Goal: Task Accomplishment & Management: Manage account settings

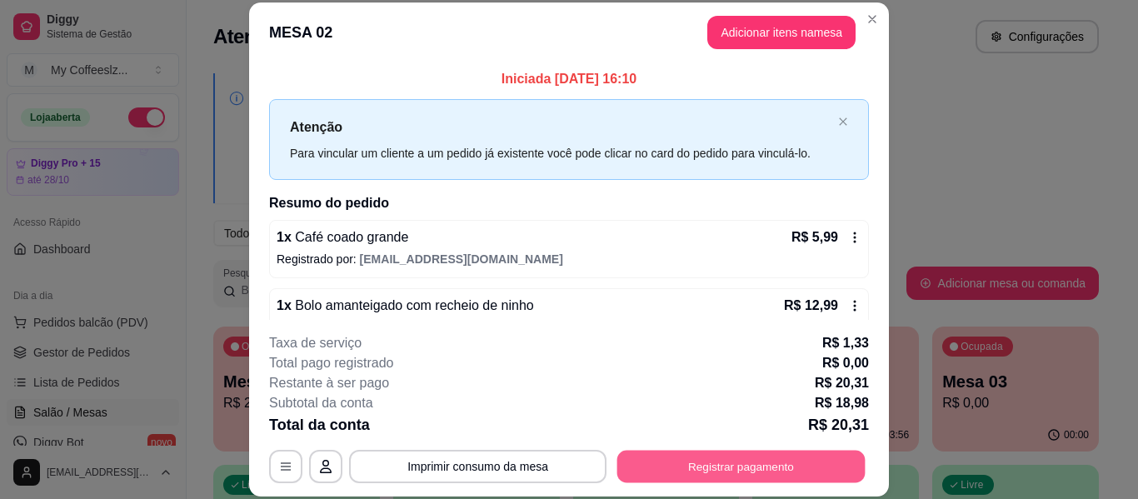
click at [684, 467] on button "Registrar pagamento" at bounding box center [741, 467] width 248 height 32
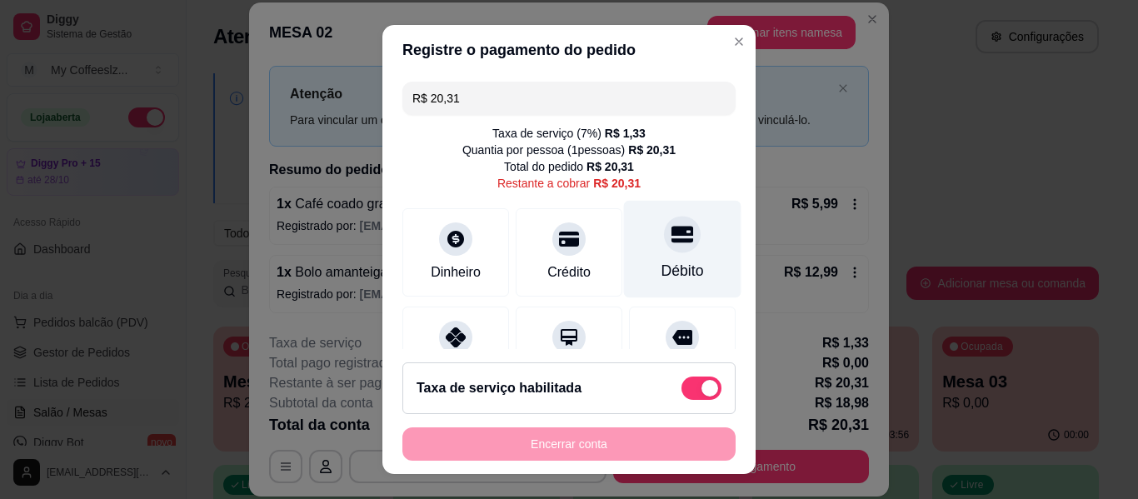
click at [640, 221] on div "Débito" at bounding box center [682, 249] width 117 height 97
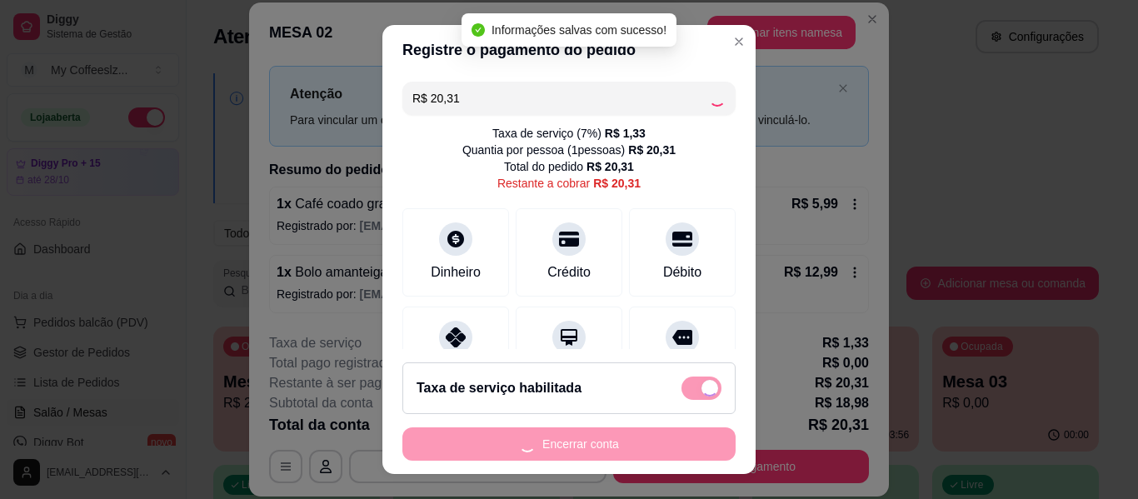
type input "R$ 0,00"
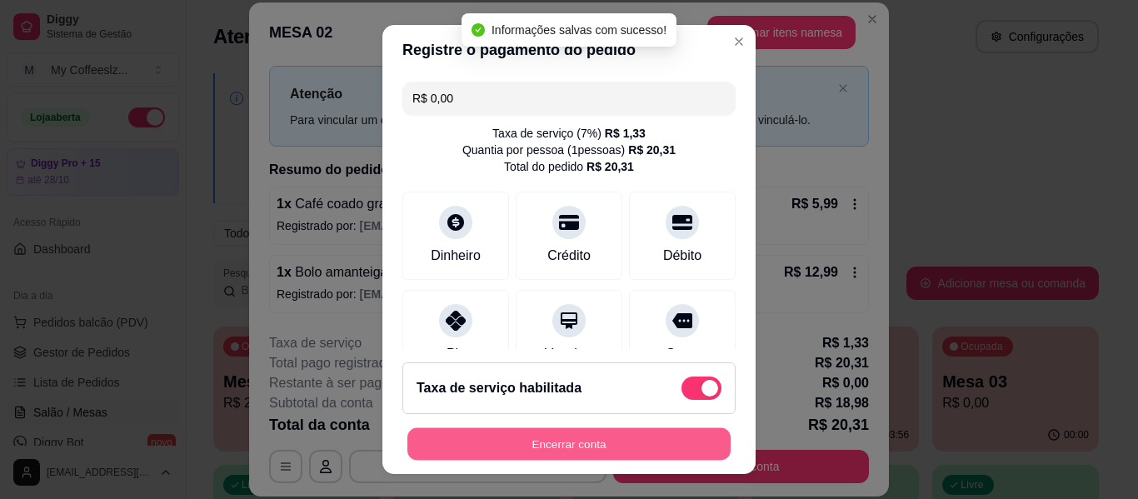
click at [507, 446] on button "Encerrar conta" at bounding box center [568, 444] width 323 height 32
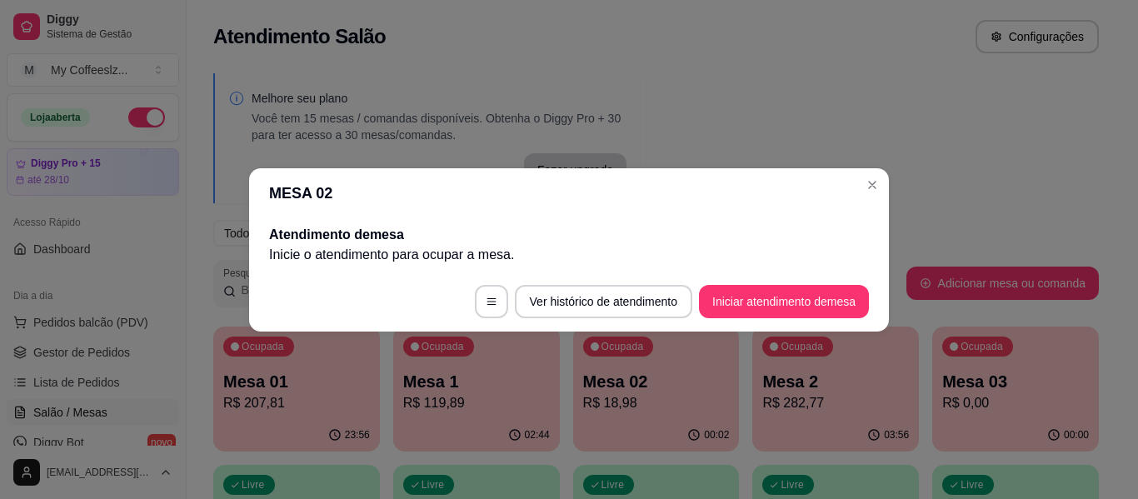
scroll to position [0, 0]
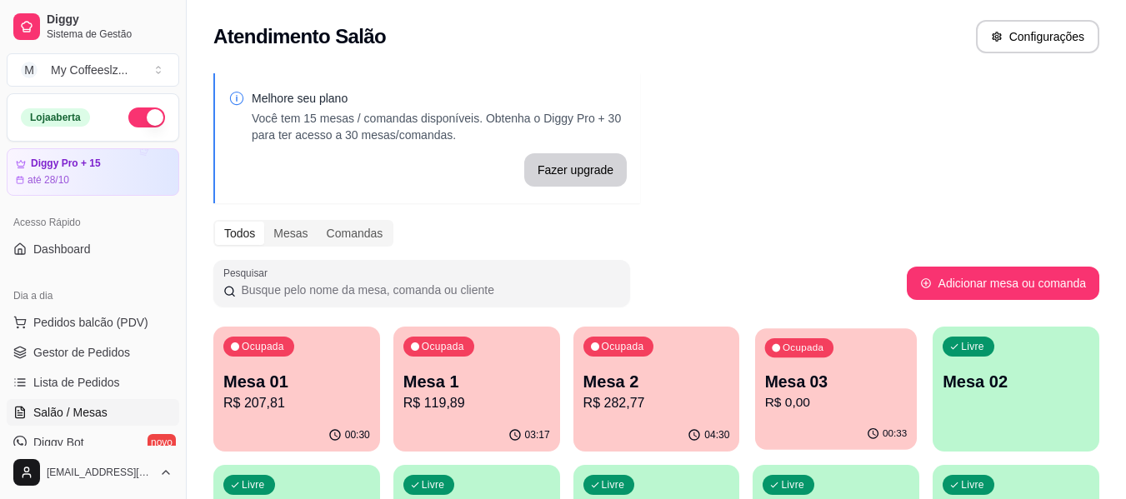
click at [853, 410] on p "R$ 0,00" at bounding box center [836, 402] width 142 height 19
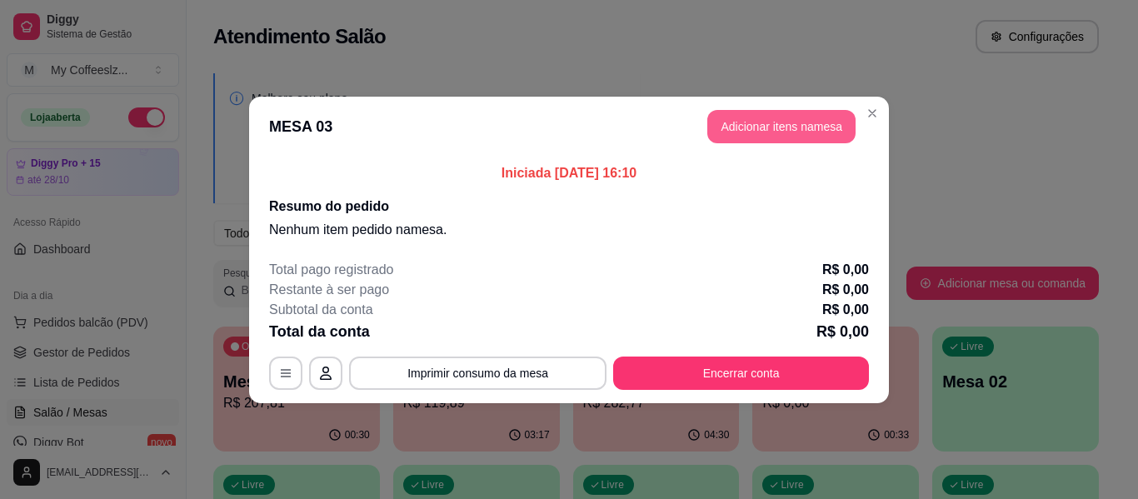
click at [789, 122] on button "Adicionar itens na mesa" at bounding box center [781, 126] width 148 height 33
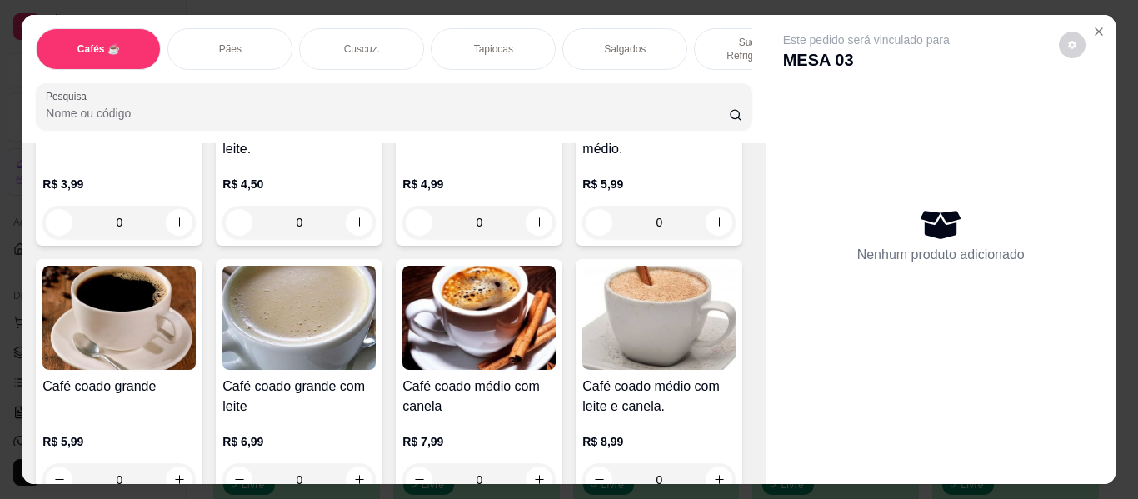
scroll to position [333, 0]
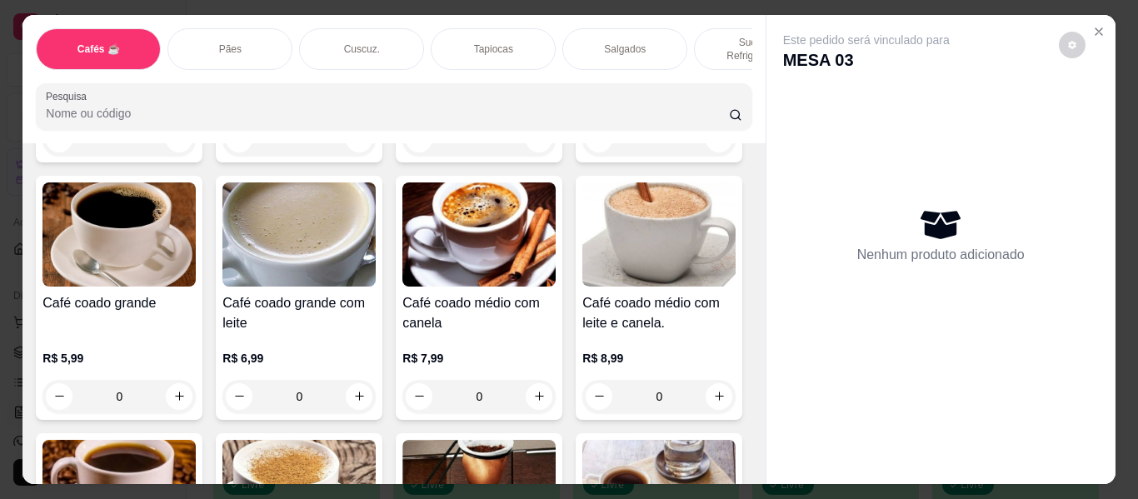
click at [474, 42] on p "Tapiocas" at bounding box center [493, 48] width 39 height 13
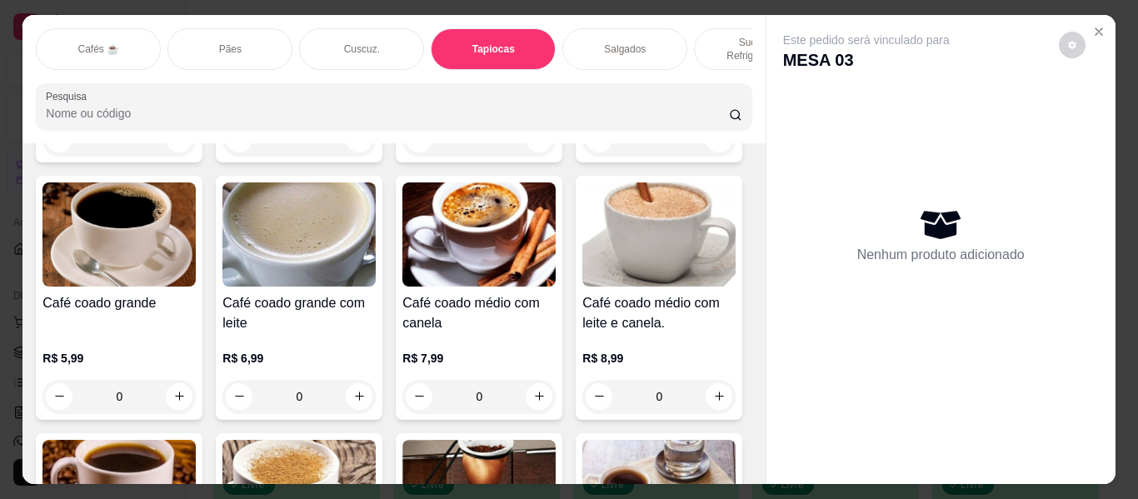
scroll to position [45, 0]
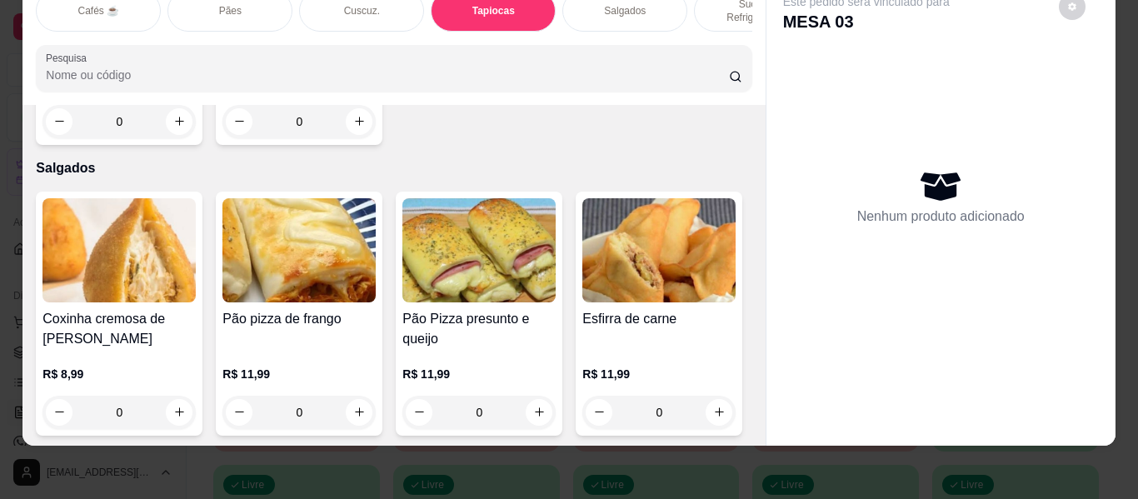
type input "1"
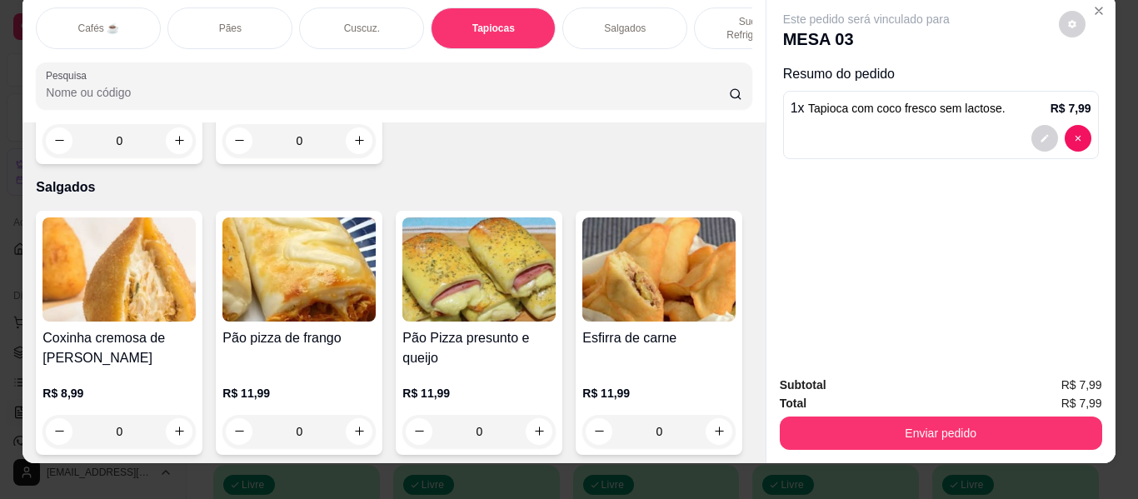
scroll to position [0, 0]
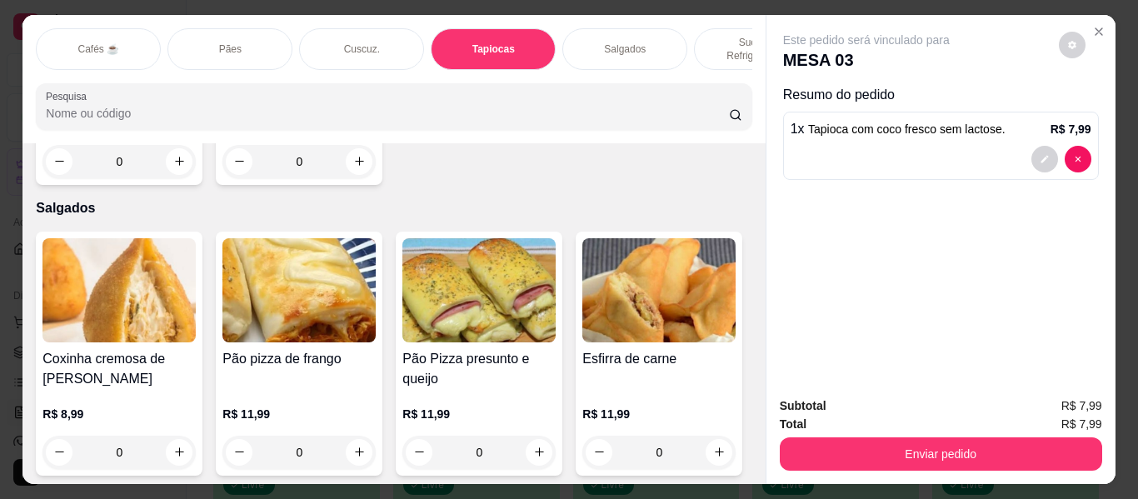
click at [251, 33] on div "Pães" at bounding box center [229, 49] width 125 height 42
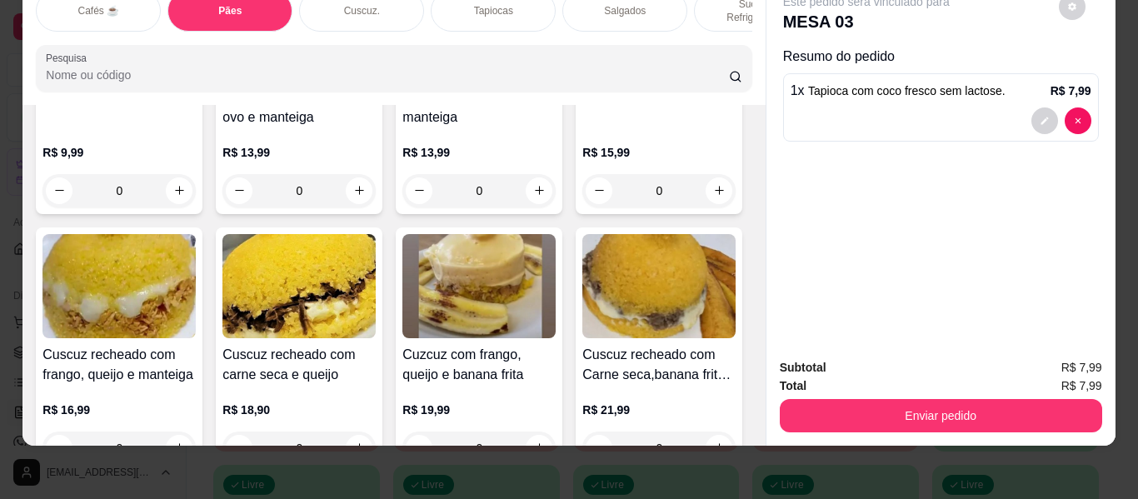
scroll to position [3428, 0]
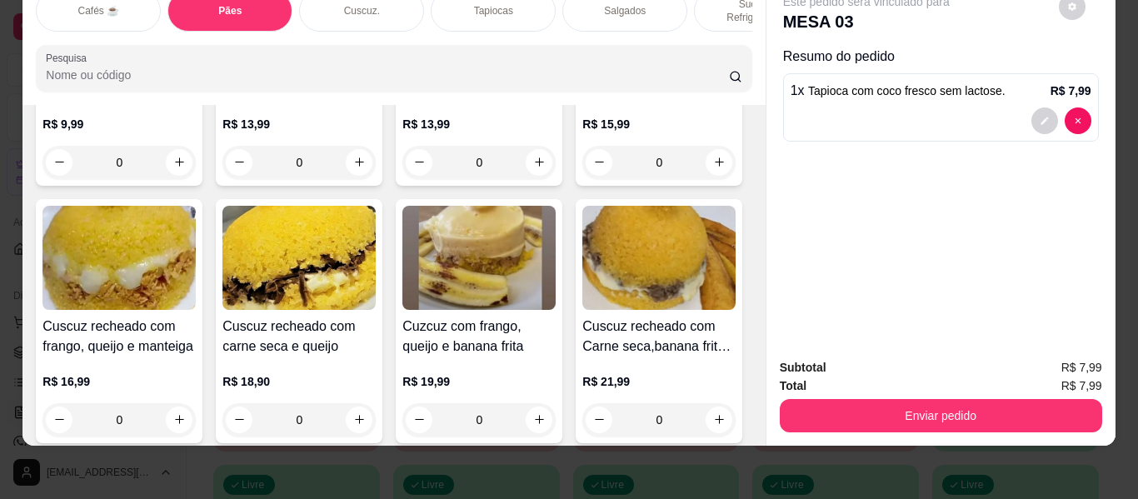
type input "1"
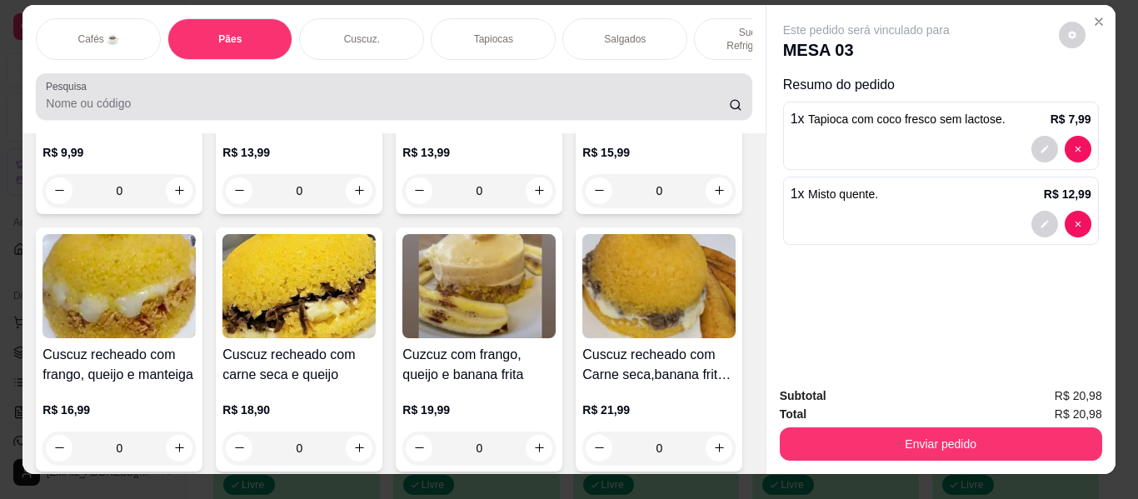
scroll to position [0, 0]
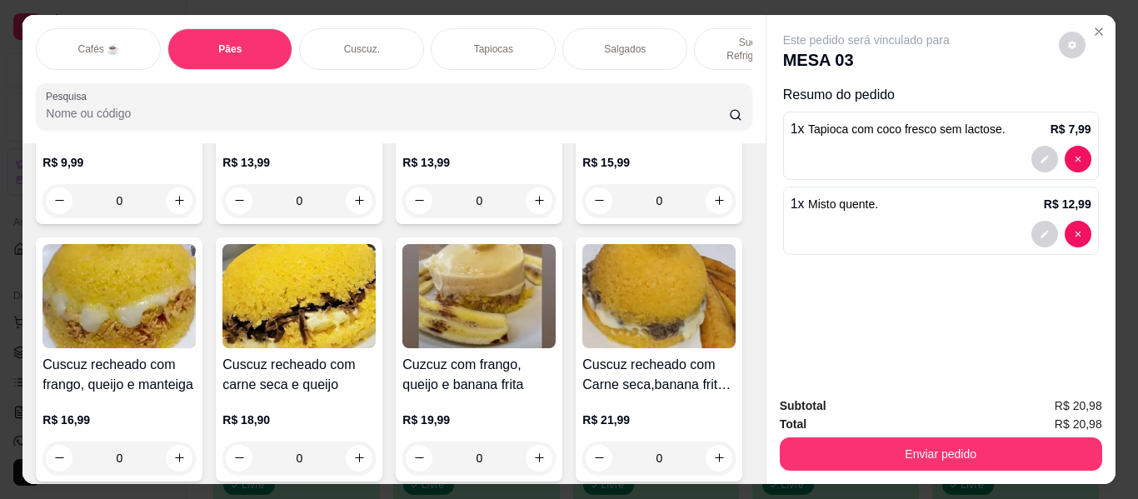
click at [707, 28] on div "Sucos e Refrigerantes" at bounding box center [756, 49] width 125 height 42
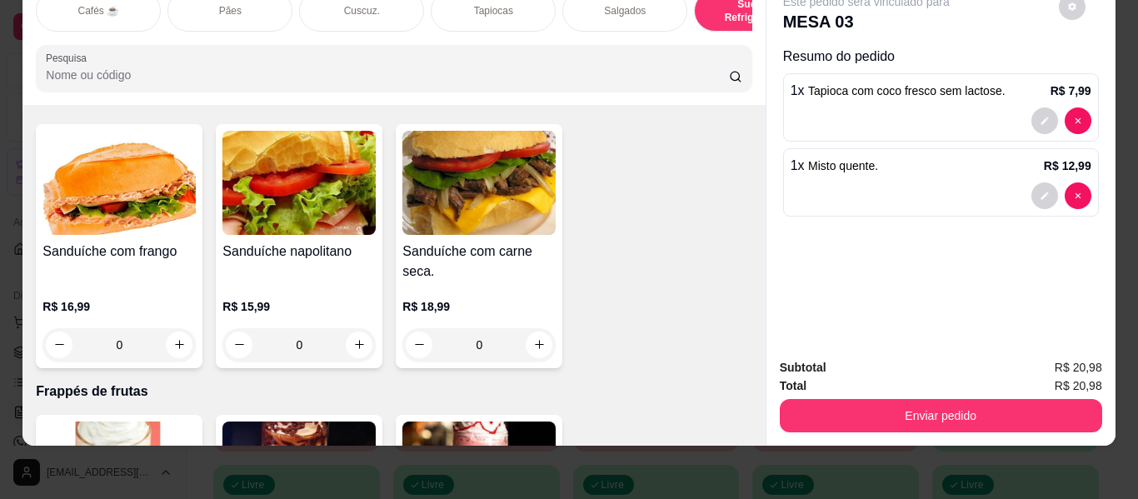
scroll to position [8182, 0]
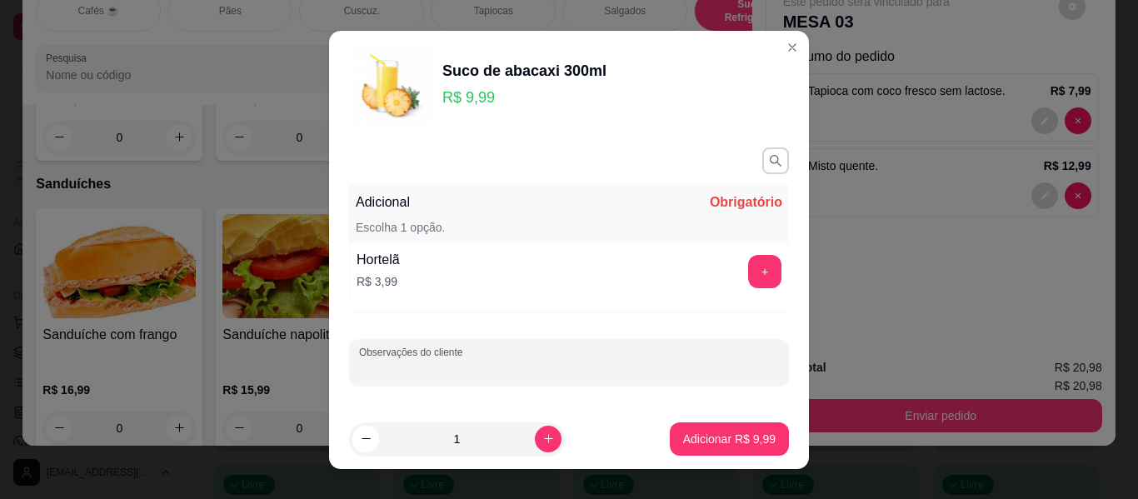
click at [508, 364] on input "Observações do cliente" at bounding box center [569, 369] width 420 height 17
click at [542, 436] on icon "increase-product-quantity" at bounding box center [548, 438] width 12 height 12
click at [360, 436] on icon "decrease-product-quantity" at bounding box center [366, 438] width 12 height 12
type input "1"
click at [521, 132] on header "Suco de abacaxi 300ml R$ 9,99" at bounding box center [569, 86] width 480 height 110
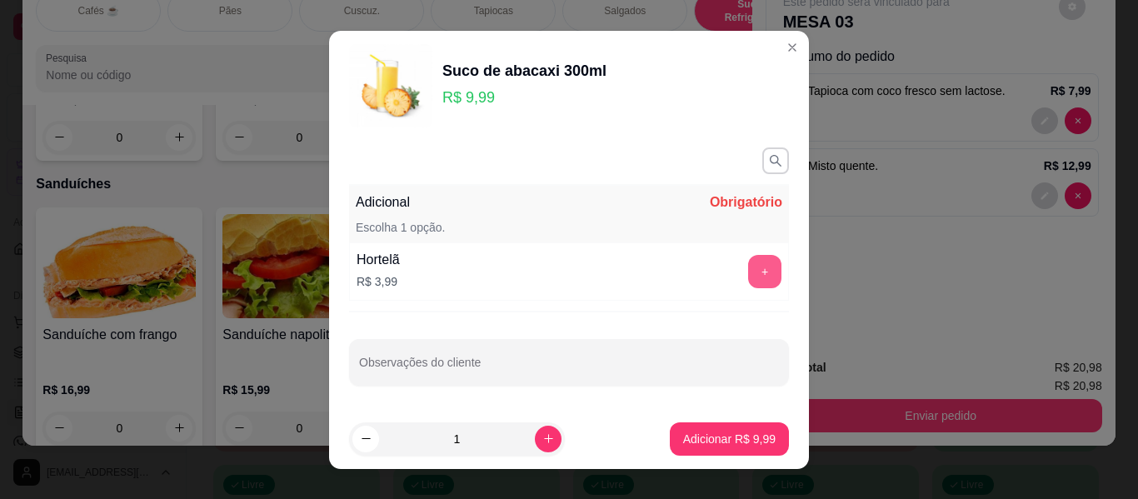
click at [748, 275] on button "+" at bounding box center [764, 271] width 33 height 33
click at [674, 267] on button "-" at bounding box center [690, 271] width 33 height 33
click at [719, 202] on p "Obrigatório" at bounding box center [746, 202] width 72 height 20
click at [398, 204] on p "Adicional" at bounding box center [383, 202] width 54 height 20
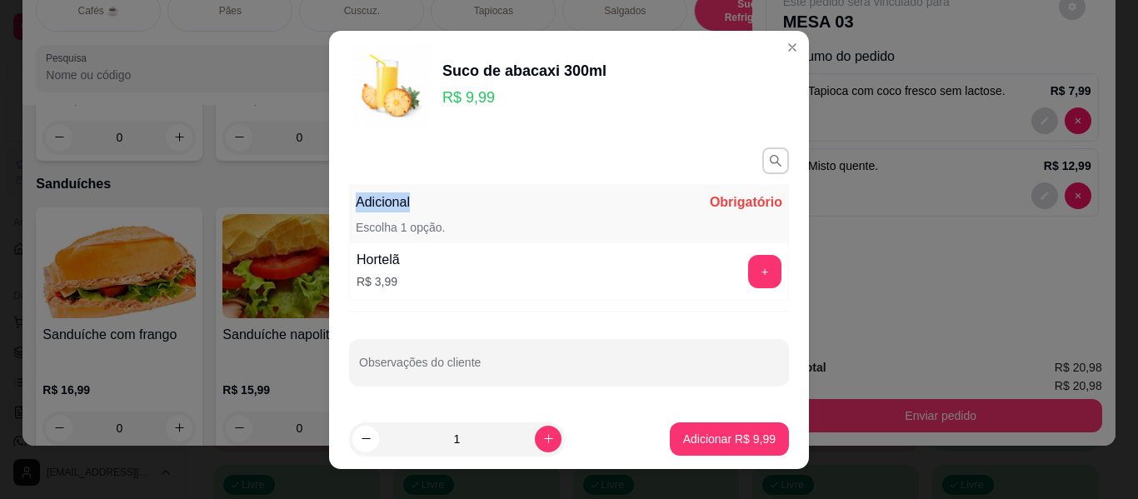
click at [401, 207] on p "Adicional" at bounding box center [383, 202] width 54 height 20
click at [449, 221] on div "Escolha 1 opção." at bounding box center [569, 227] width 427 height 17
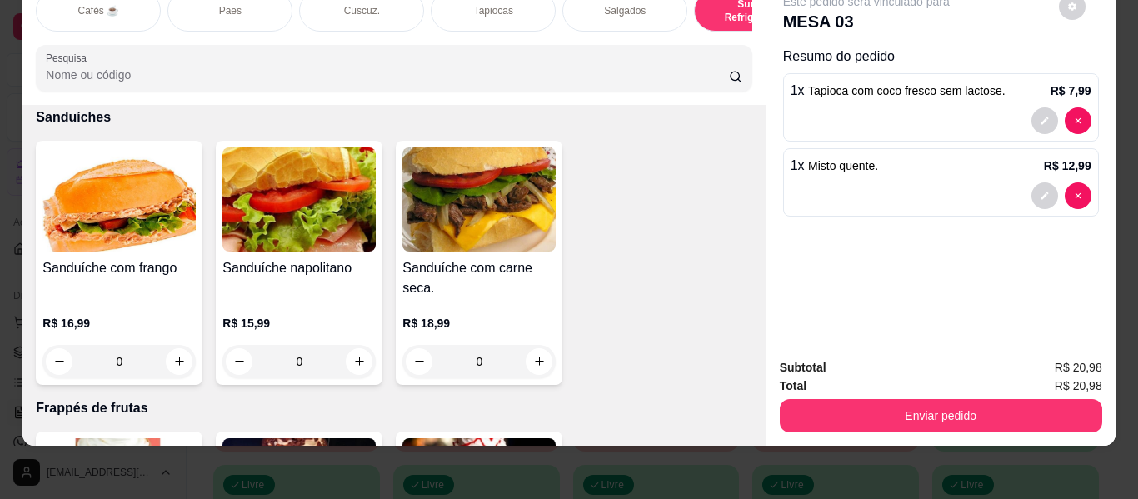
scroll to position [8348, 0]
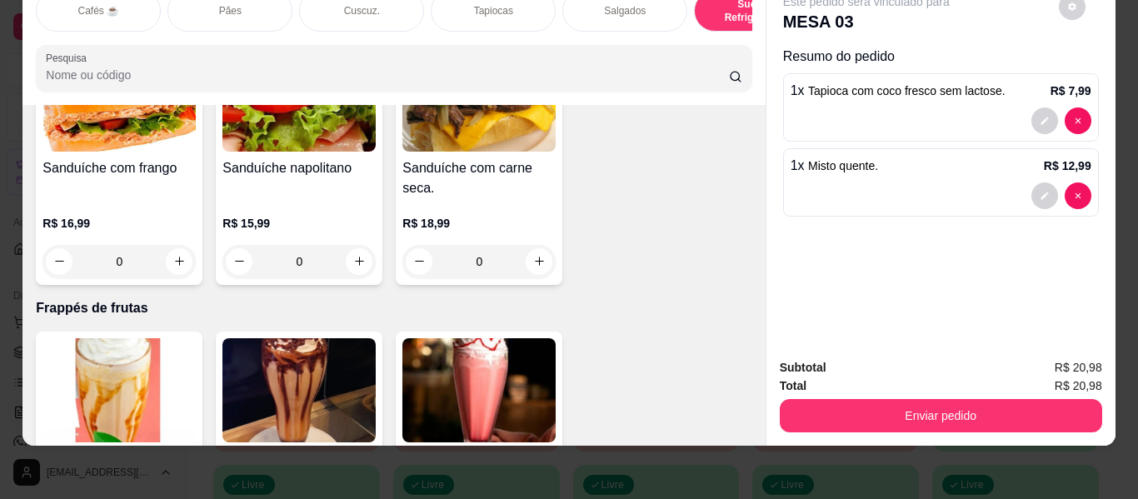
type input "1"
click at [929, 400] on button "Enviar pedido" at bounding box center [941, 415] width 322 height 33
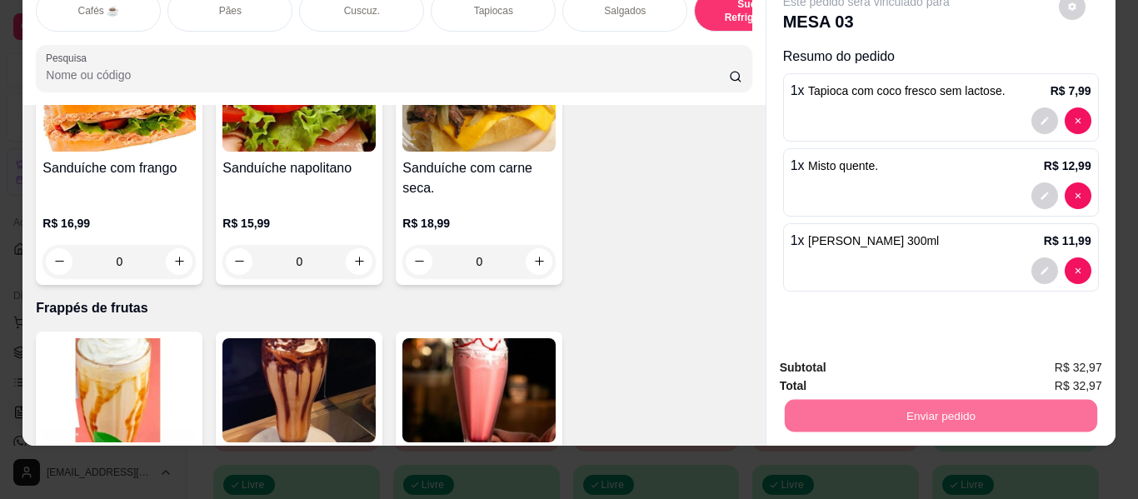
click at [1043, 361] on button "Enviar pedido" at bounding box center [1059, 361] width 92 height 31
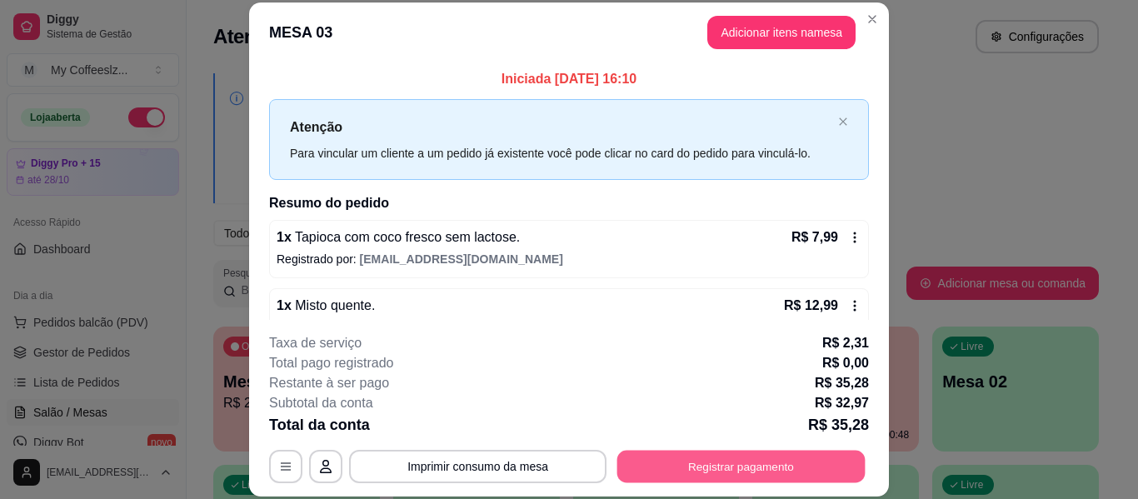
click at [769, 465] on button "Registrar pagamento" at bounding box center [741, 467] width 248 height 32
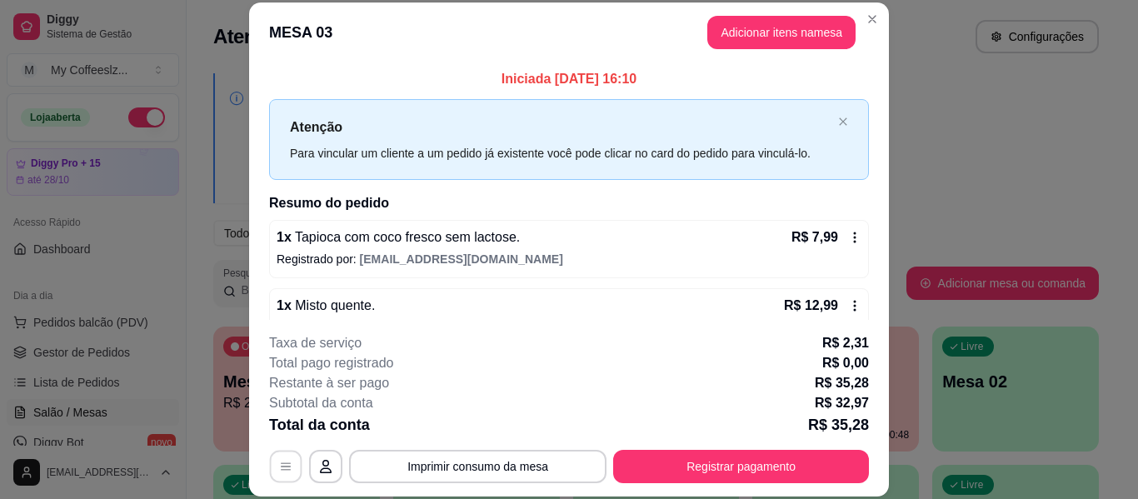
click at [285, 462] on icon "button" at bounding box center [285, 466] width 13 height 13
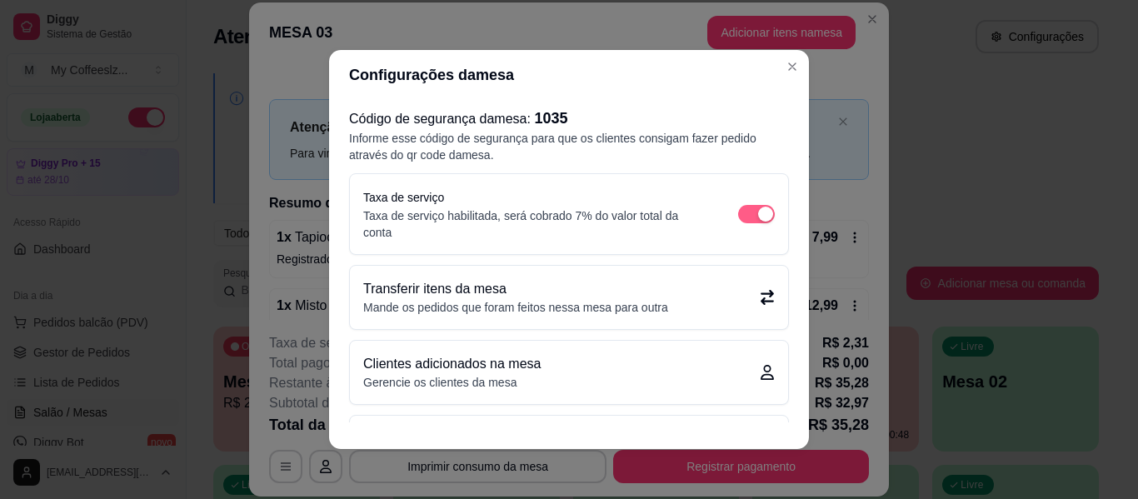
click at [738, 212] on span "button" at bounding box center [756, 214] width 37 height 18
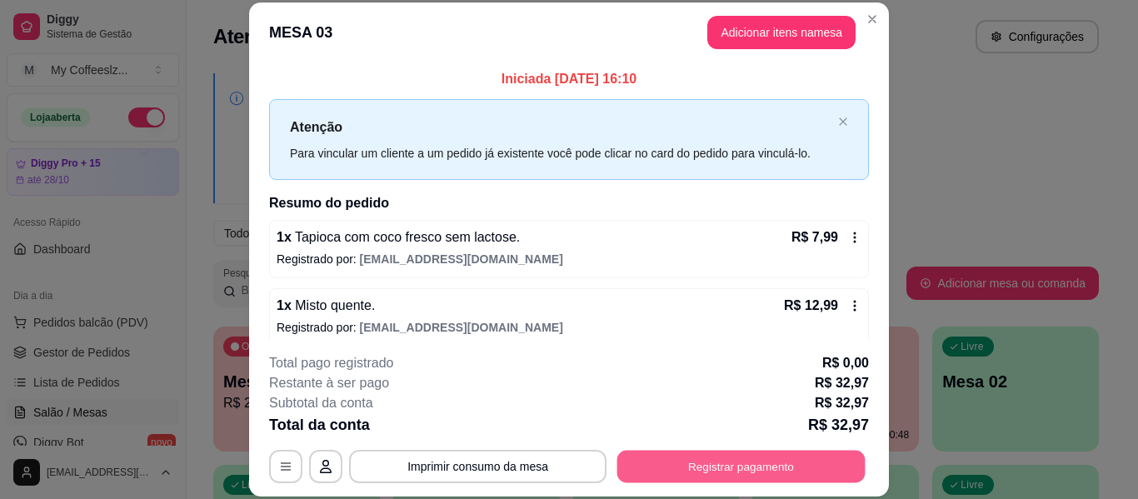
click at [713, 464] on button "Registrar pagamento" at bounding box center [741, 467] width 248 height 32
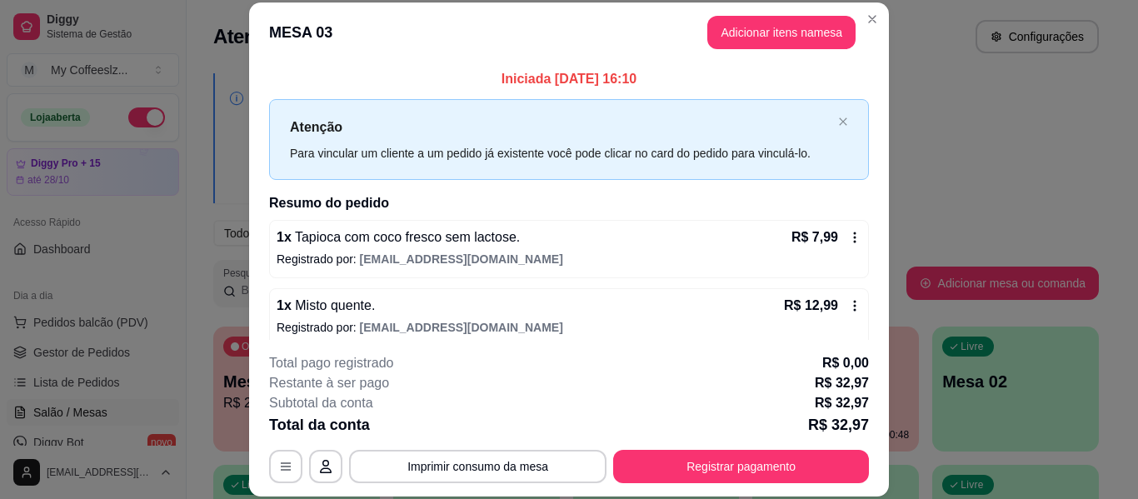
click at [665, 255] on div "Débito" at bounding box center [683, 254] width 42 height 22
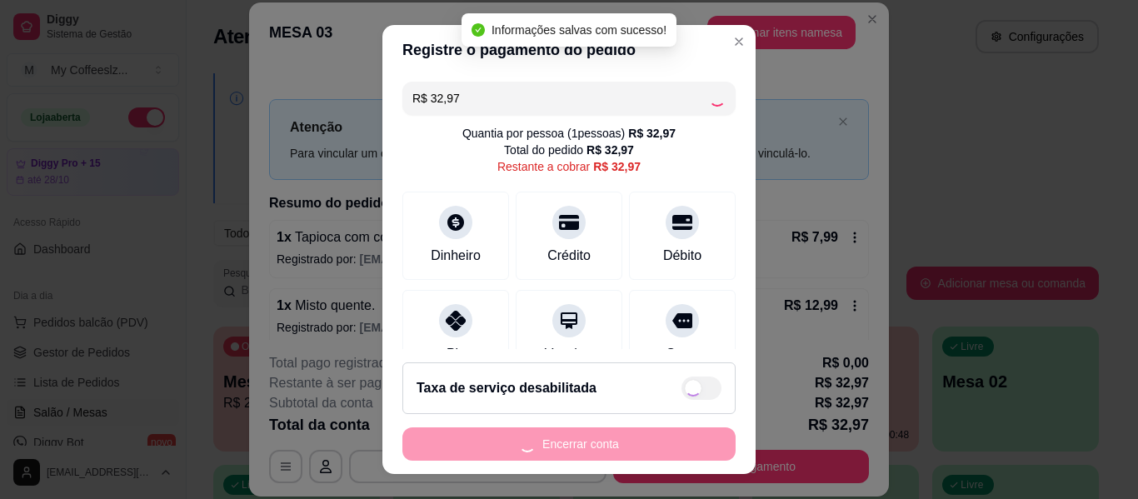
type input "R$ 0,00"
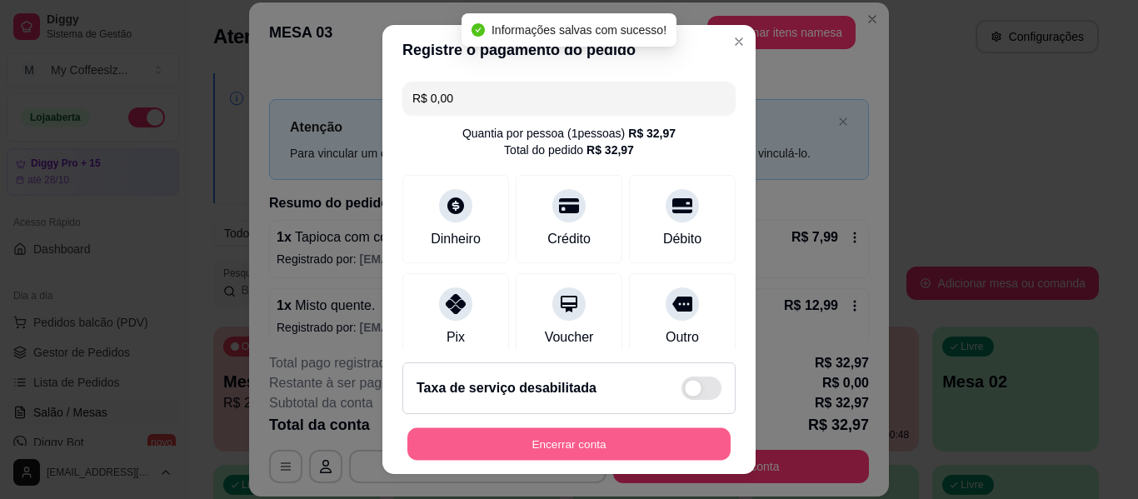
click at [552, 435] on button "Encerrar conta" at bounding box center [568, 444] width 323 height 32
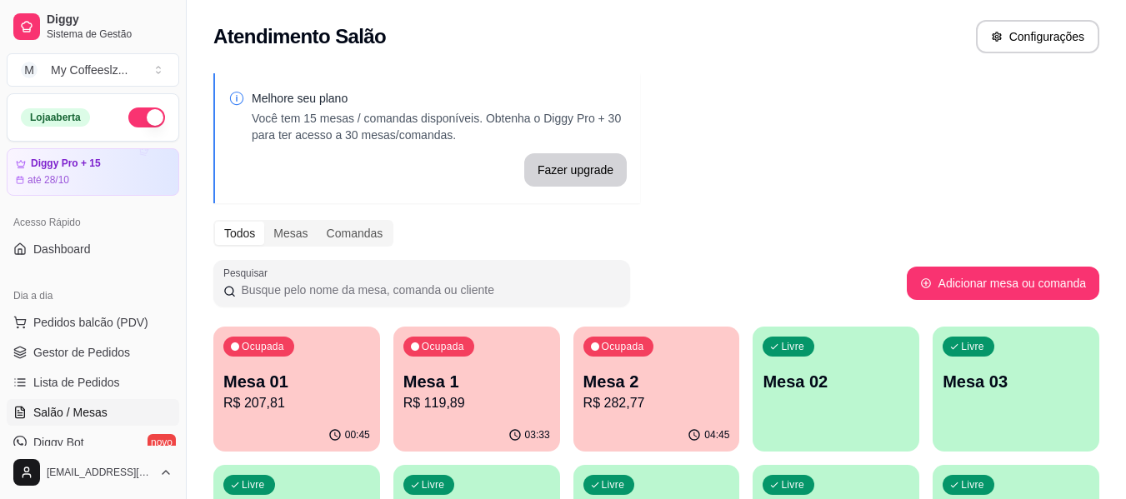
click at [876, 408] on div "Livre Mesa 02" at bounding box center [835, 379] width 167 height 105
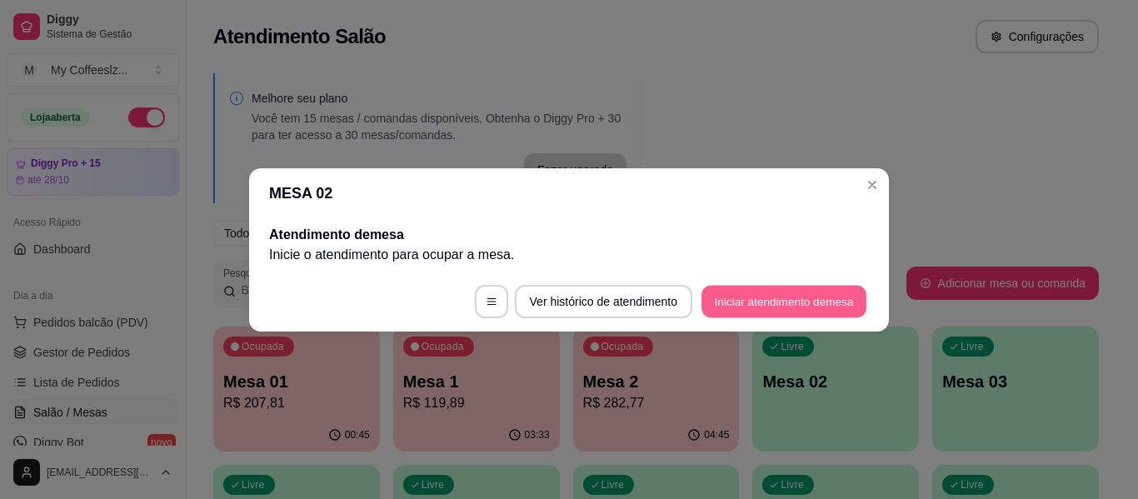
click at [812, 297] on button "Iniciar atendimento de mesa" at bounding box center [784, 301] width 165 height 32
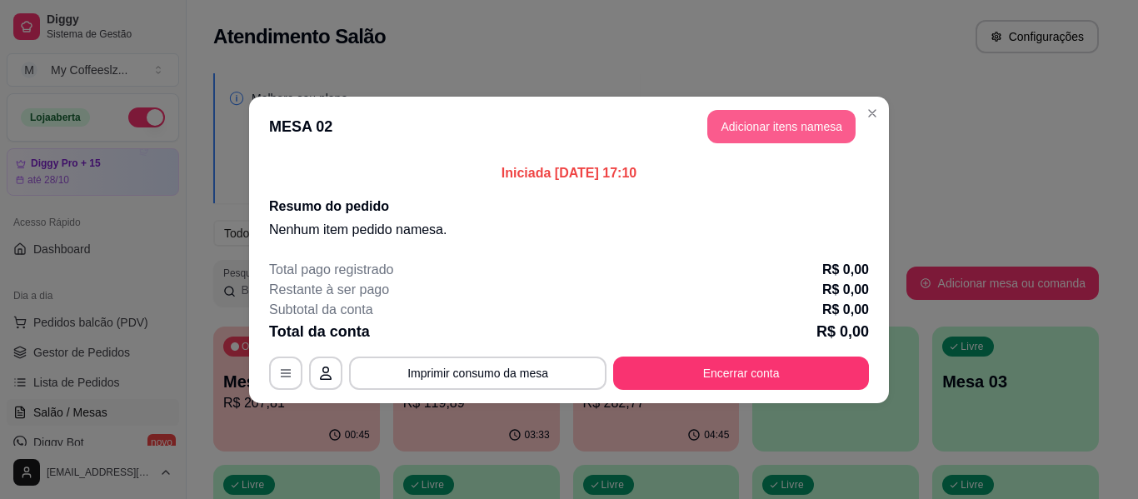
click at [778, 139] on button "Adicionar itens na mesa" at bounding box center [781, 126] width 148 height 33
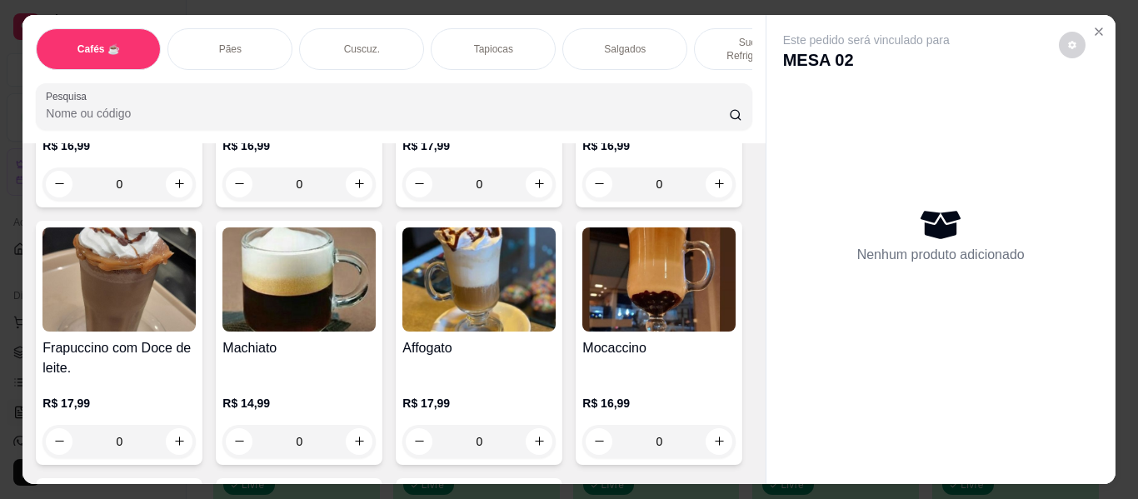
scroll to position [2083, 0]
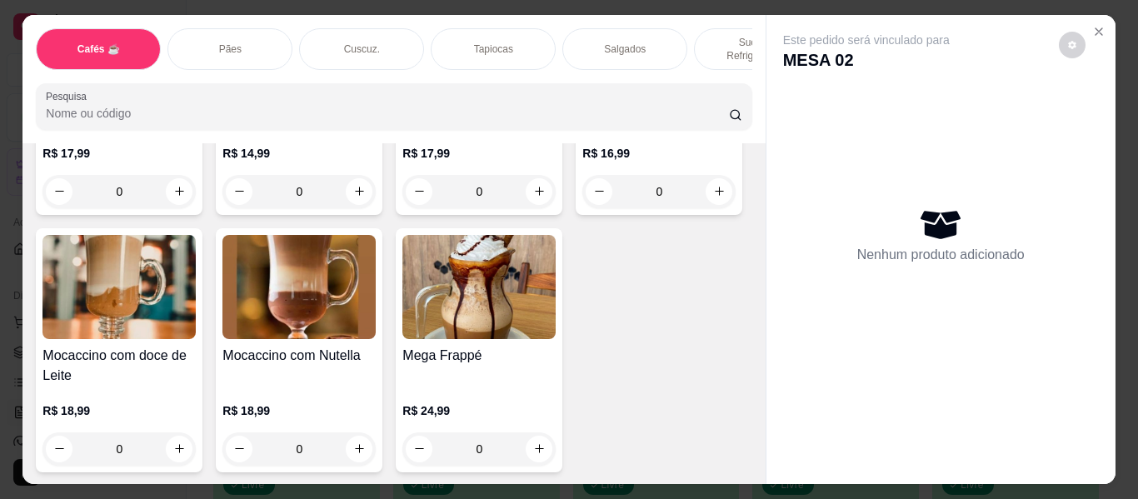
type input "1"
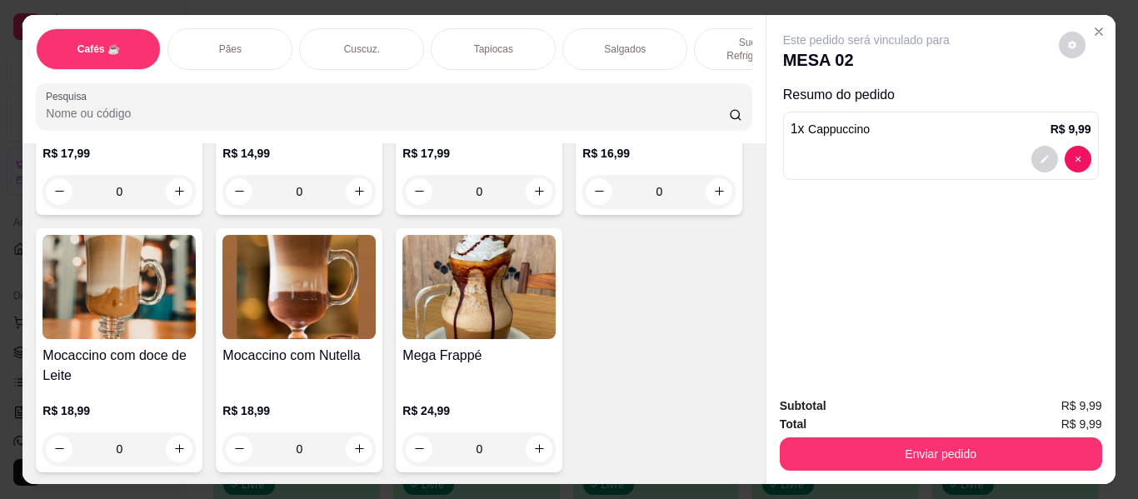
click at [606, 42] on p "Salgados" at bounding box center [625, 48] width 42 height 13
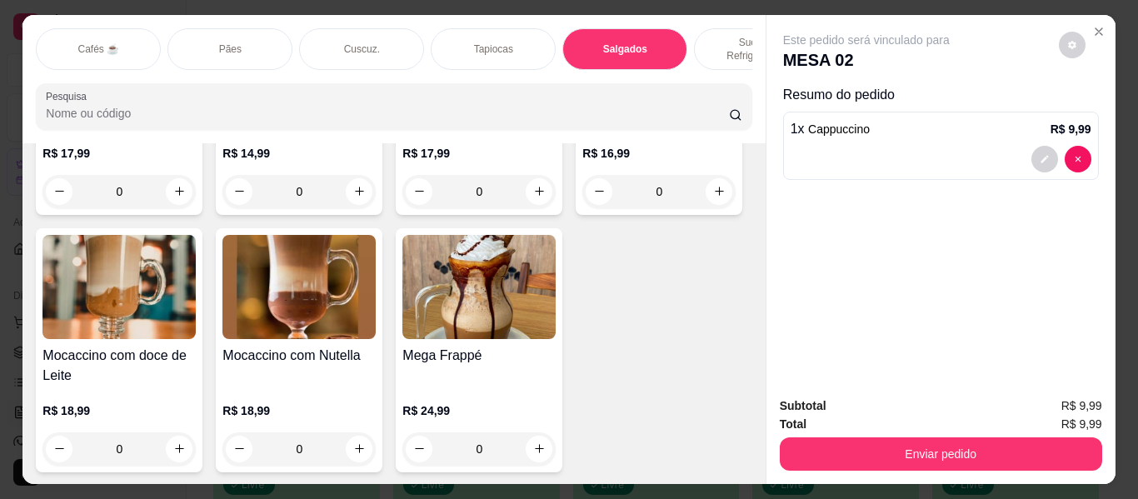
scroll to position [45, 0]
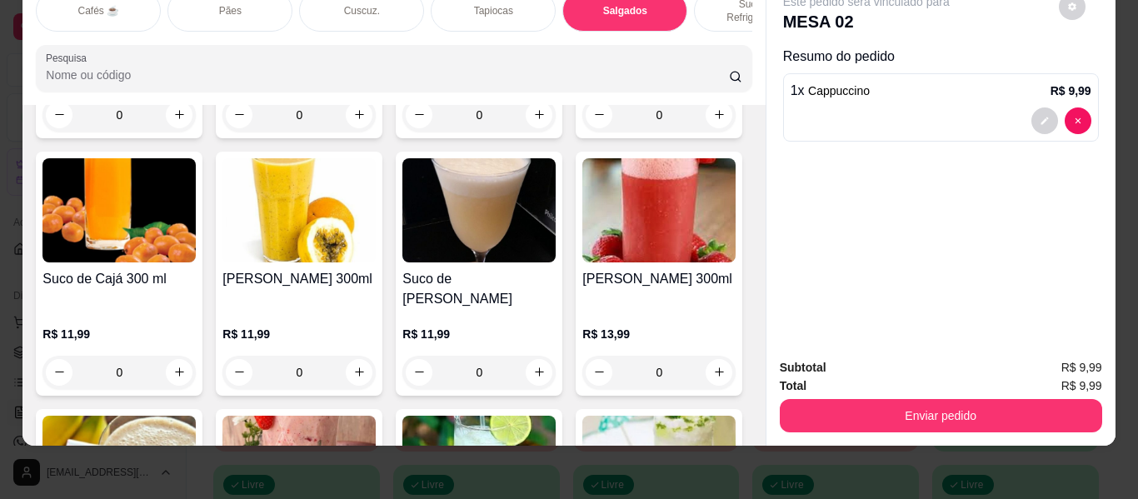
type input "1"
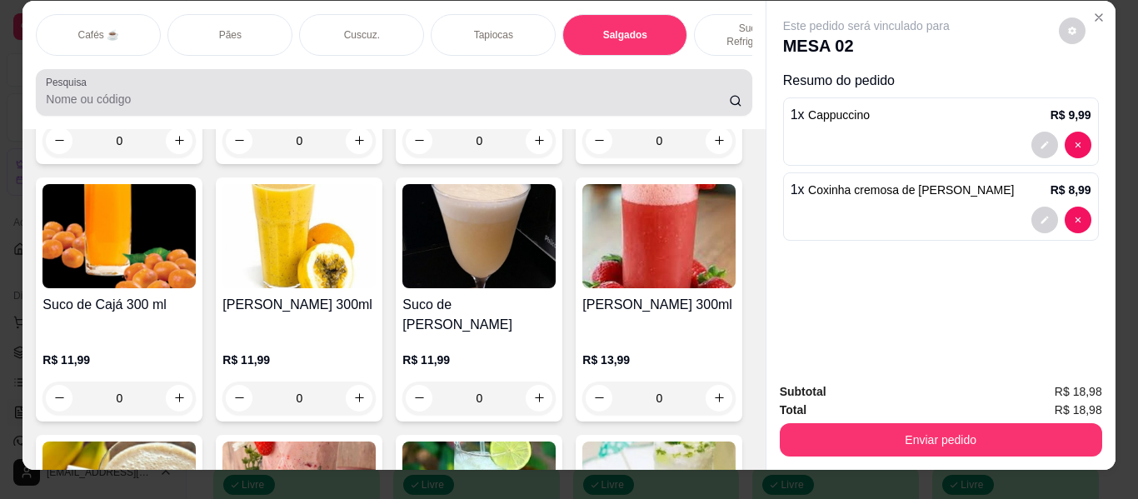
scroll to position [0, 0]
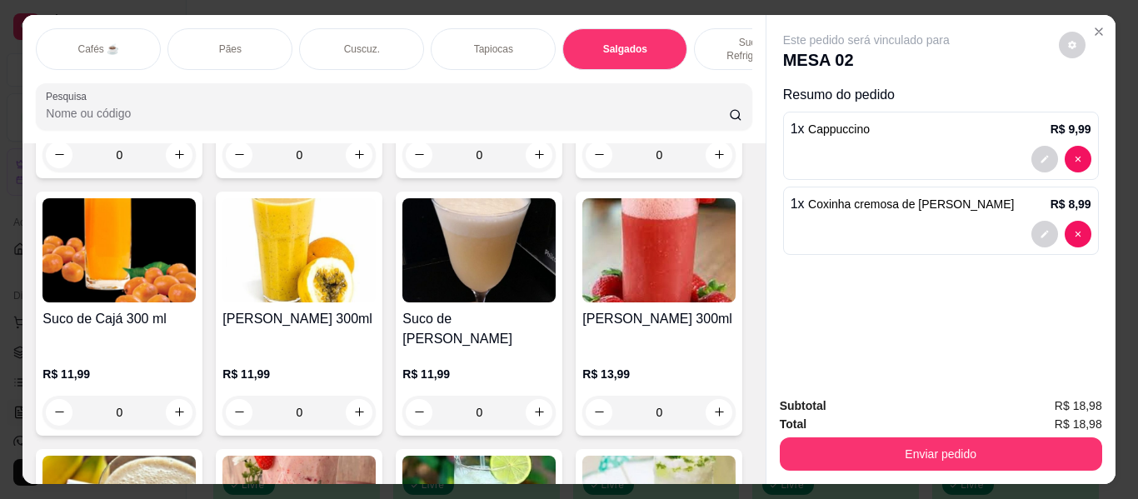
click at [731, 36] on p "Sucos e Refrigerantes" at bounding box center [756, 49] width 97 height 27
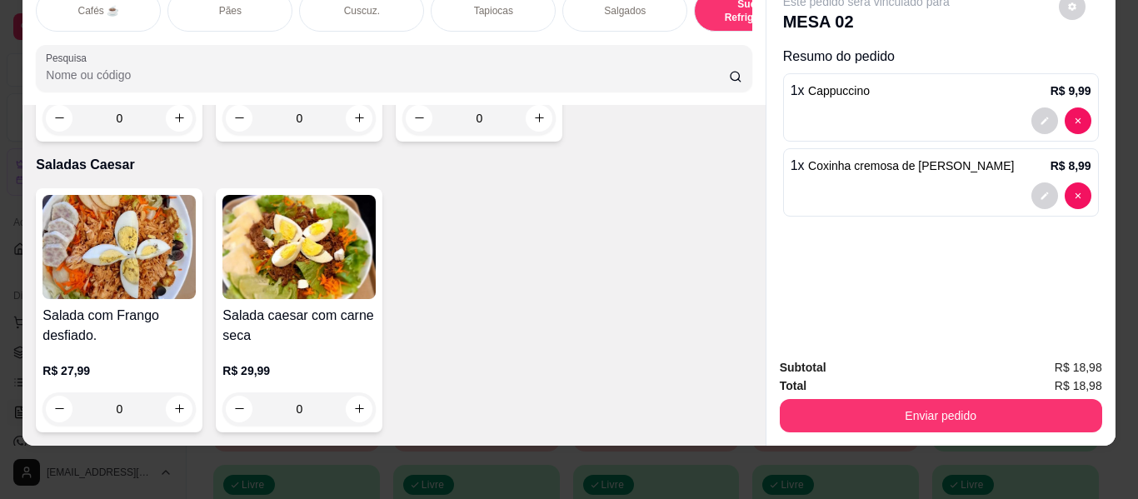
scroll to position [9515, 0]
type input "1"
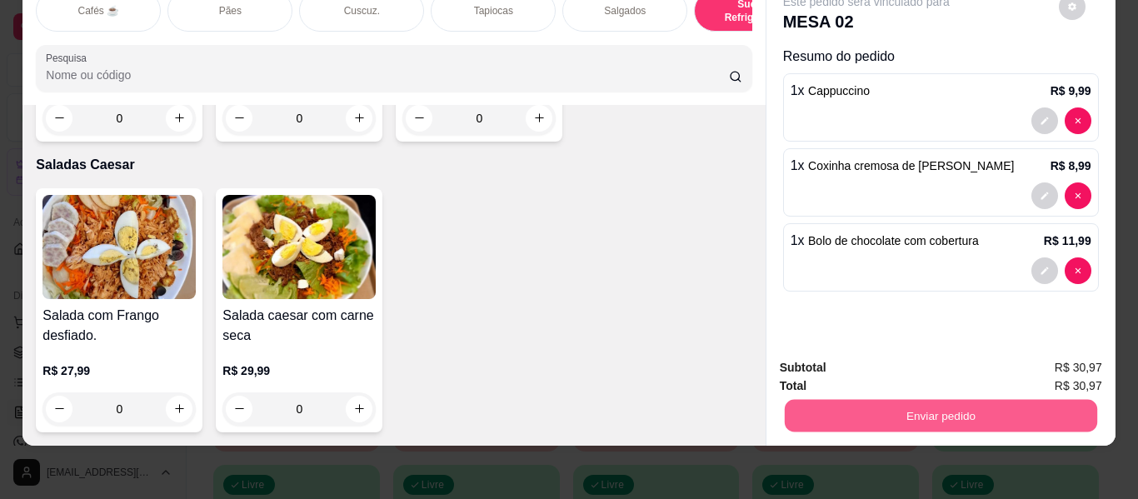
click at [878, 403] on button "Enviar pedido" at bounding box center [940, 416] width 312 height 32
click at [1064, 352] on button "Enviar pedido" at bounding box center [1058, 362] width 94 height 32
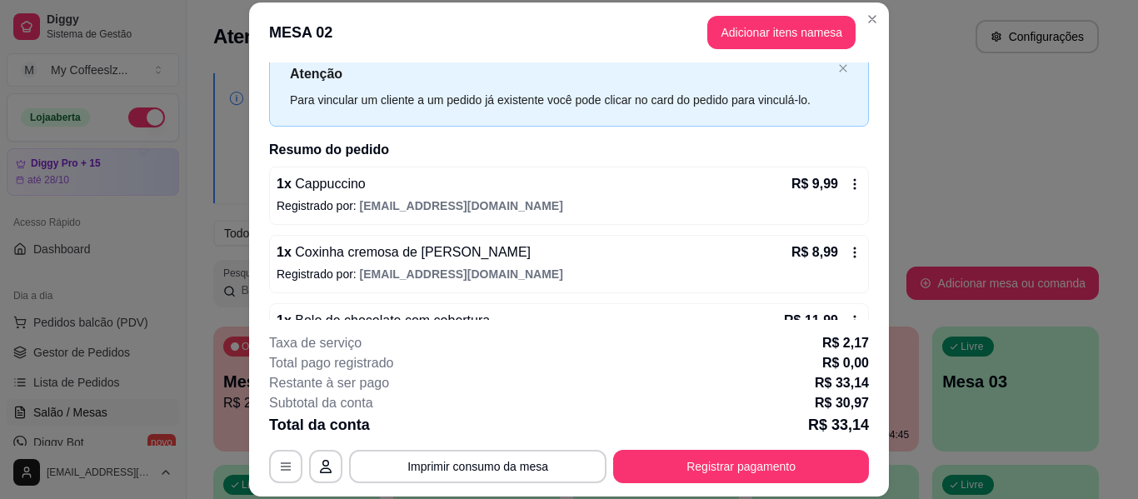
scroll to position [102, 0]
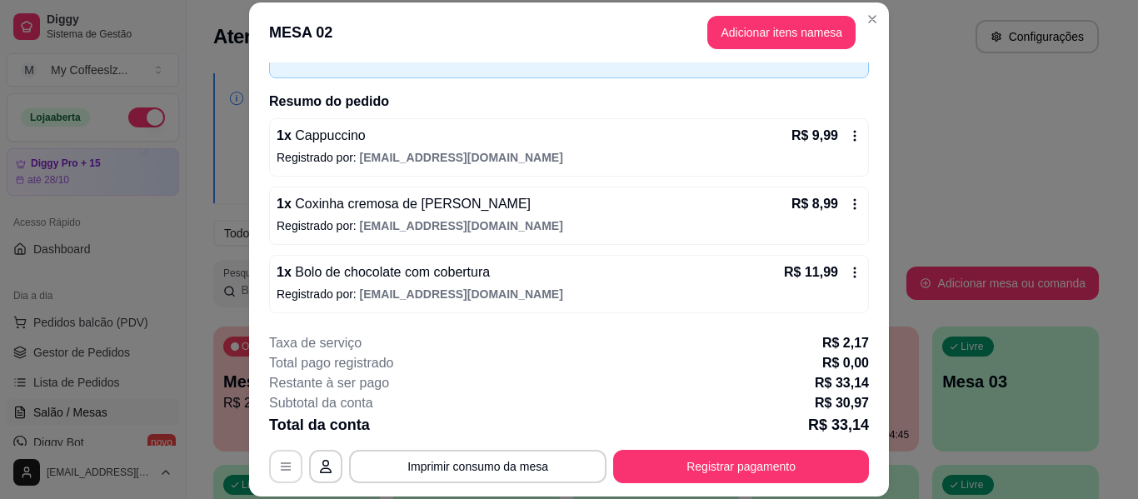
click at [280, 473] on button "button" at bounding box center [285, 466] width 33 height 33
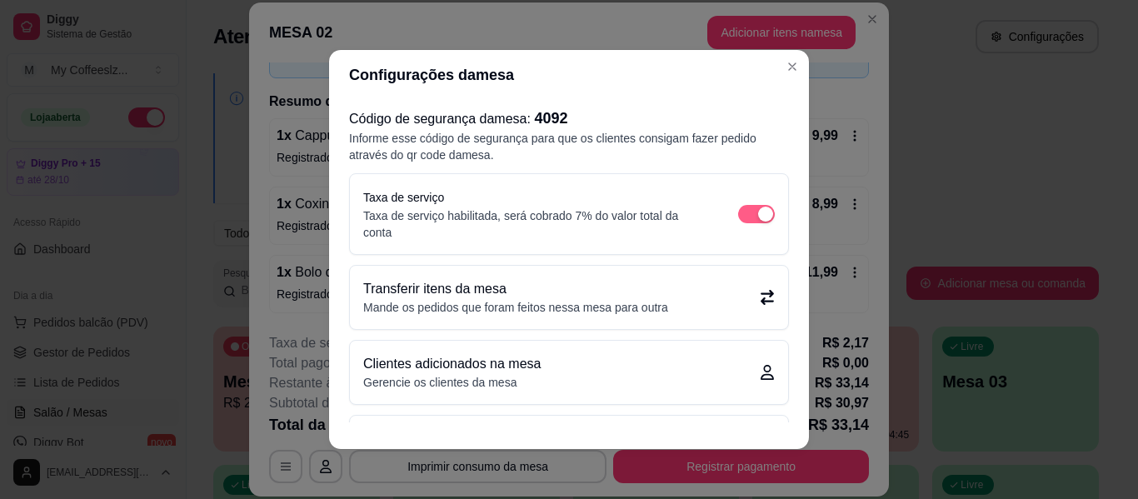
click at [758, 207] on div "button" at bounding box center [765, 214] width 15 height 15
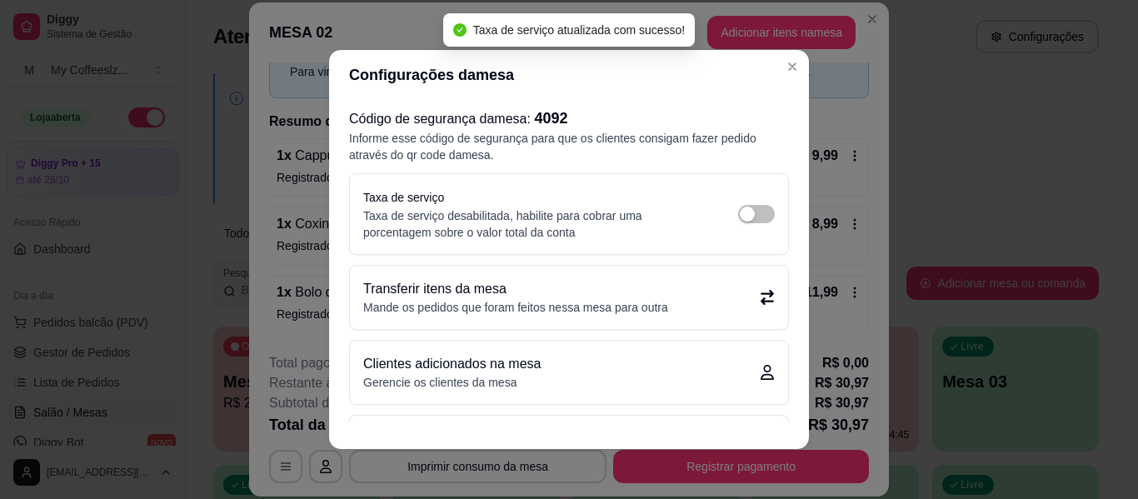
scroll to position [82, 0]
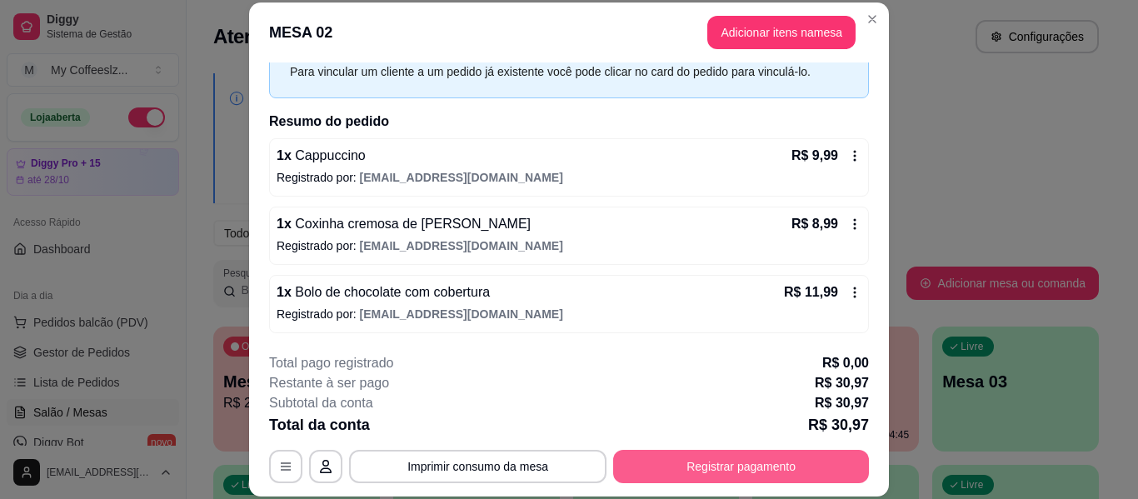
click at [793, 467] on button "Registrar pagamento" at bounding box center [741, 466] width 256 height 33
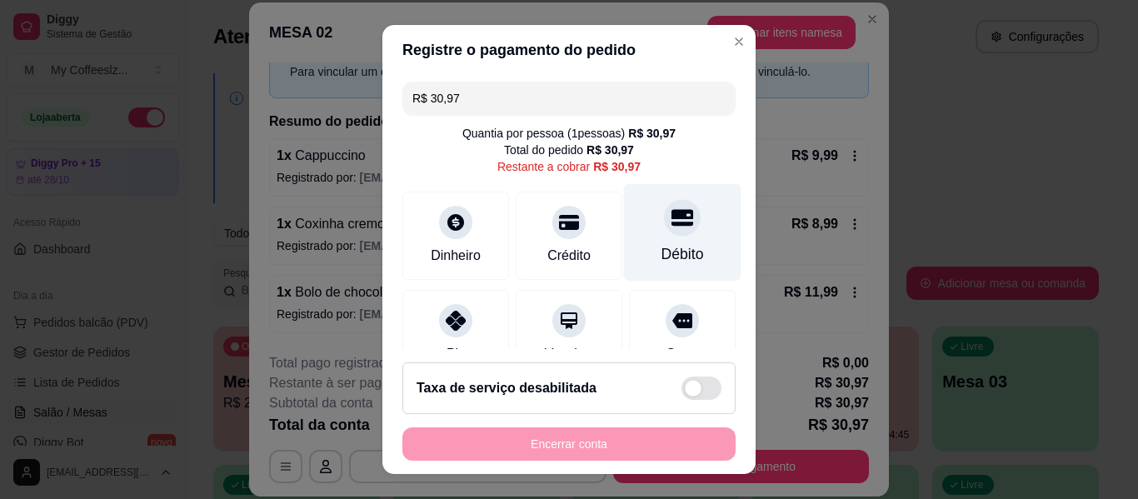
click at [675, 235] on div "Débito" at bounding box center [682, 232] width 117 height 97
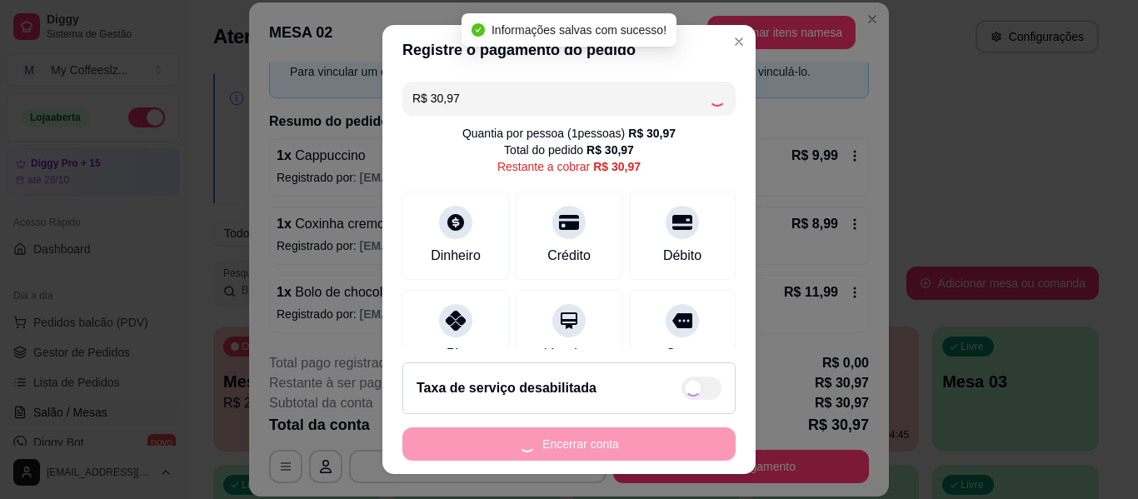
type input "R$ 0,00"
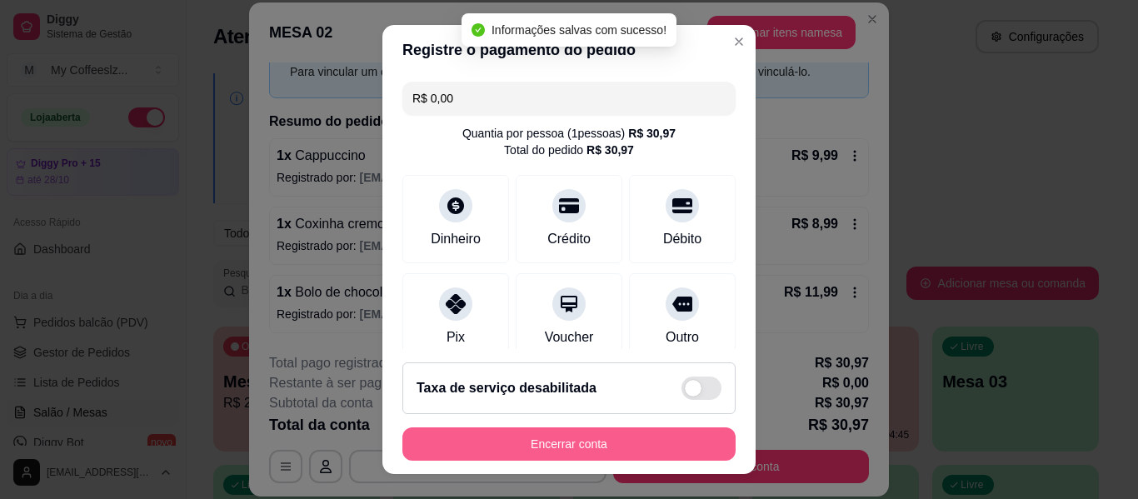
click at [572, 442] on button "Encerrar conta" at bounding box center [568, 443] width 333 height 33
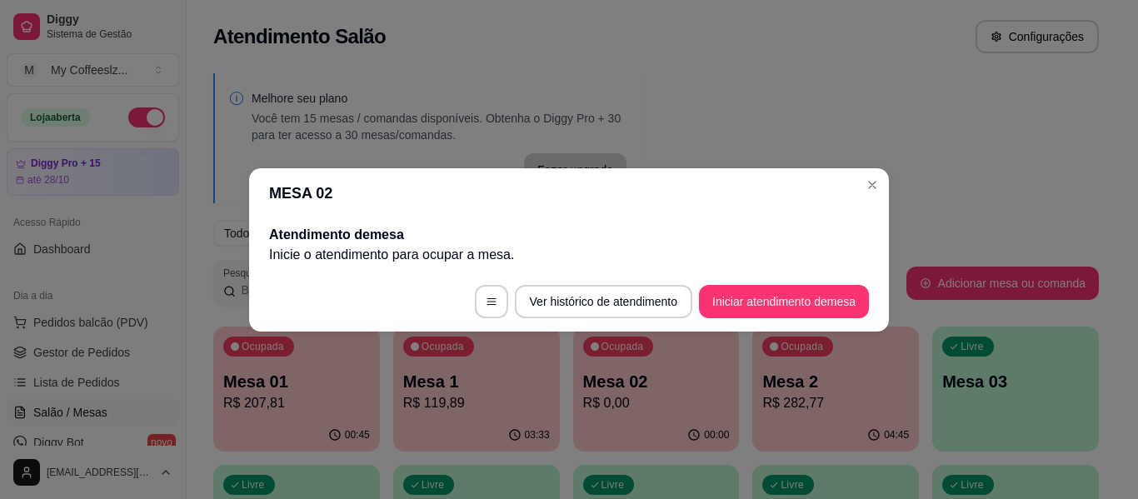
scroll to position [0, 0]
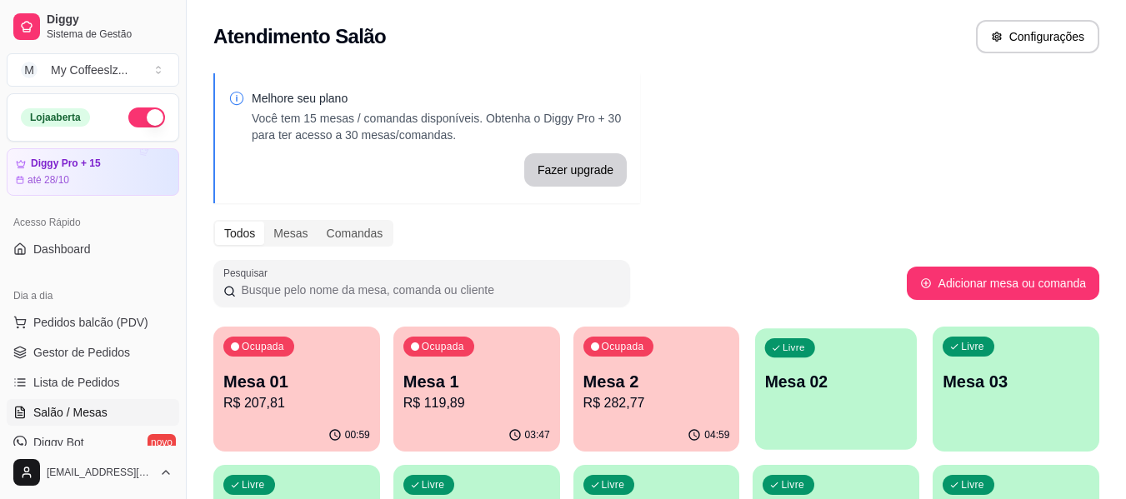
click at [825, 387] on p "Mesa 02" at bounding box center [836, 382] width 142 height 22
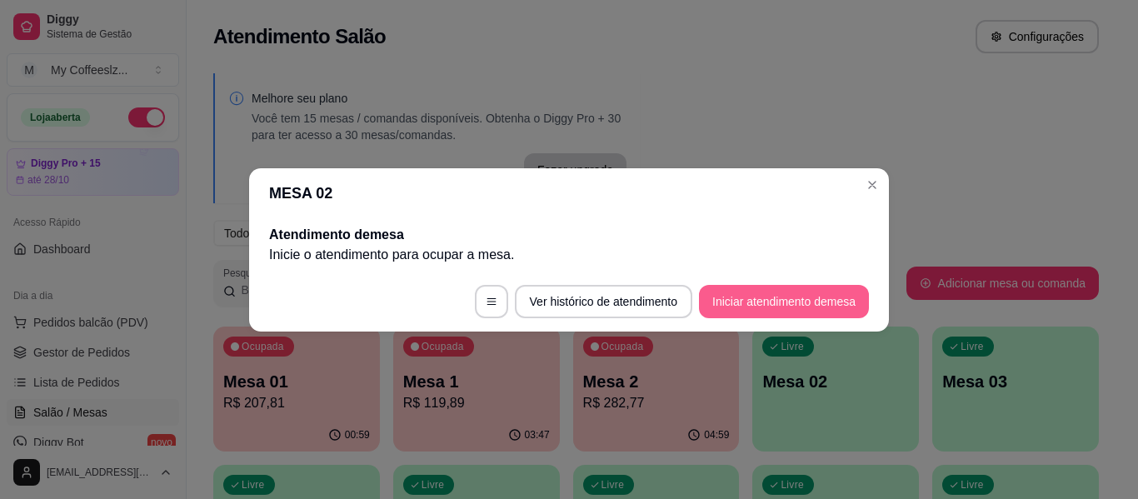
click at [803, 296] on button "Iniciar atendimento de mesa" at bounding box center [784, 301] width 170 height 33
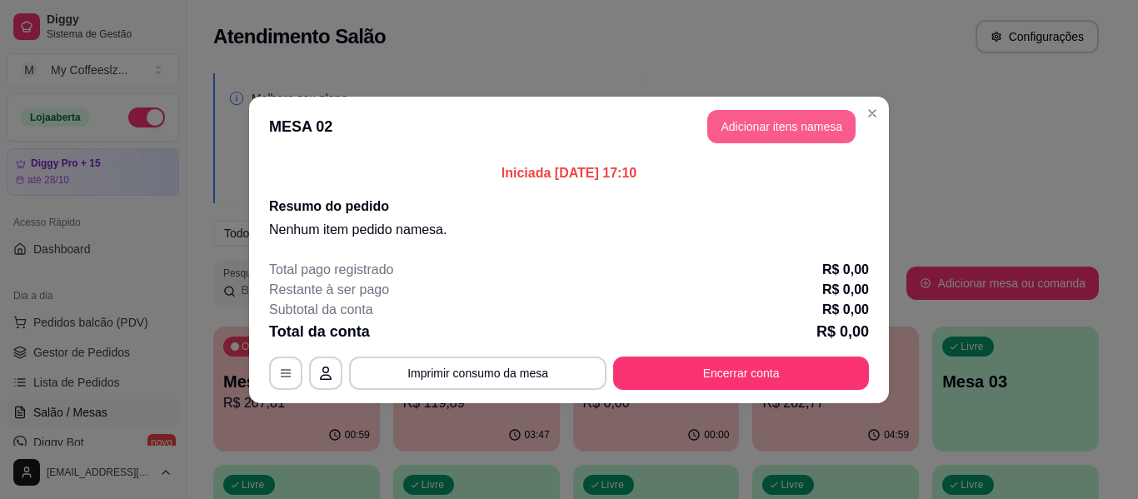
click at [787, 122] on button "Adicionar itens na mesa" at bounding box center [781, 126] width 148 height 33
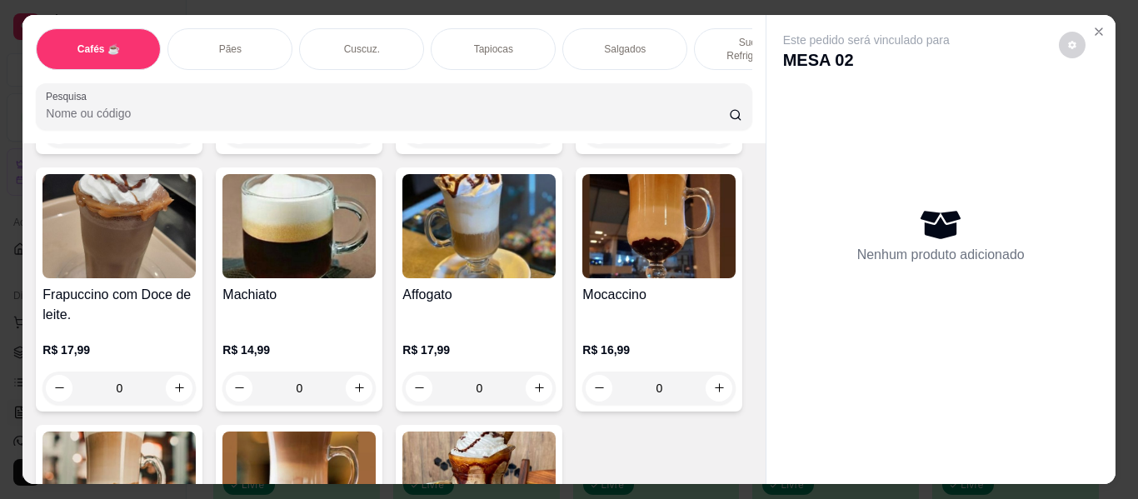
scroll to position [1916, 0]
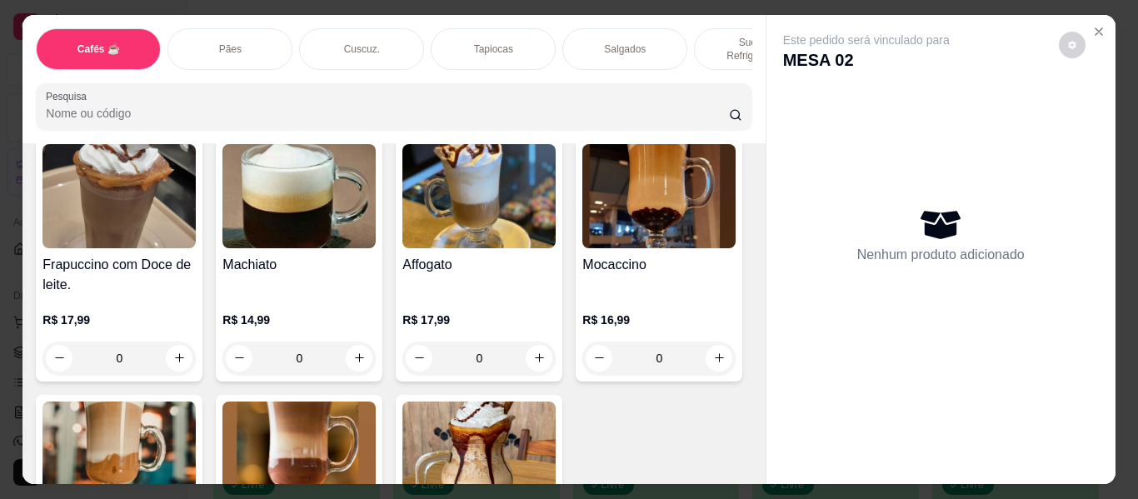
click at [363, 42] on p "Cuscuz." at bounding box center [362, 48] width 36 height 13
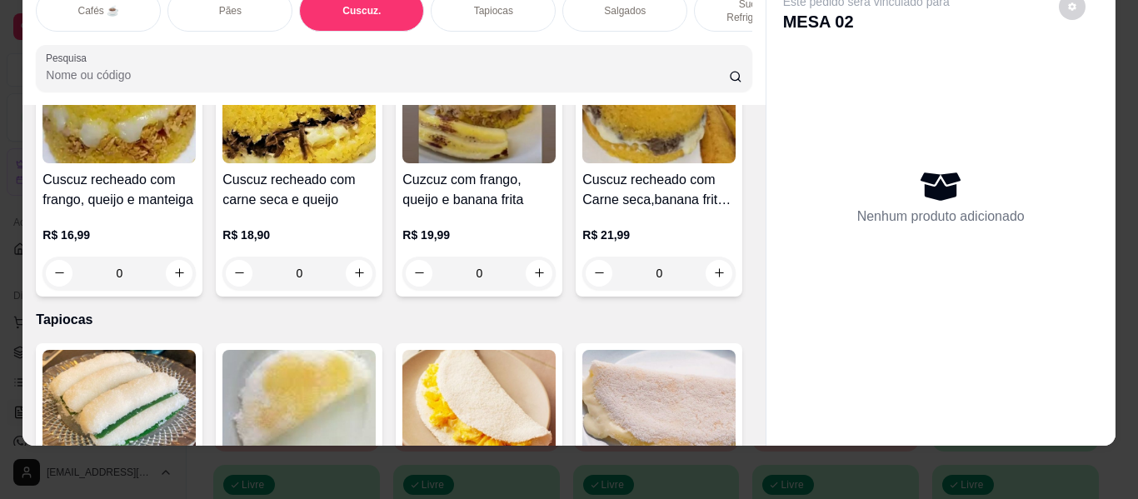
scroll to position [0, 0]
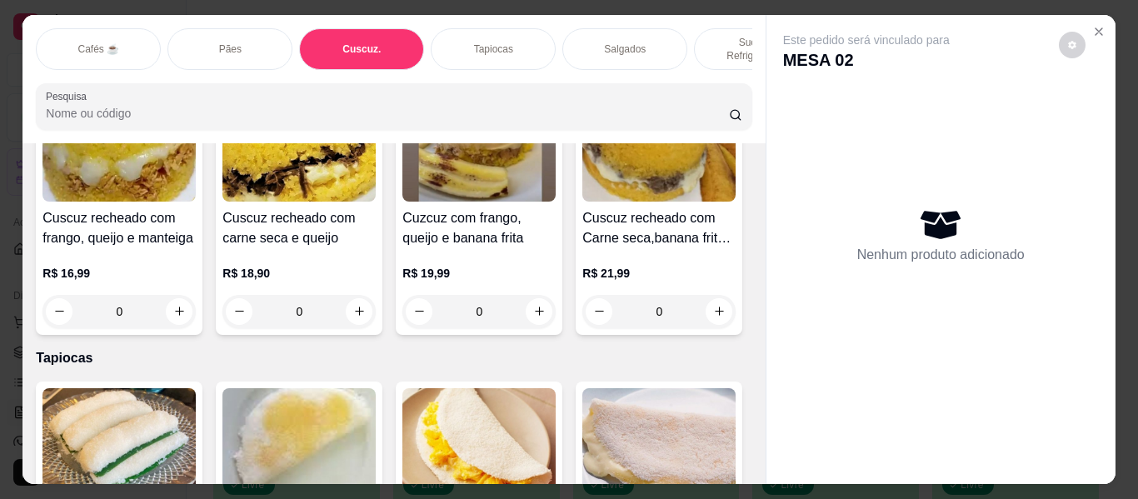
click at [203, 37] on div "Pães" at bounding box center [229, 49] width 125 height 42
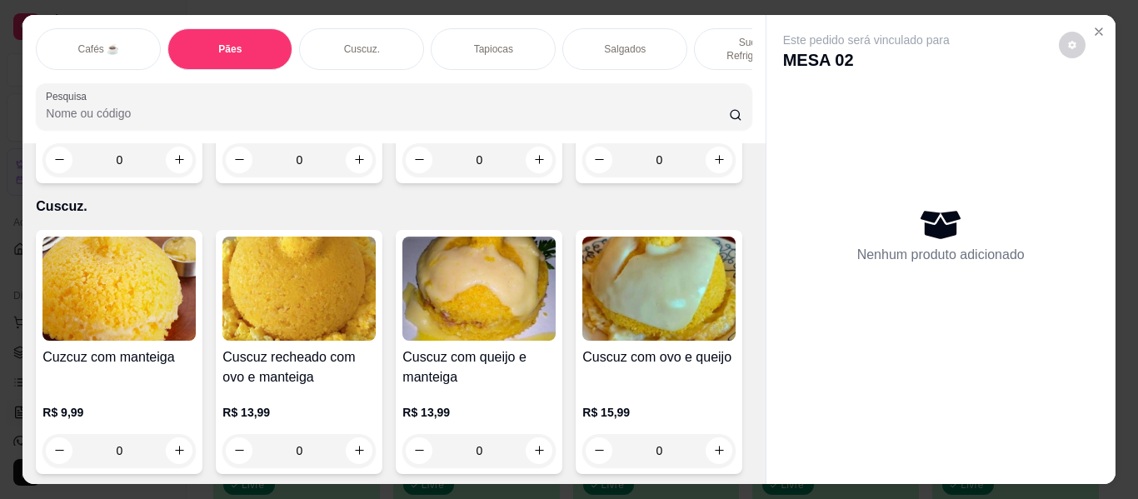
click at [497, 42] on p "Tapiocas" at bounding box center [493, 48] width 39 height 13
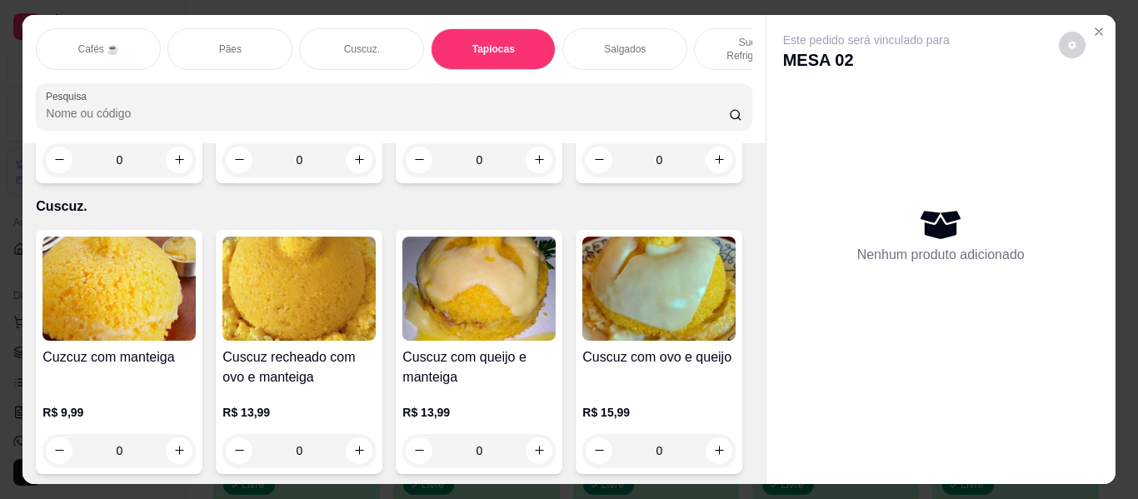
scroll to position [45, 0]
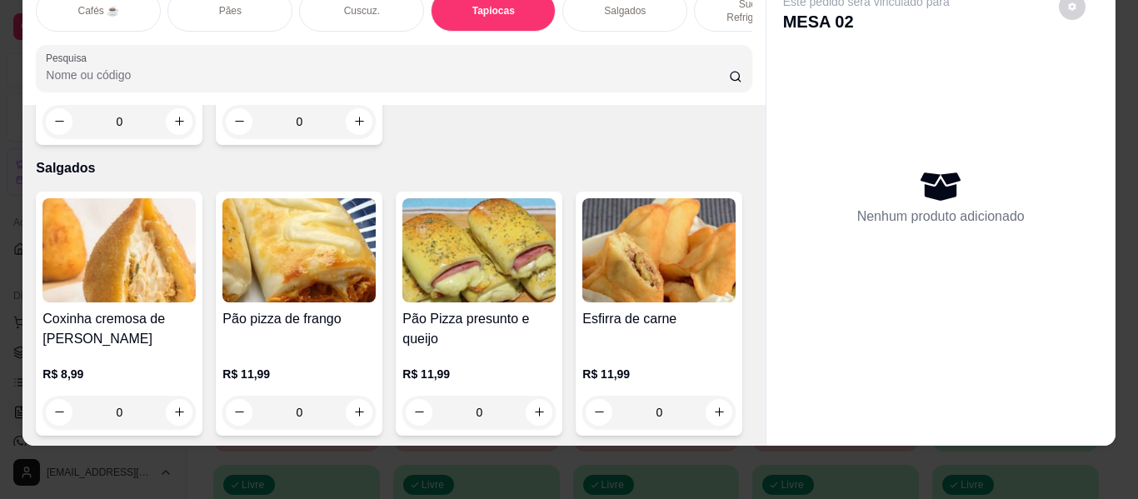
type input "1"
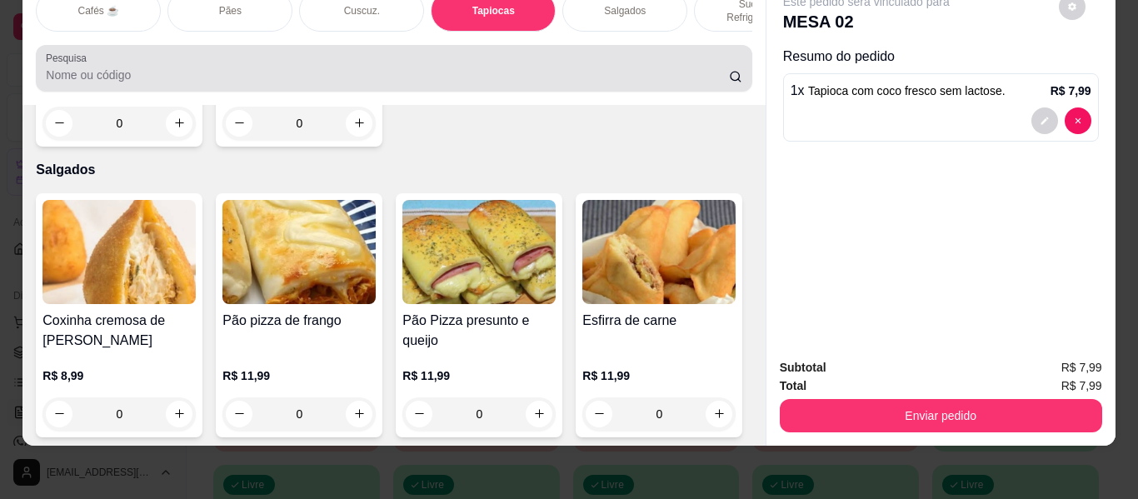
scroll to position [0, 0]
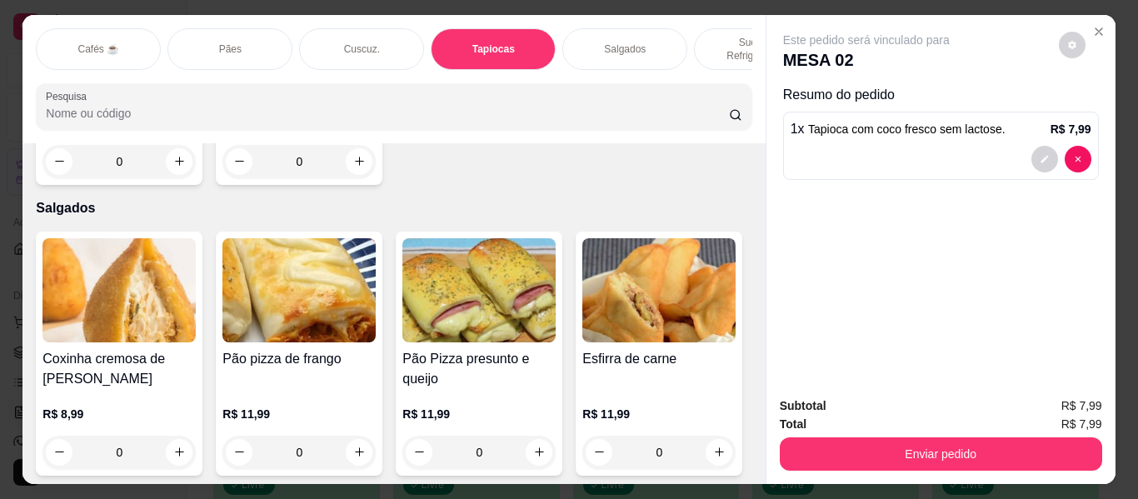
click at [232, 42] on p "Pães" at bounding box center [230, 48] width 22 height 13
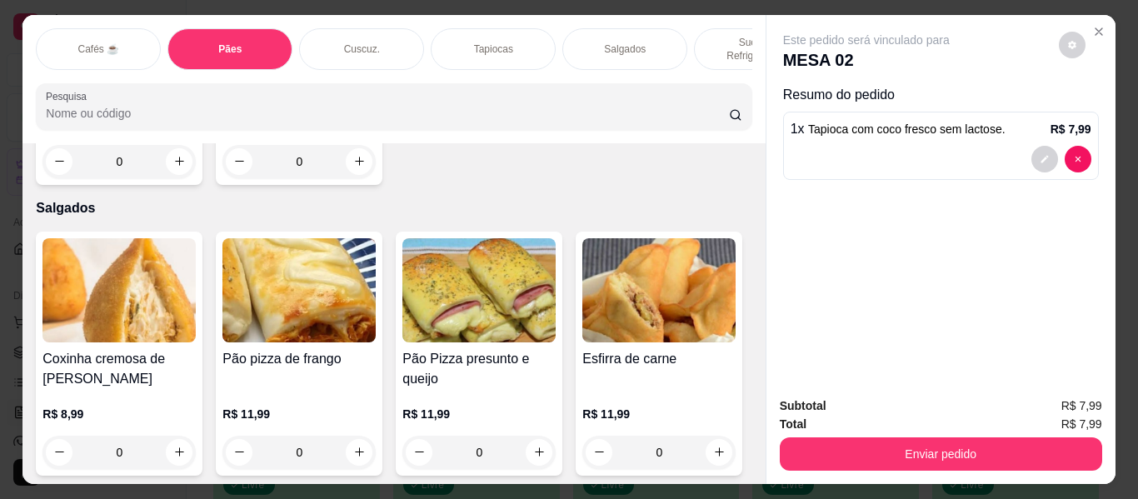
scroll to position [45, 0]
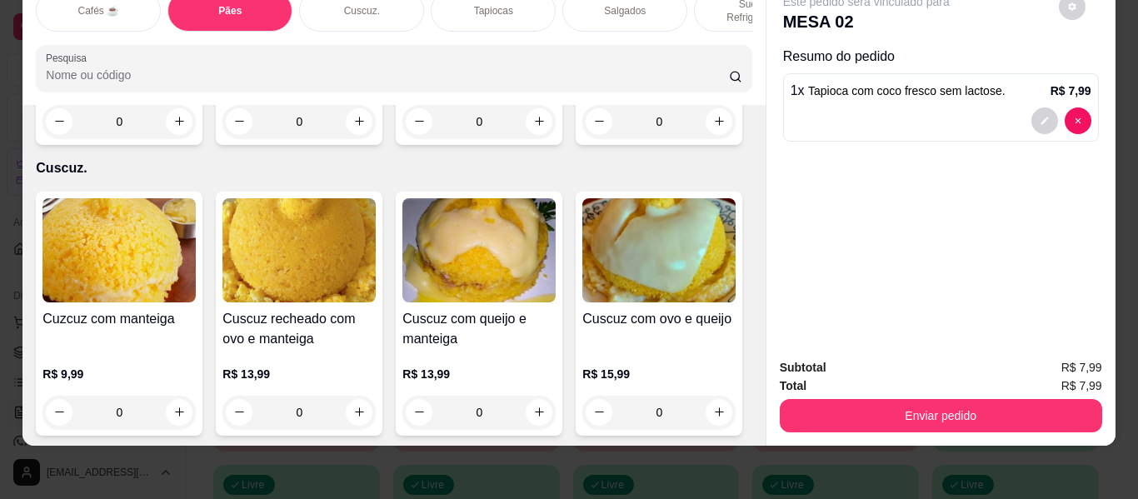
type input "1"
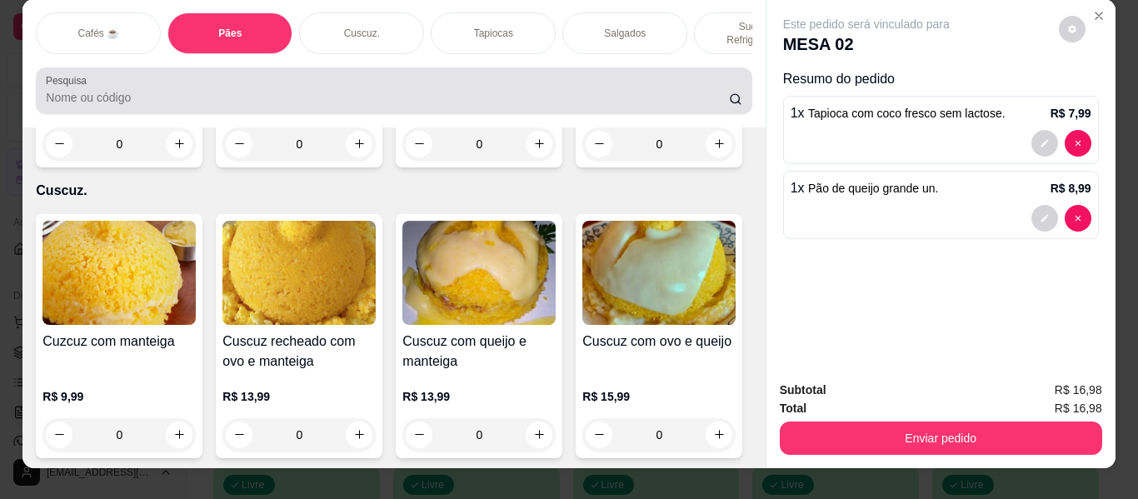
scroll to position [0, 0]
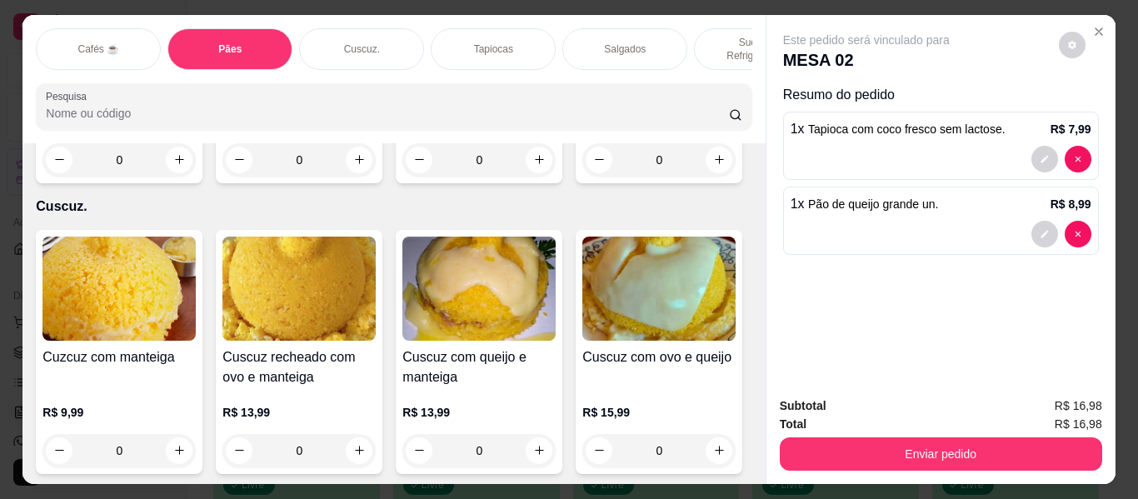
click at [701, 37] on div "Sucos e Refrigerantes" at bounding box center [756, 49] width 125 height 42
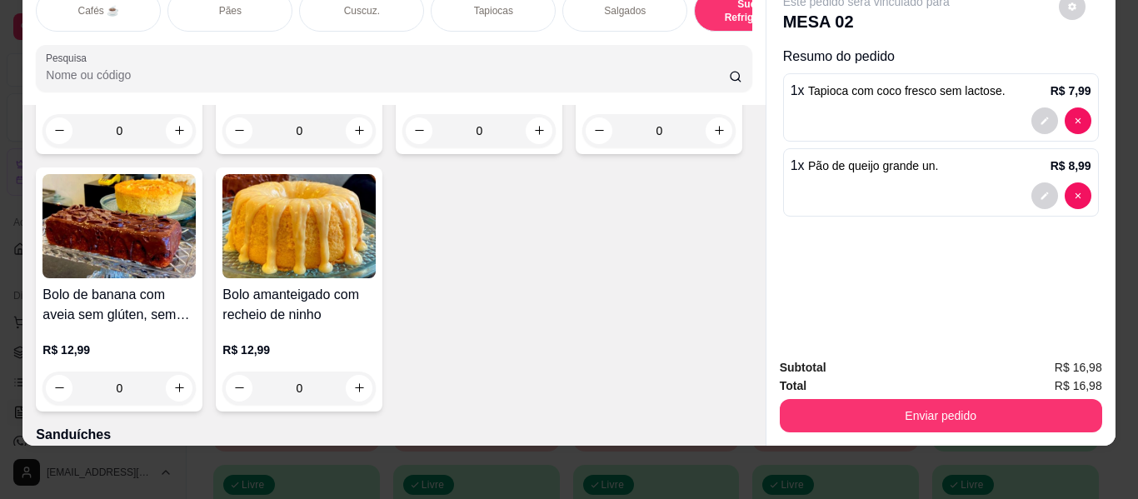
scroll to position [7932, 0]
type input "1"
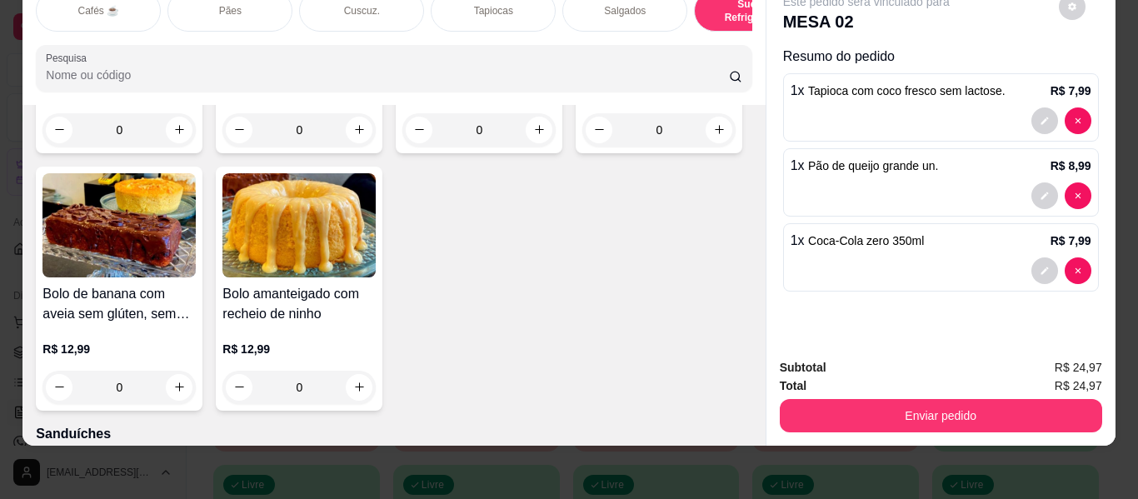
scroll to position [0, 0]
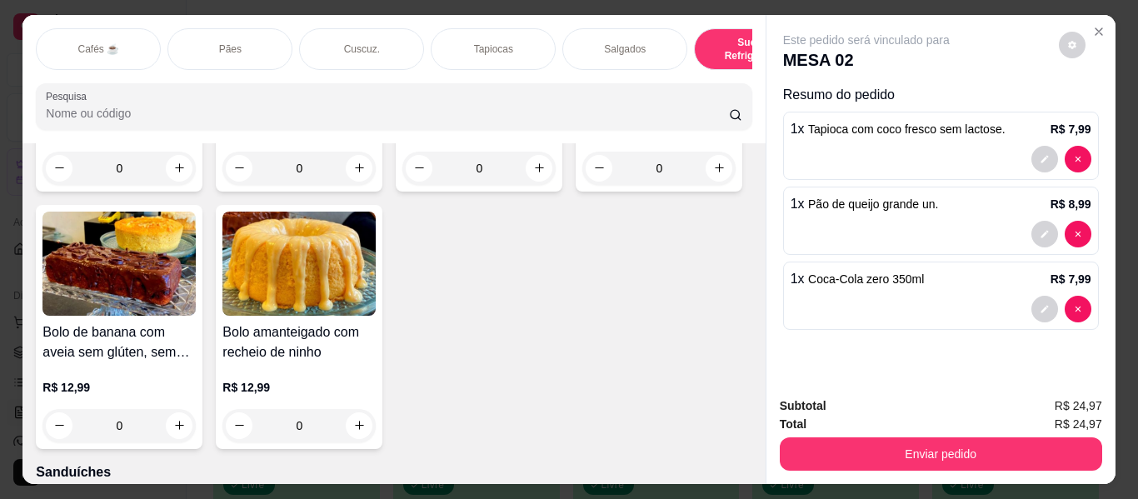
click at [708, 44] on p "Sucos e Refrigerantes" at bounding box center [756, 49] width 97 height 27
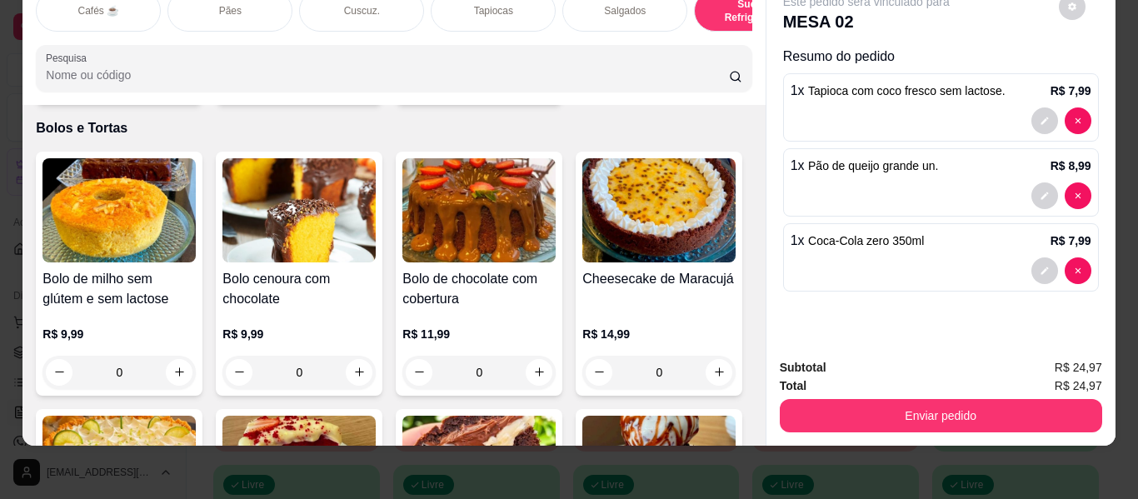
type input "1"
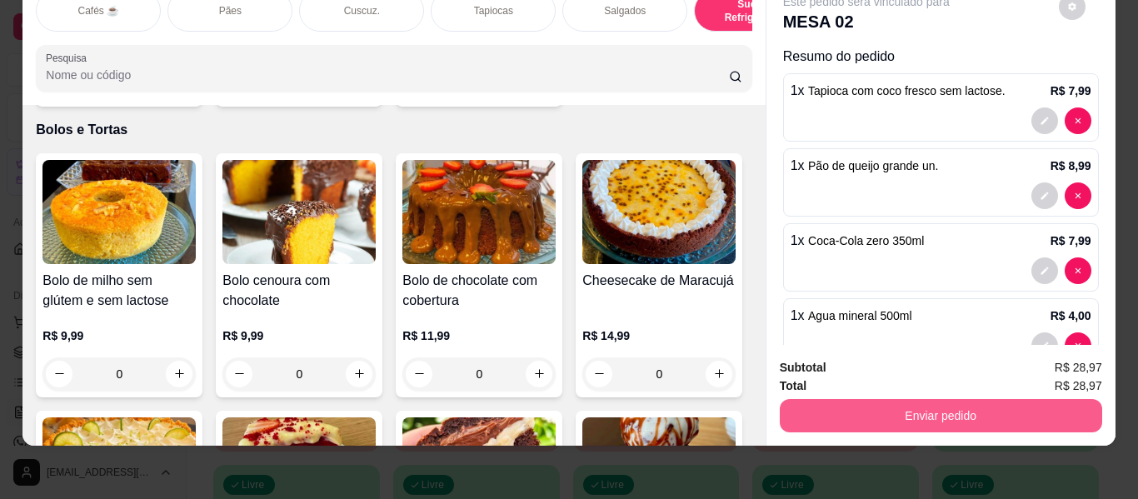
click at [830, 402] on button "Enviar pedido" at bounding box center [941, 415] width 322 height 33
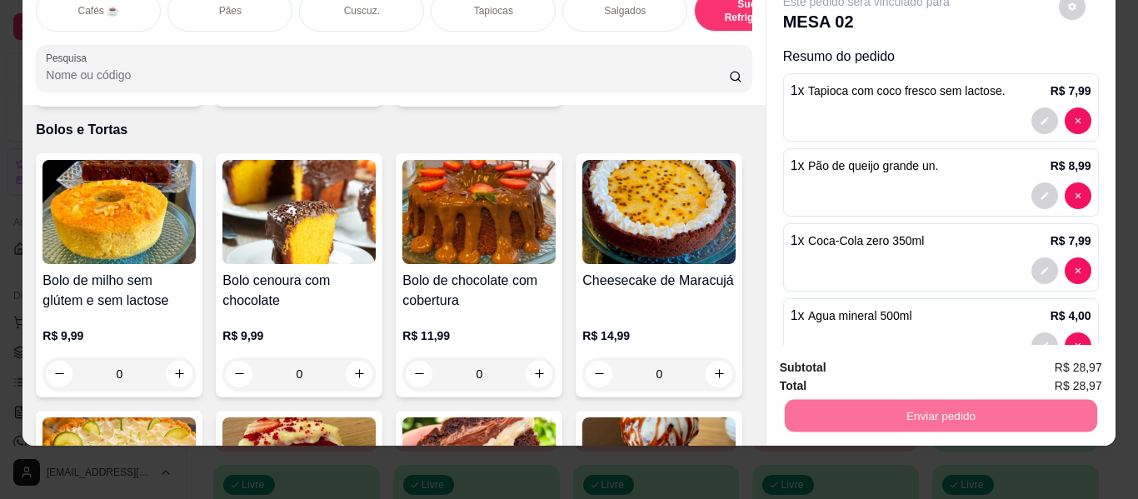
click at [1066, 366] on button "Enviar pedido" at bounding box center [1058, 363] width 94 height 32
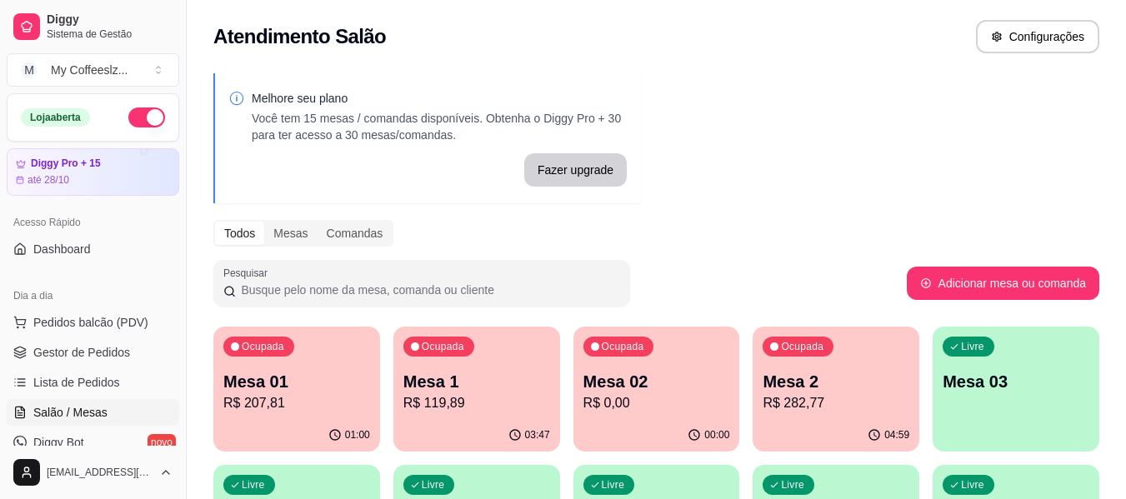
click at [1011, 404] on div "Livre Mesa 03" at bounding box center [1015, 379] width 167 height 105
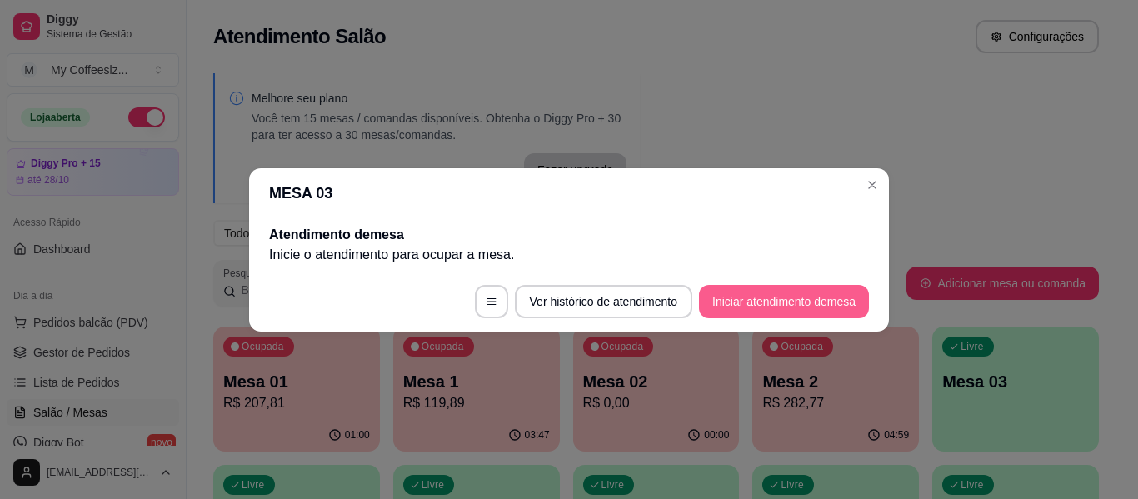
click at [813, 297] on button "Iniciar atendimento de mesa" at bounding box center [784, 301] width 170 height 33
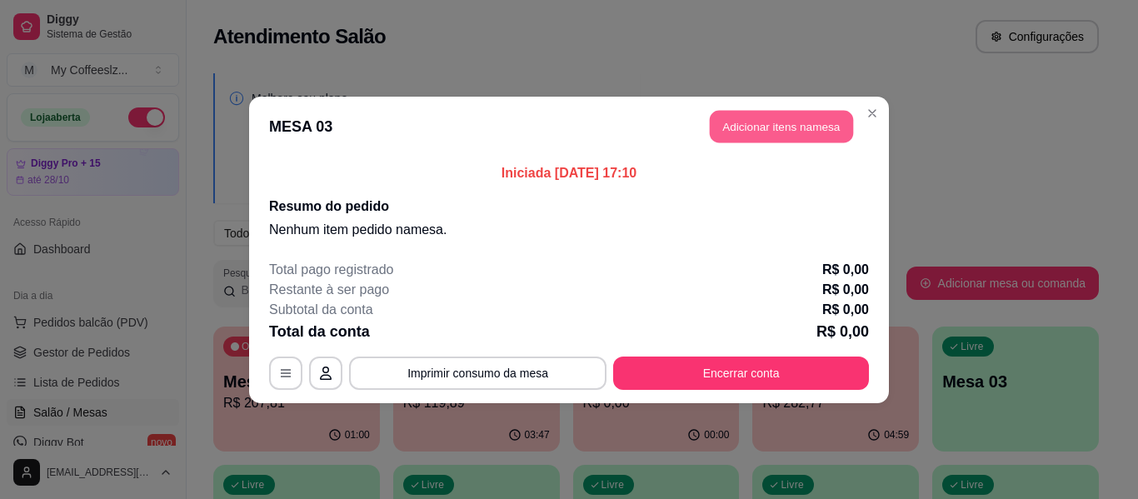
click at [807, 132] on button "Adicionar itens na mesa" at bounding box center [781, 126] width 143 height 32
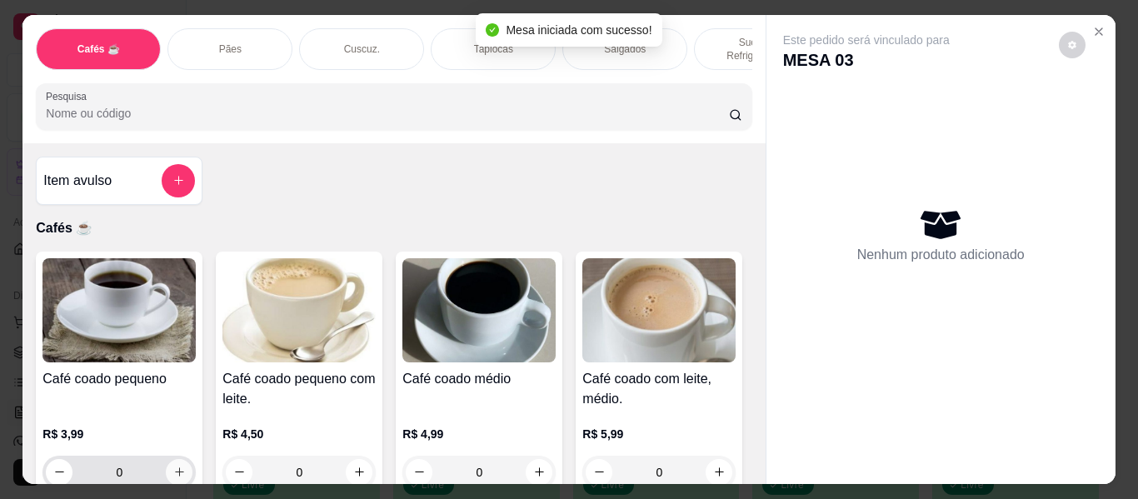
click at [173, 466] on icon "increase-product-quantity" at bounding box center [179, 472] width 12 height 12
type input "1"
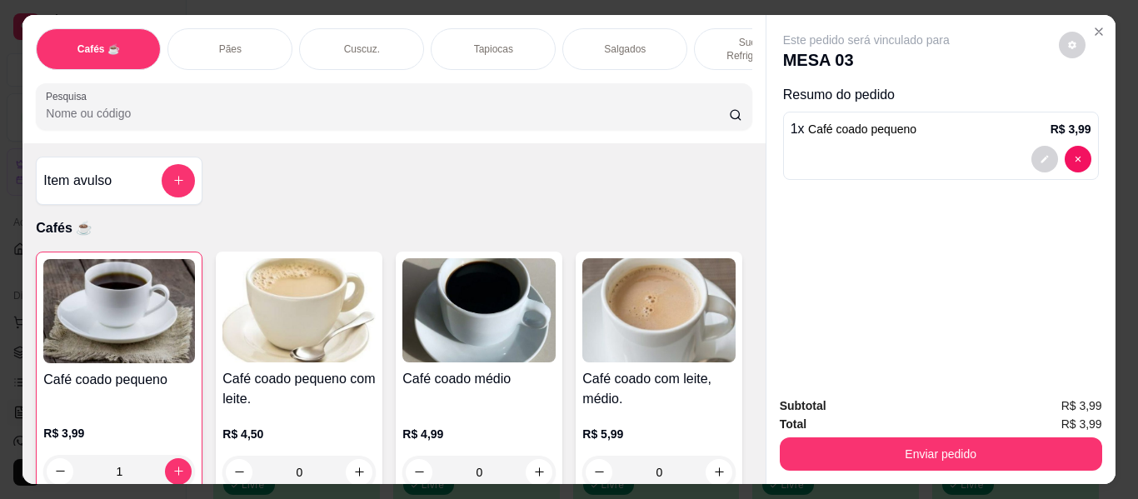
click at [452, 35] on div "Tapiocas" at bounding box center [493, 49] width 125 height 42
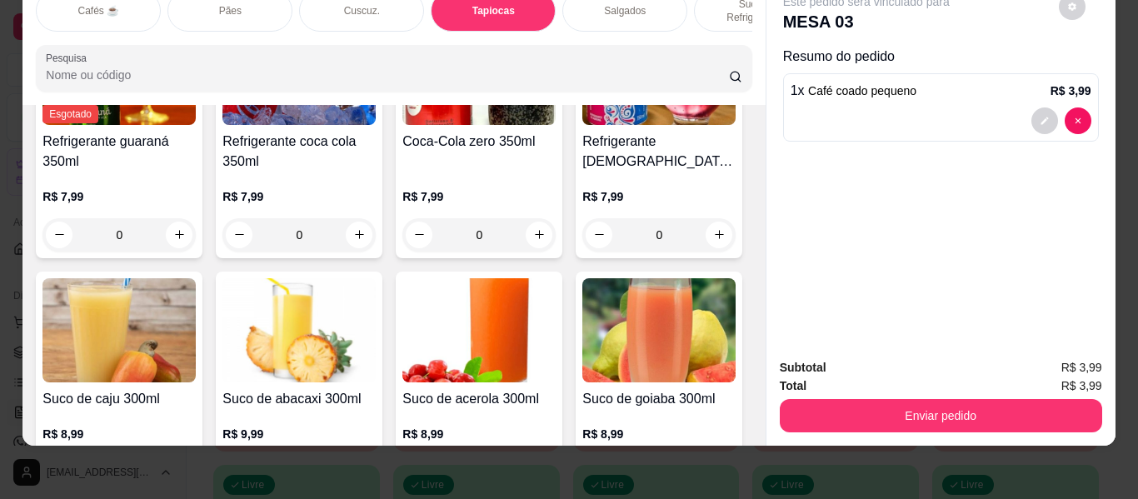
scroll to position [6380, 0]
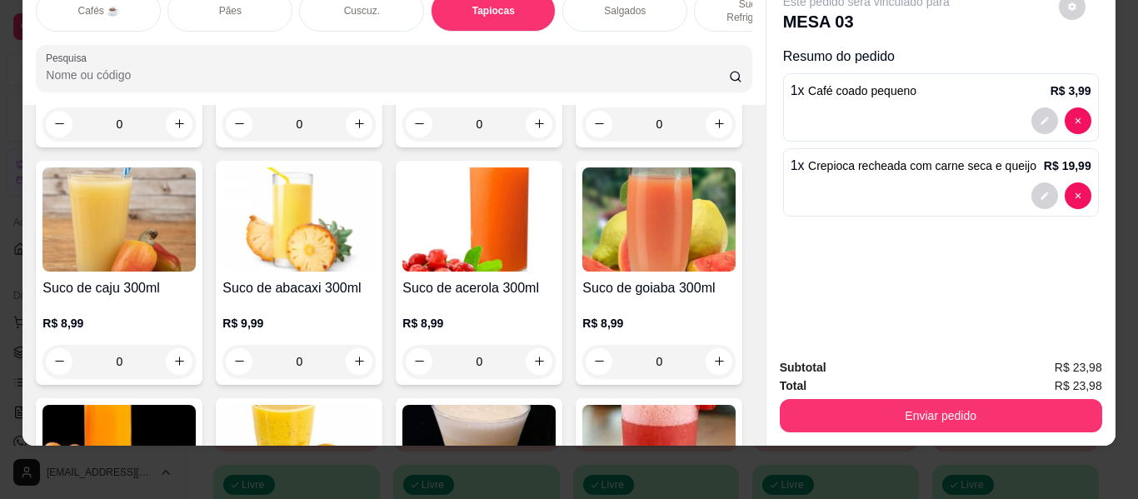
type input "1"
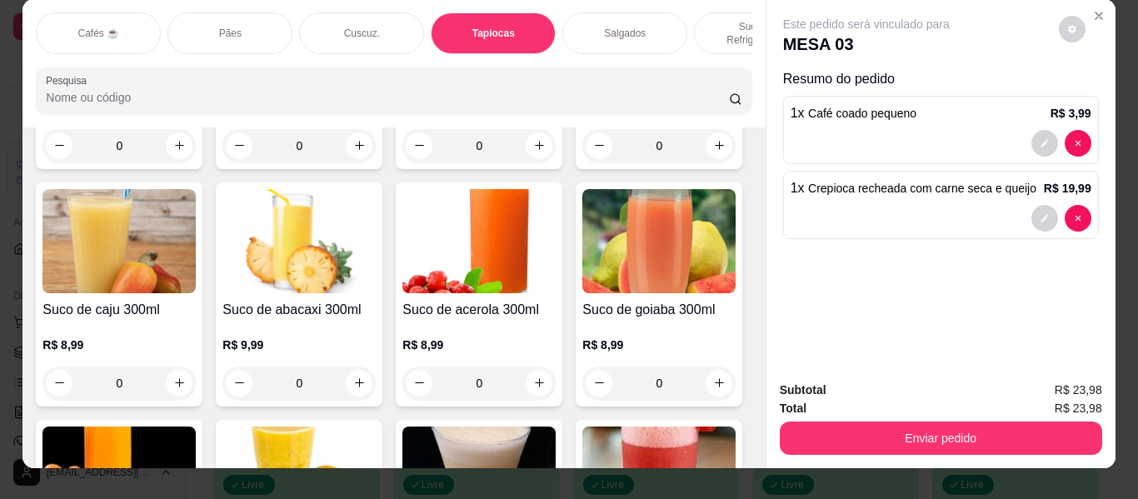
scroll to position [0, 0]
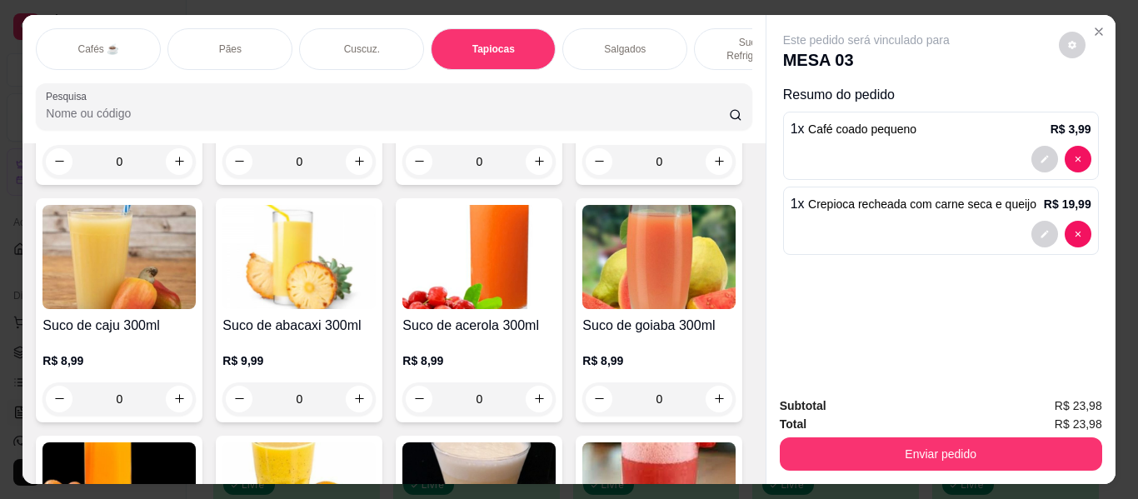
click at [721, 36] on p "Sucos e Refrigerantes" at bounding box center [756, 49] width 97 height 27
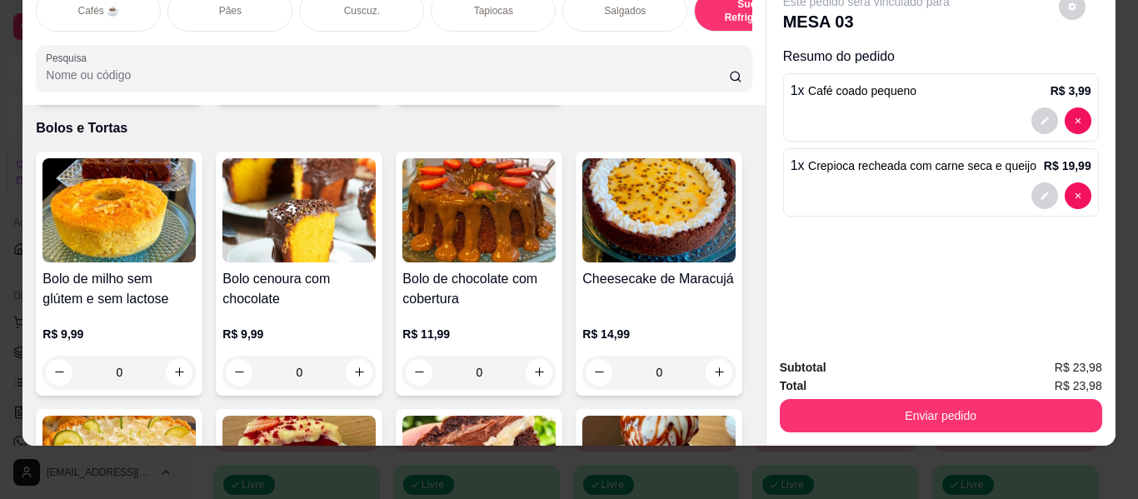
type input "1"
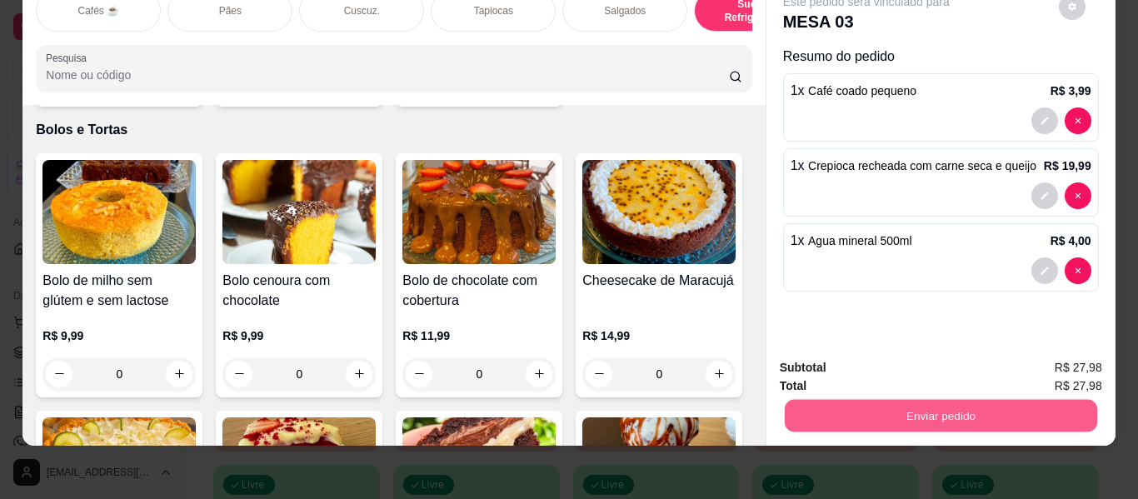
click at [858, 400] on button "Enviar pedido" at bounding box center [940, 416] width 312 height 32
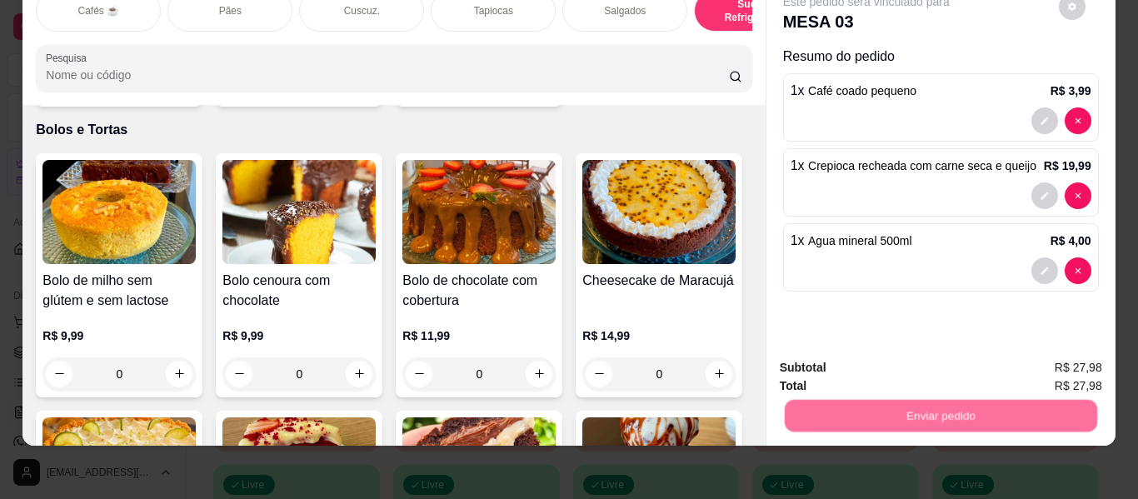
click at [1046, 361] on button "Enviar pedido" at bounding box center [1058, 363] width 94 height 32
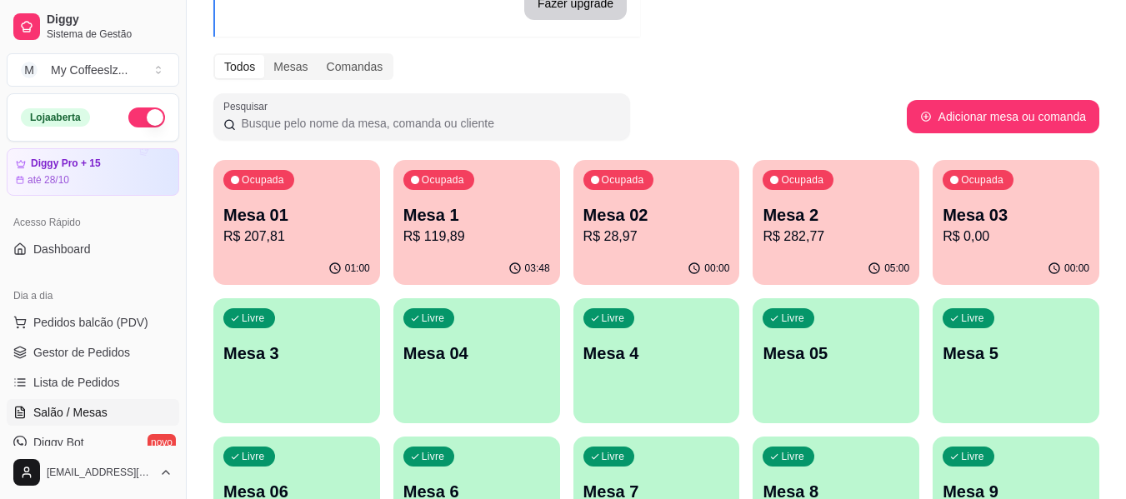
click at [270, 361] on p "Mesa 3" at bounding box center [296, 353] width 147 height 23
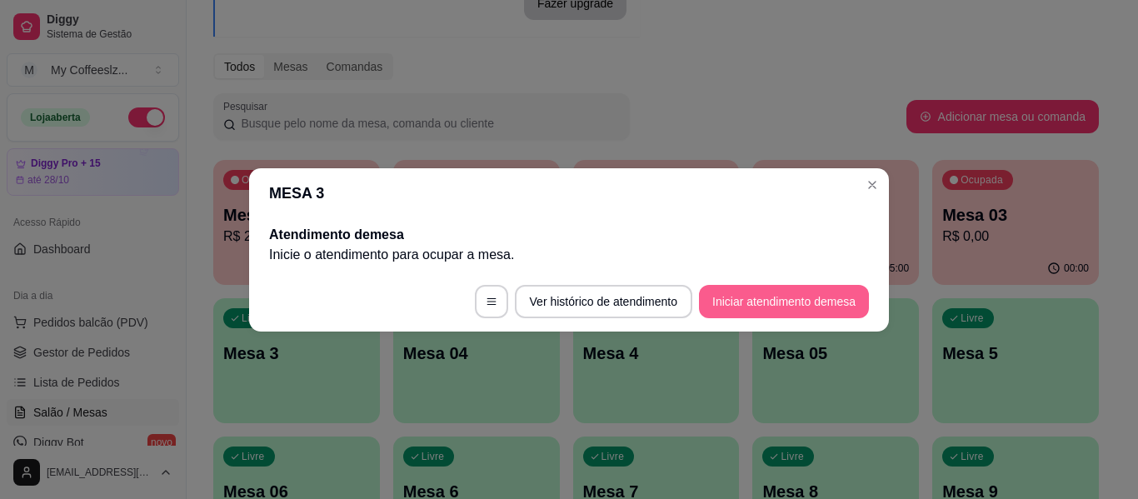
click at [777, 297] on button "Iniciar atendimento de mesa" at bounding box center [784, 301] width 170 height 33
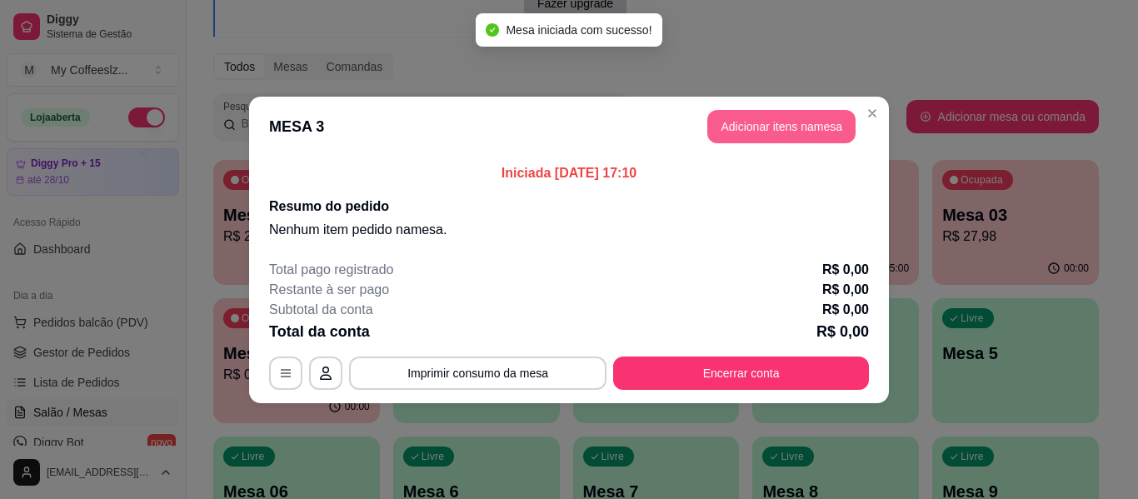
click at [729, 132] on button "Adicionar itens na mesa" at bounding box center [781, 126] width 148 height 33
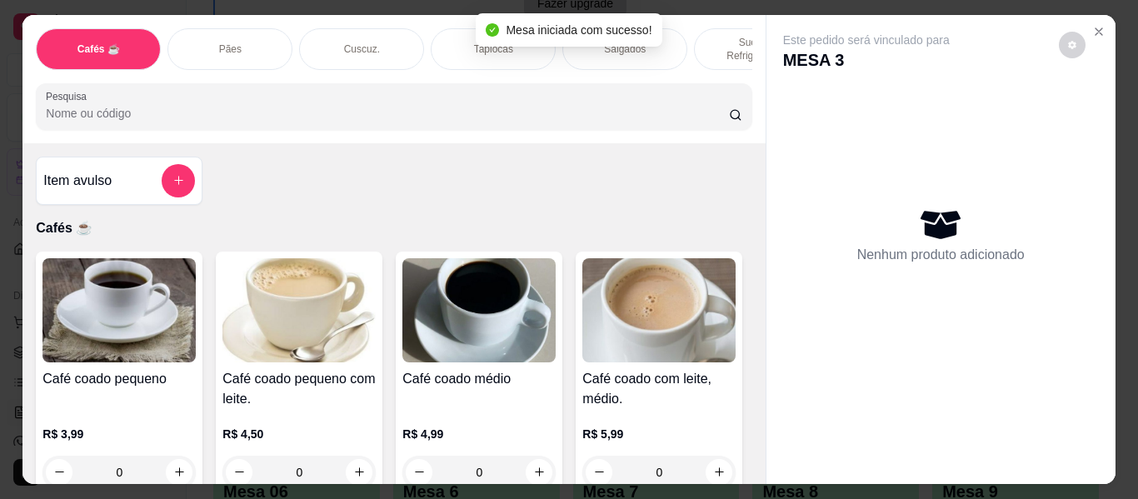
click at [714, 36] on p "Sucos e Refrigerantes" at bounding box center [756, 49] width 97 height 27
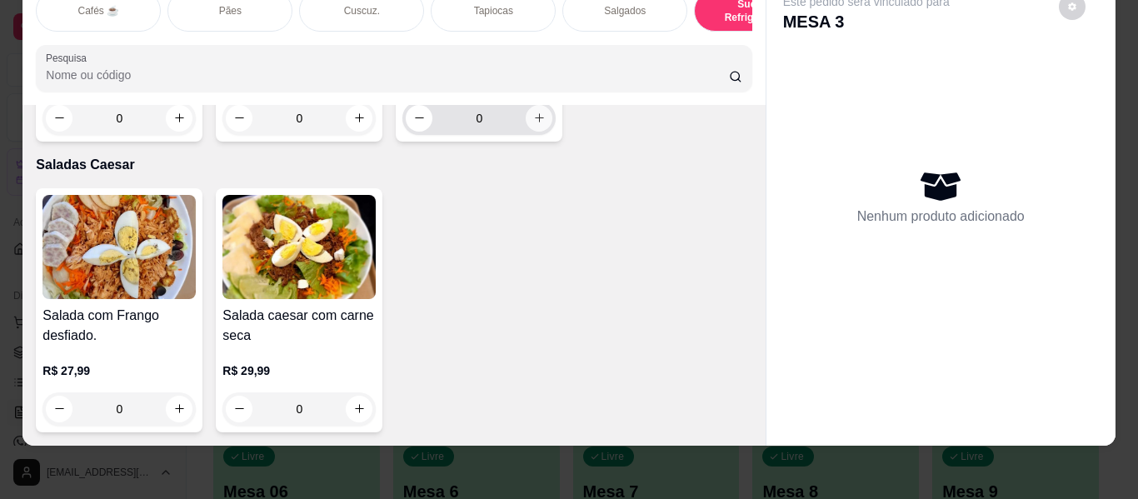
click at [539, 124] on icon "increase-product-quantity" at bounding box center [539, 118] width 12 height 12
type input "1"
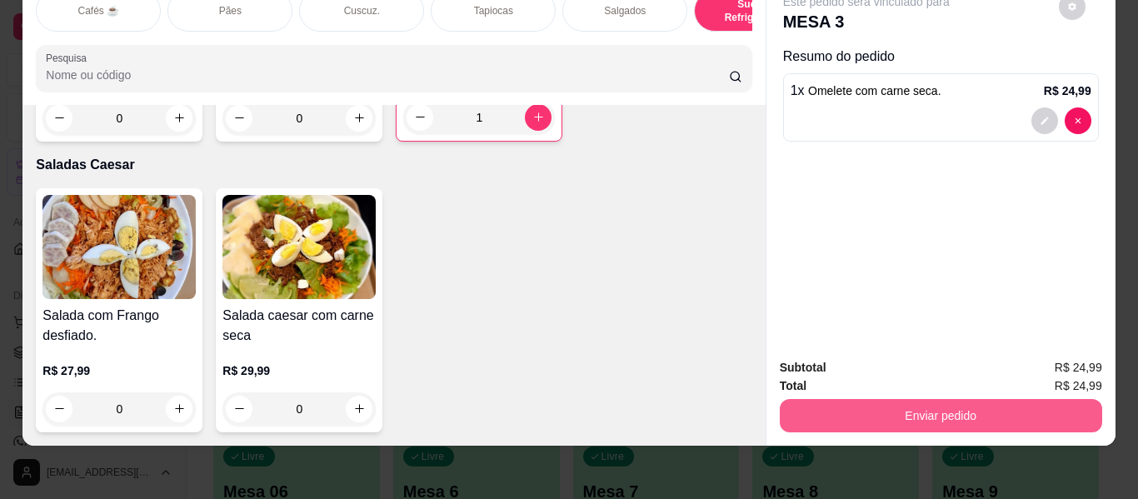
click at [1008, 399] on button "Enviar pedido" at bounding box center [941, 415] width 322 height 33
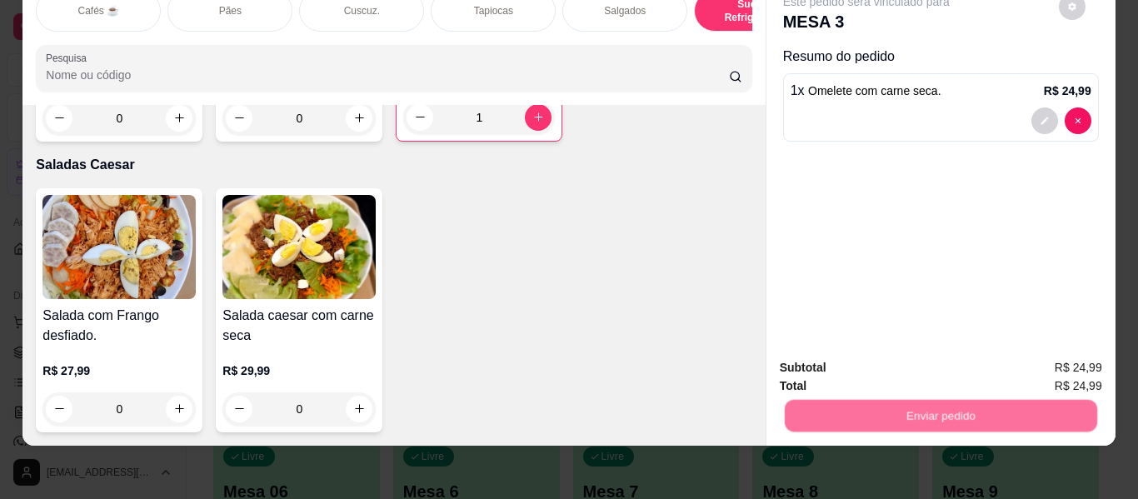
click at [1058, 358] on button "Enviar pedido" at bounding box center [1058, 362] width 94 height 32
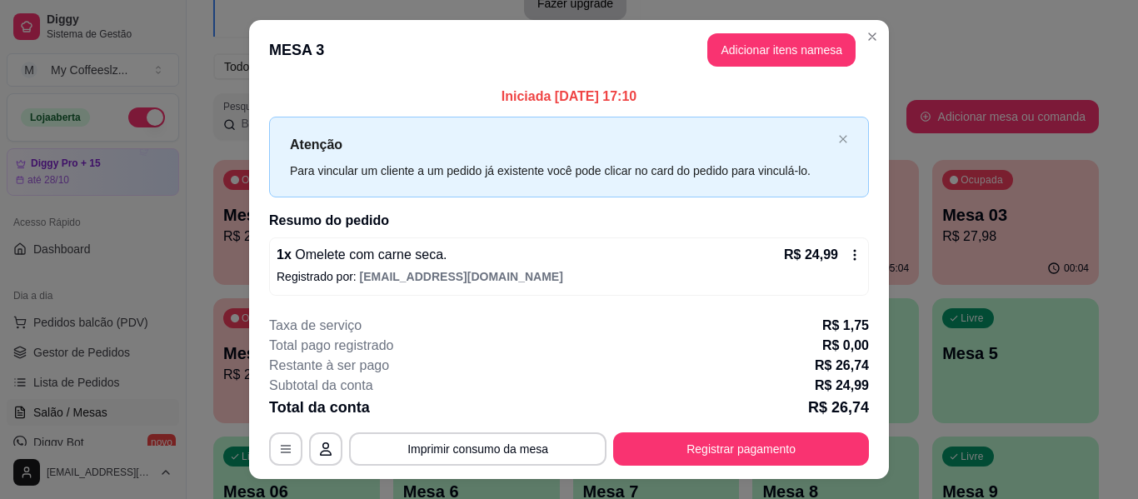
scroll to position [33, 0]
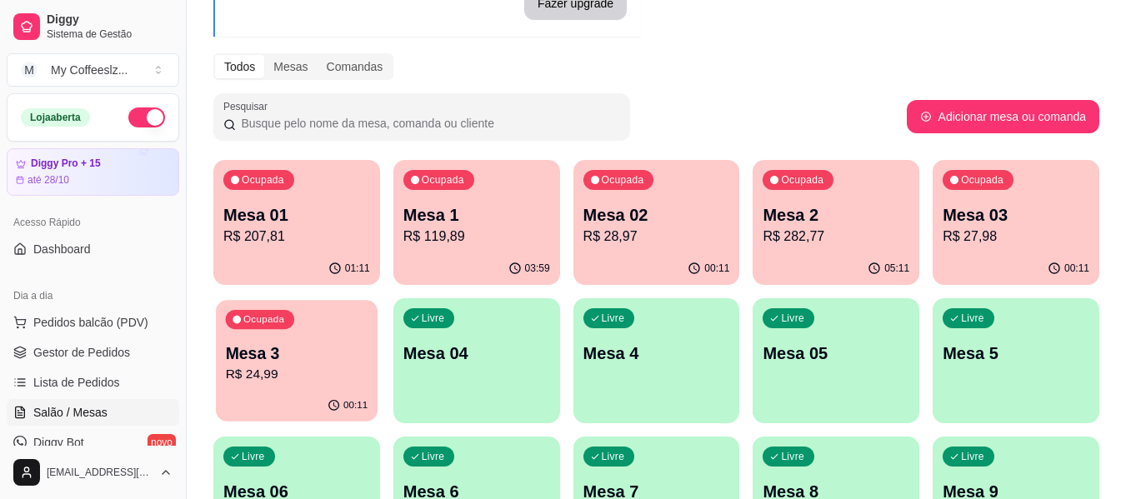
click at [287, 380] on p "R$ 24,99" at bounding box center [297, 374] width 142 height 19
click at [1017, 229] on p "R$ 27,98" at bounding box center [1015, 237] width 147 height 20
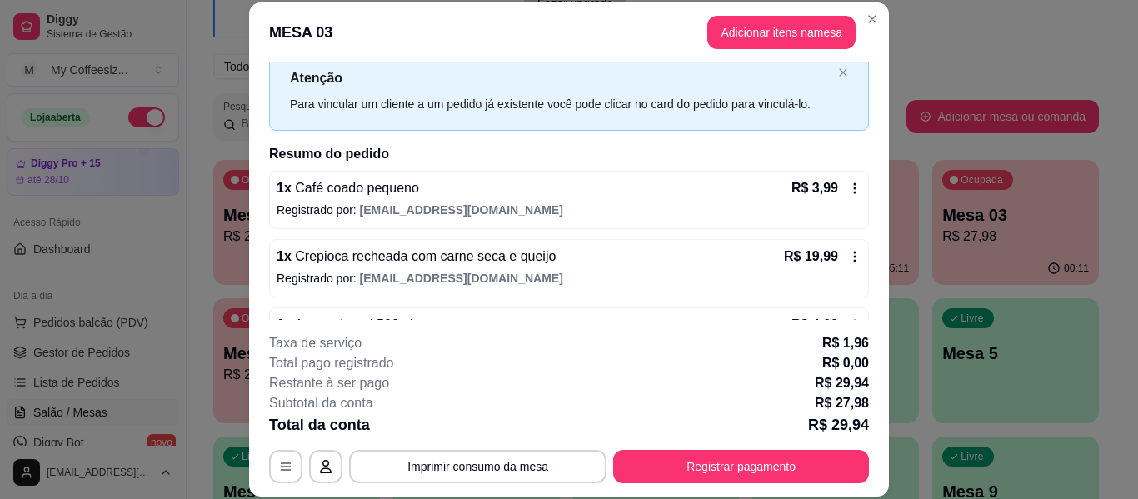
scroll to position [102, 0]
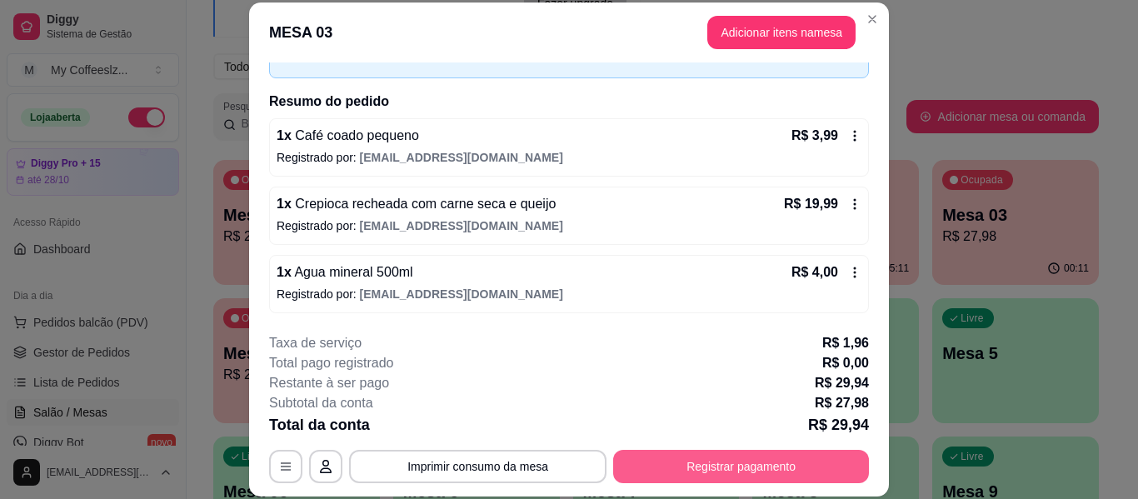
click at [713, 472] on button "Registrar pagamento" at bounding box center [741, 466] width 256 height 33
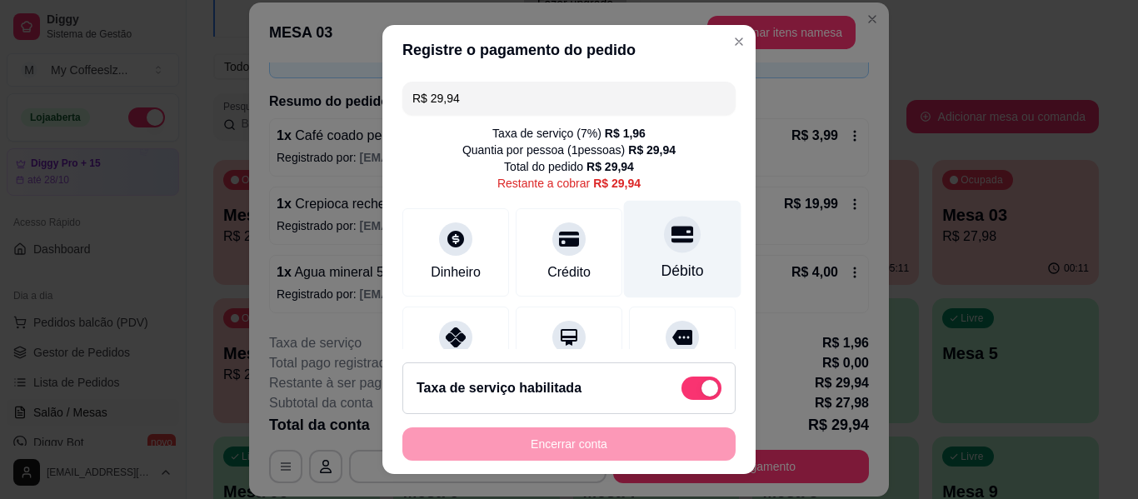
click at [664, 247] on div at bounding box center [682, 234] width 37 height 37
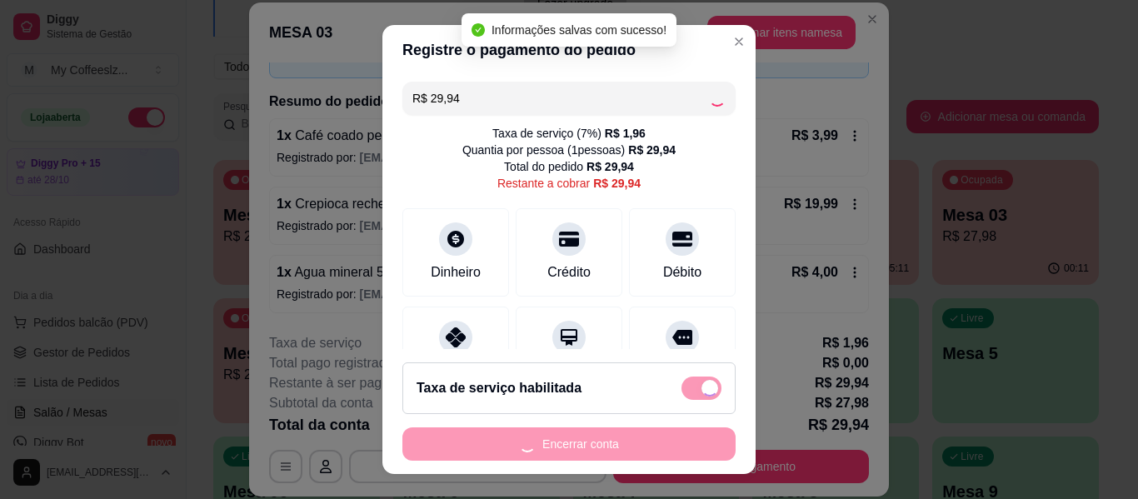
type input "R$ 0,00"
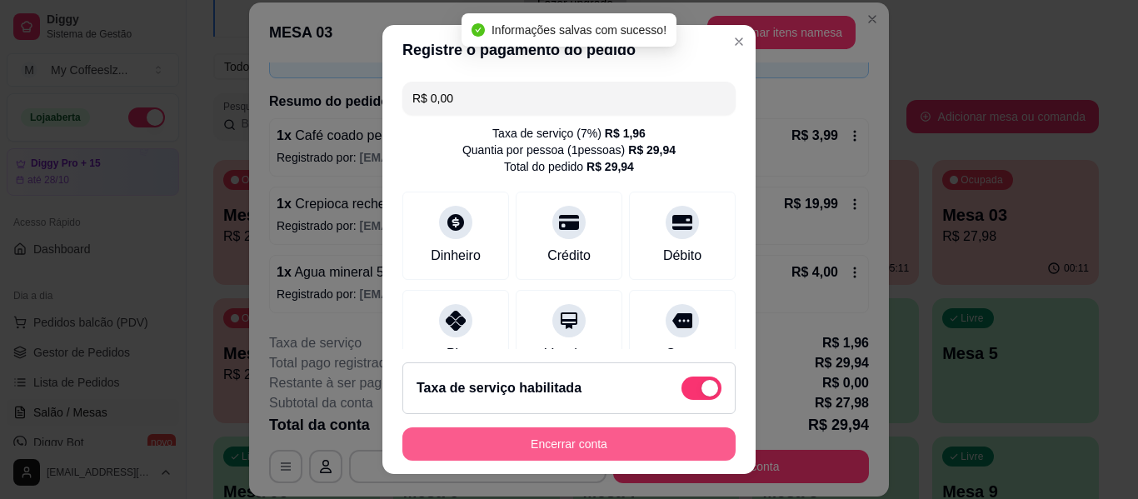
click at [566, 446] on button "Encerrar conta" at bounding box center [568, 443] width 333 height 33
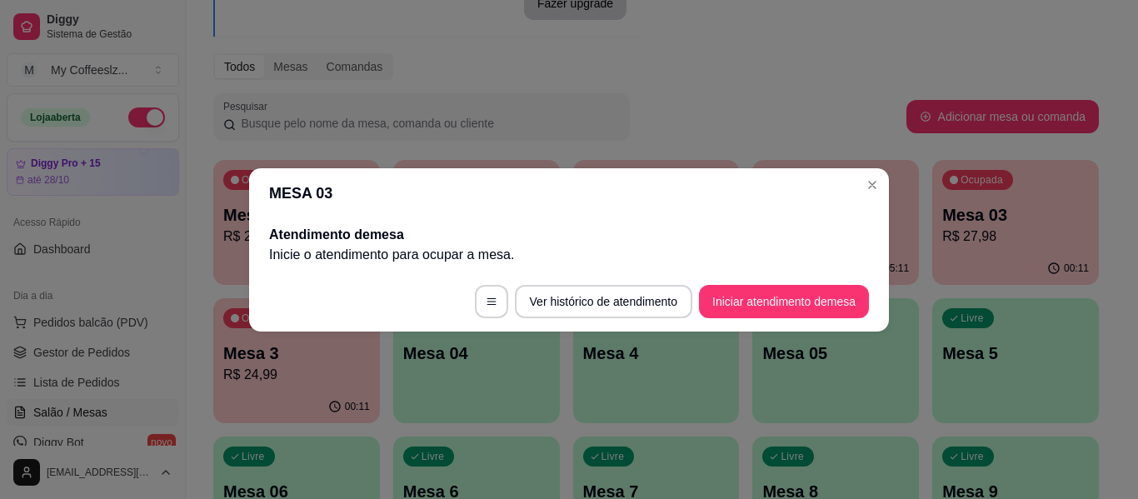
scroll to position [0, 0]
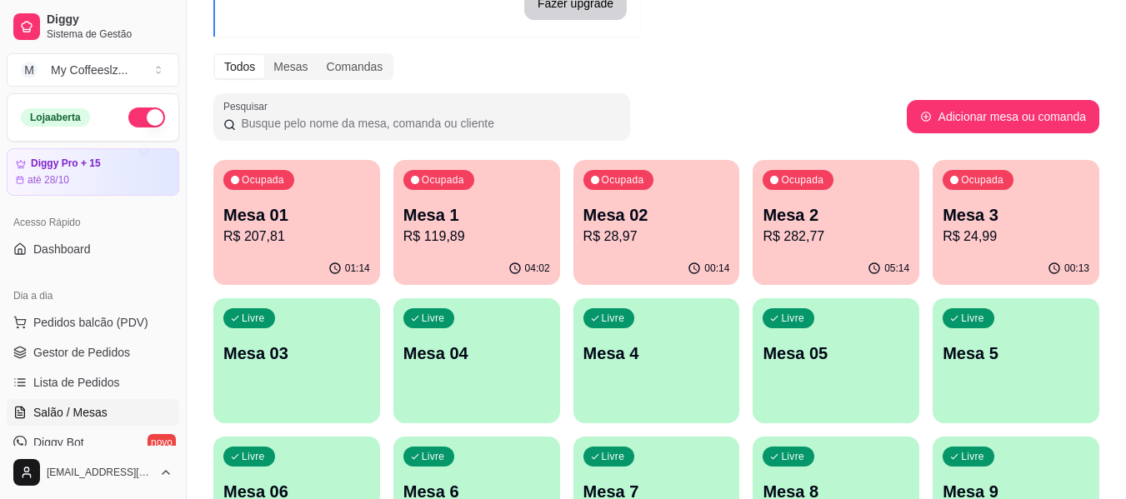
click at [285, 367] on div "Livre Mesa 03" at bounding box center [296, 350] width 167 height 105
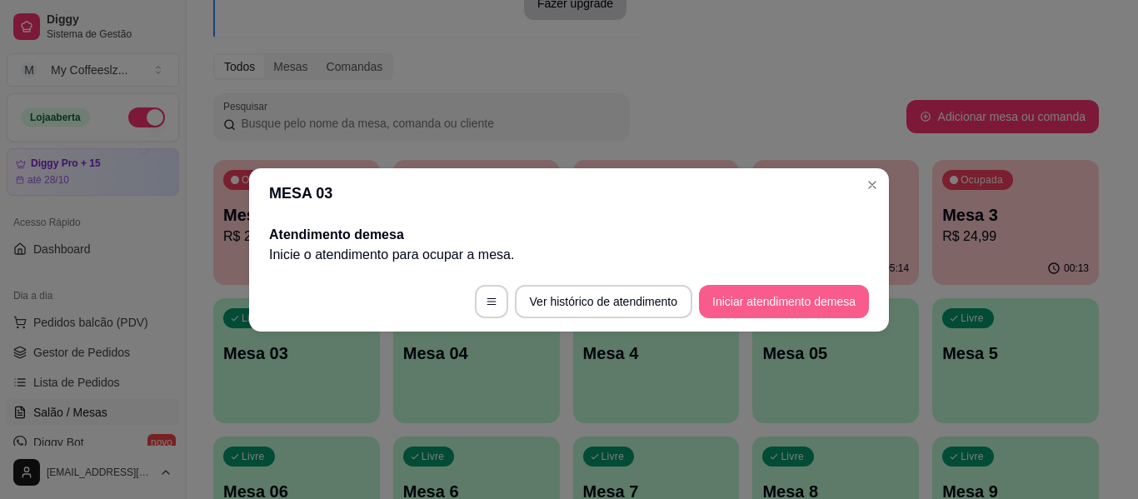
click at [712, 294] on button "Iniciar atendimento de mesa" at bounding box center [784, 301] width 170 height 33
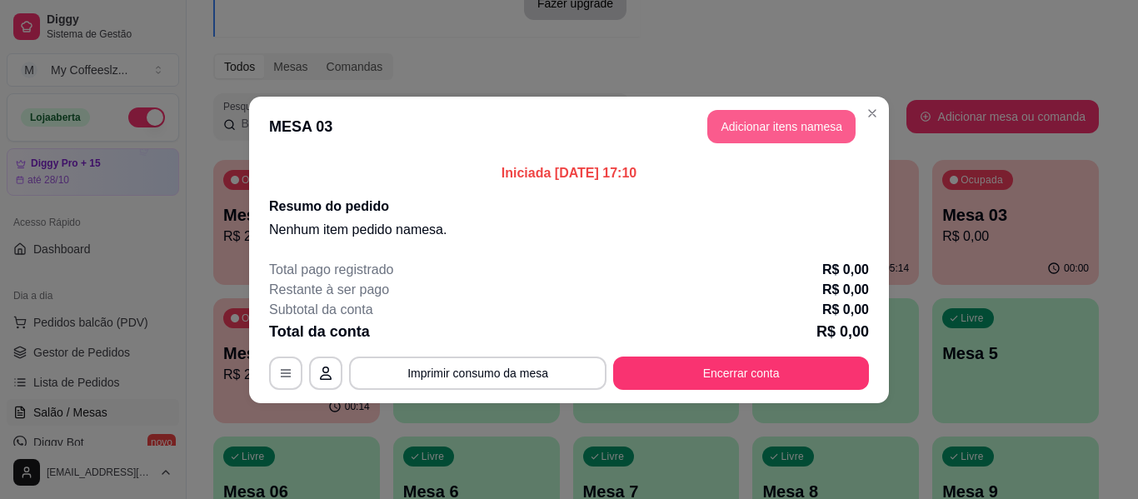
click at [768, 124] on button "Adicionar itens na mesa" at bounding box center [781, 126] width 148 height 33
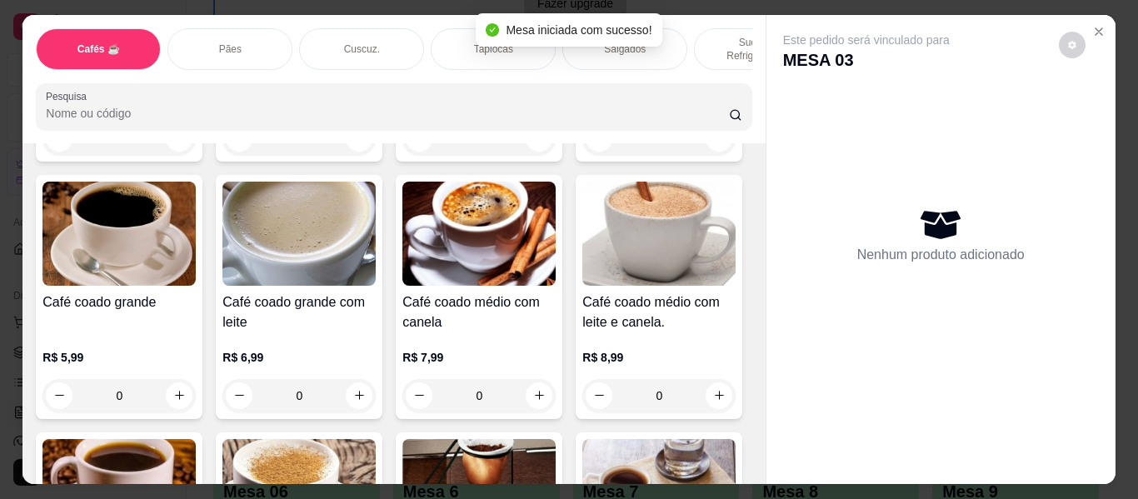
scroll to position [333, 0]
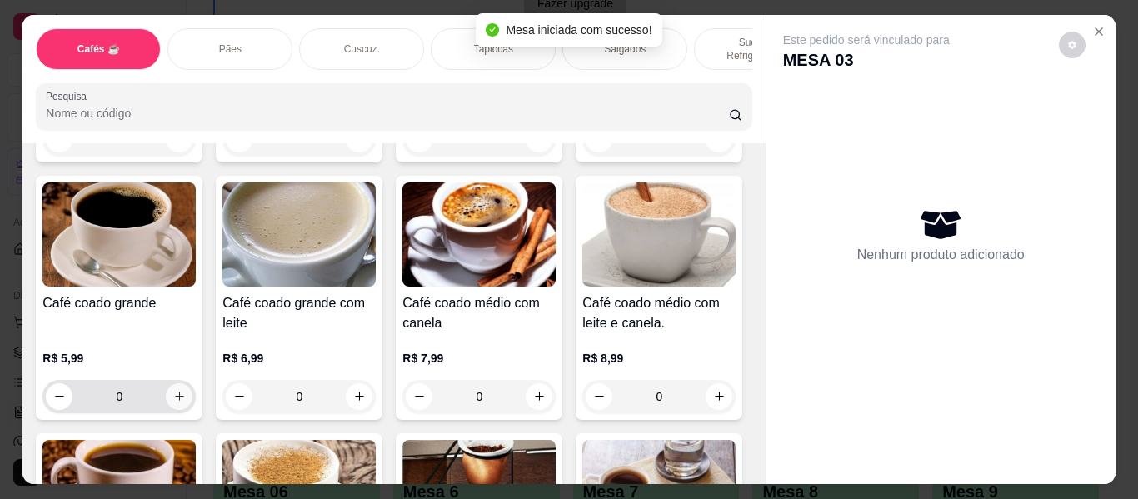
click at [192, 383] on button "increase-product-quantity" at bounding box center [179, 396] width 27 height 27
click at [186, 390] on icon "increase-product-quantity" at bounding box center [179, 396] width 12 height 12
type input "1"
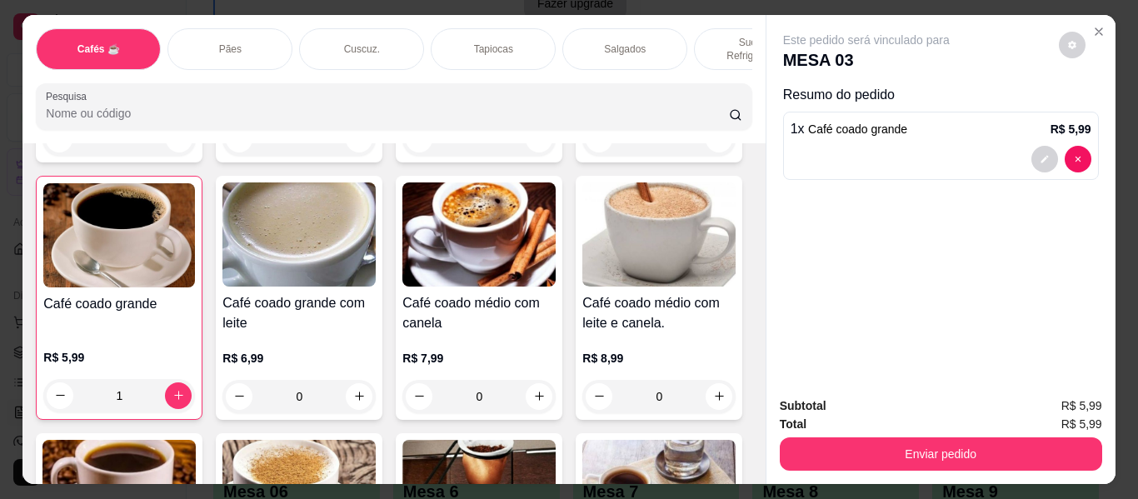
click at [476, 42] on p "Tapiocas" at bounding box center [493, 48] width 39 height 13
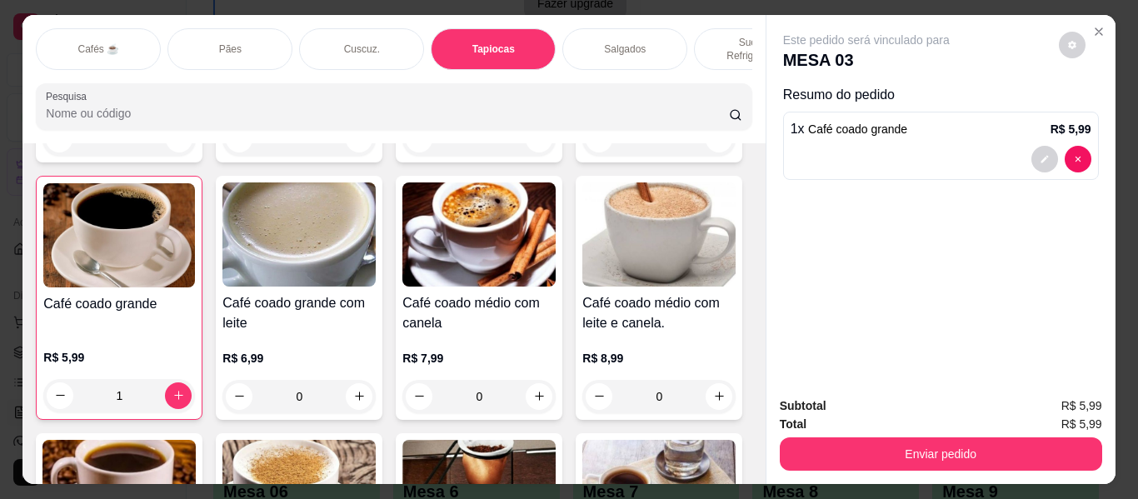
scroll to position [45, 0]
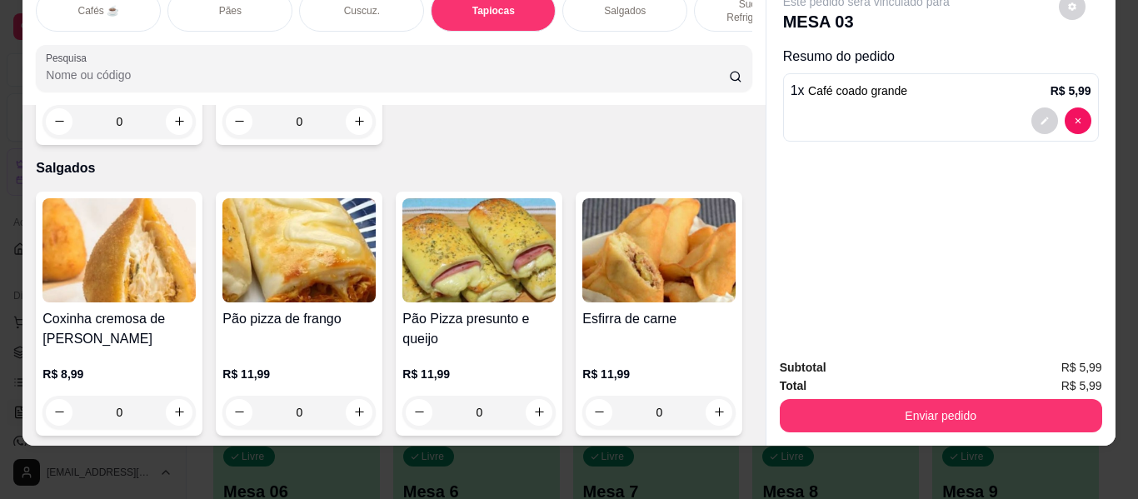
type input "1"
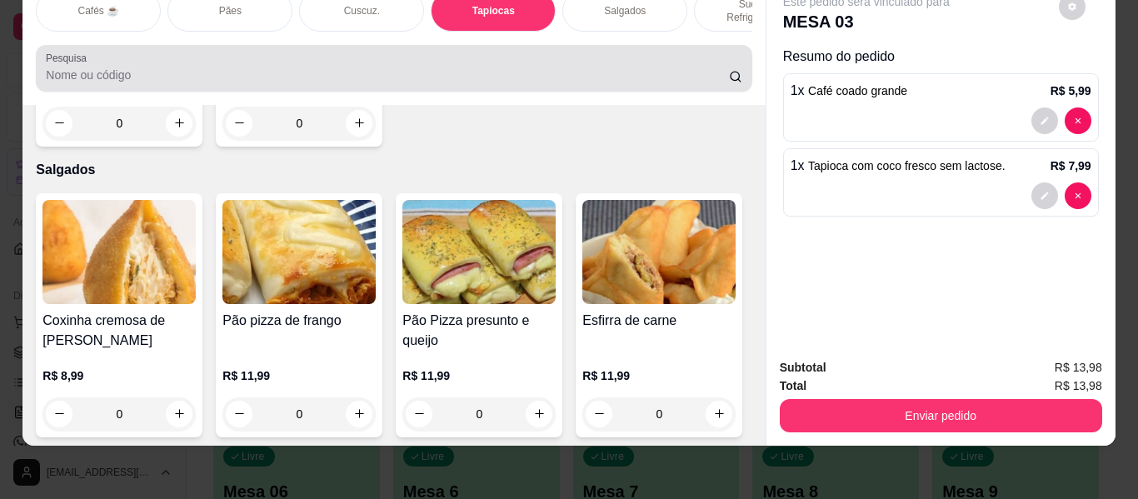
scroll to position [0, 0]
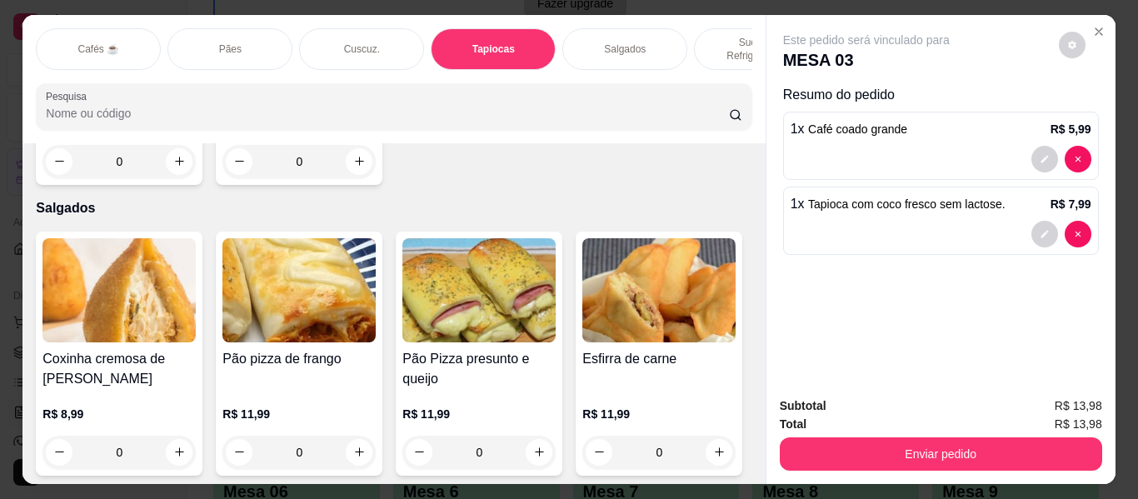
click at [653, 28] on div "Salgados" at bounding box center [624, 49] width 125 height 42
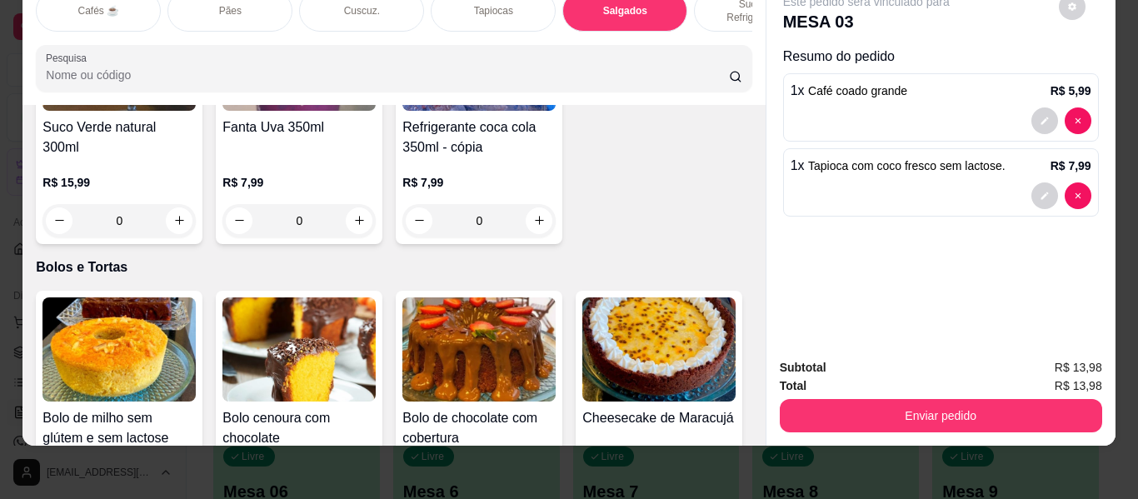
scroll to position [7209, 0]
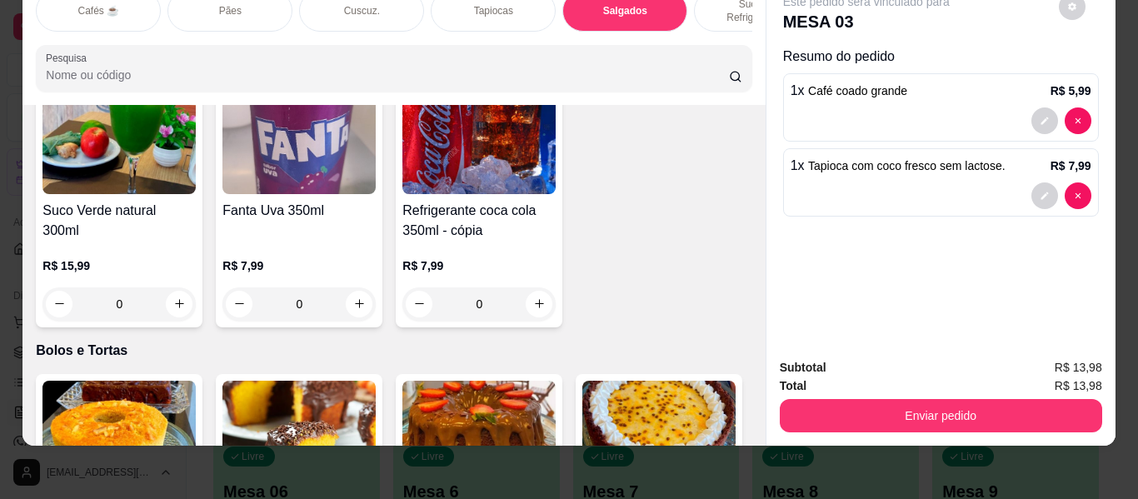
type input "1"
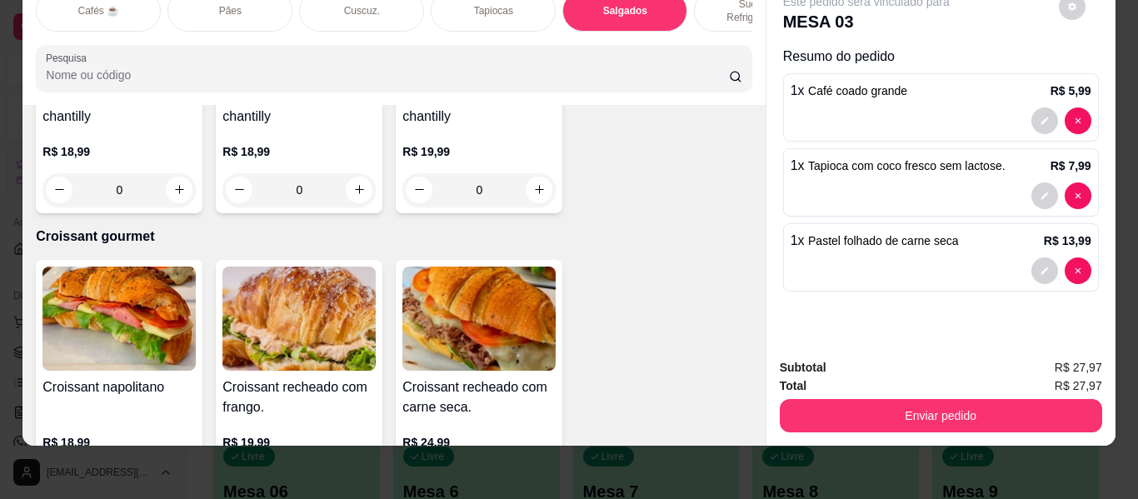
scroll to position [8792, 0]
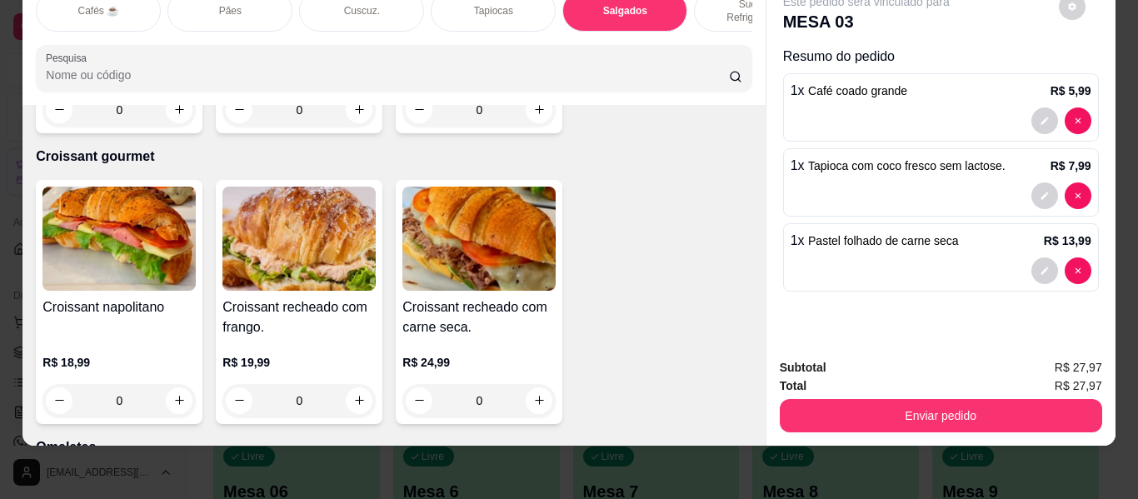
type input "1"
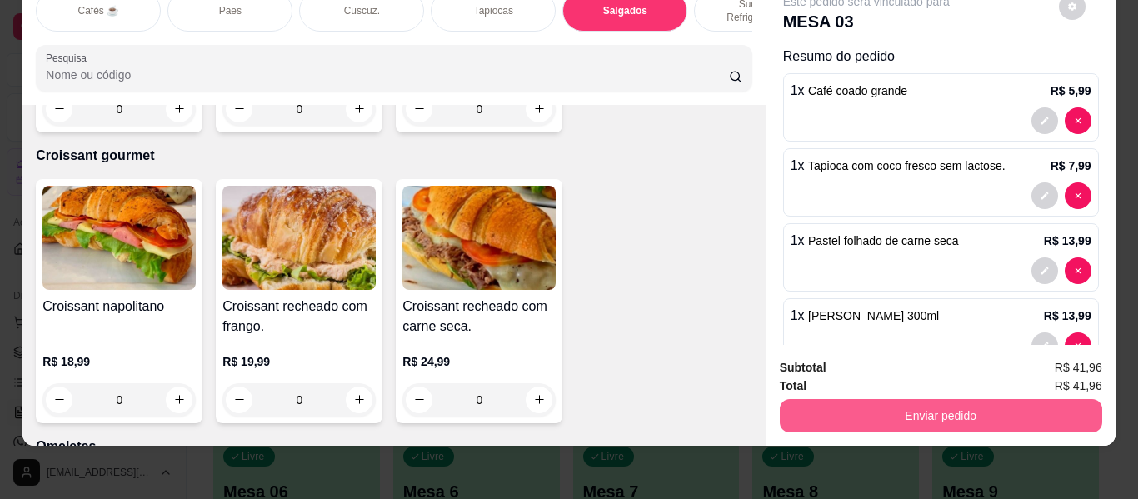
click at [817, 412] on button "Enviar pedido" at bounding box center [941, 415] width 322 height 33
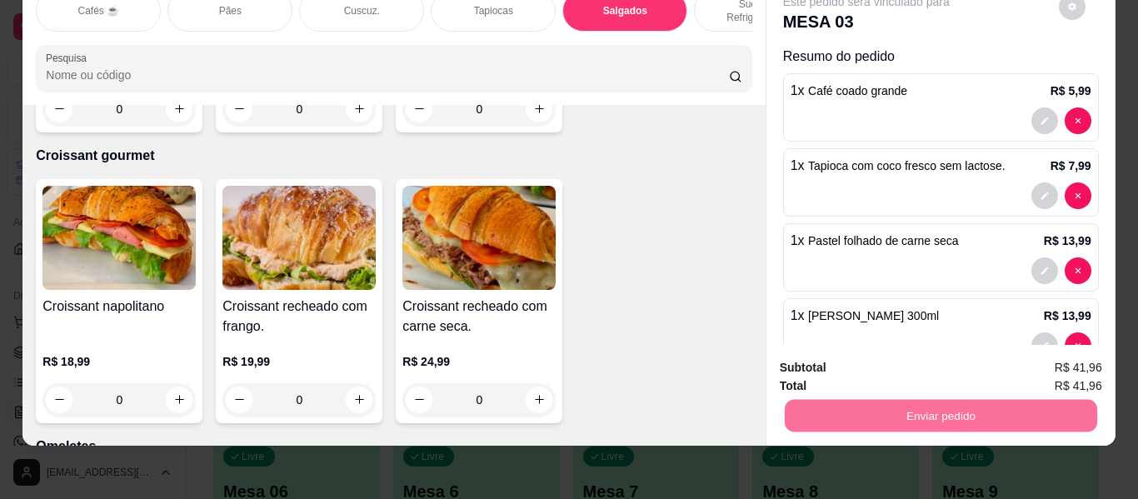
click at [1066, 355] on button "Enviar pedido" at bounding box center [1058, 362] width 94 height 32
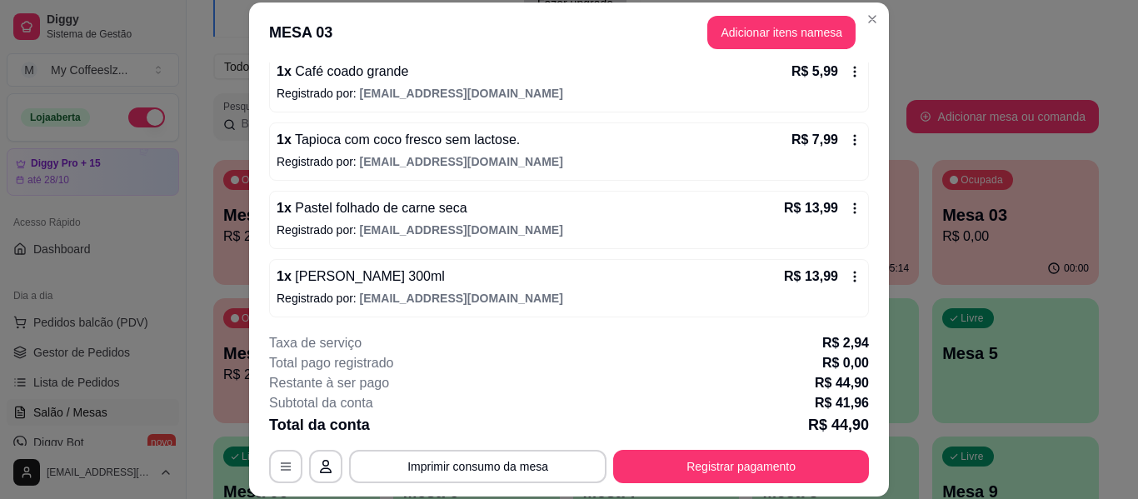
scroll to position [170, 0]
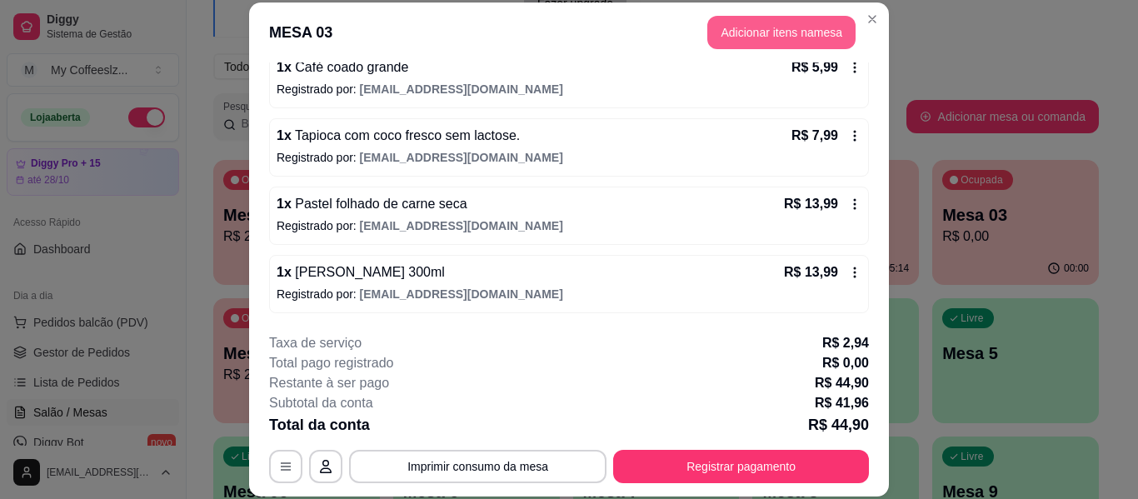
click at [741, 29] on button "Adicionar itens na mesa" at bounding box center [781, 32] width 148 height 33
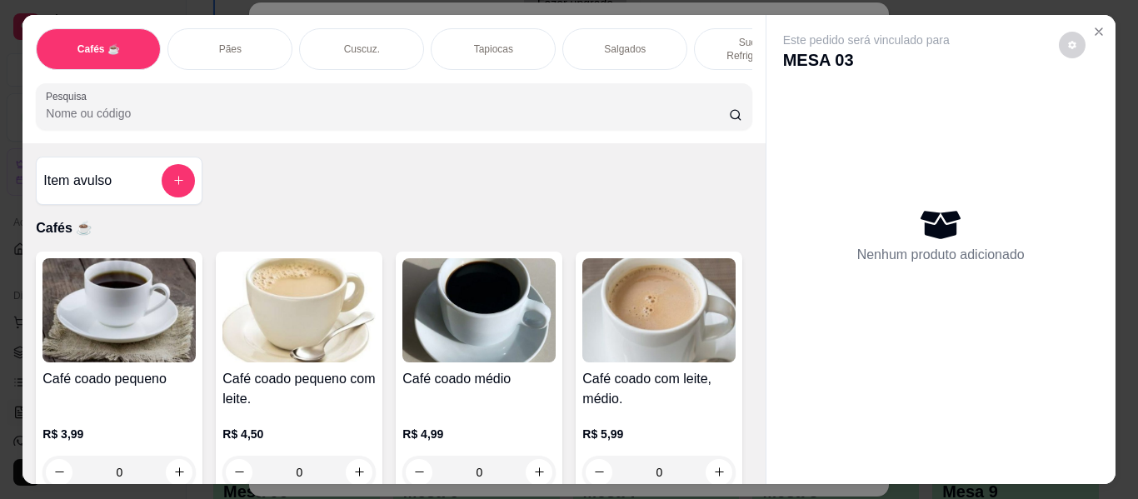
click at [734, 36] on p "Sucos e Refrigerantes" at bounding box center [756, 49] width 97 height 27
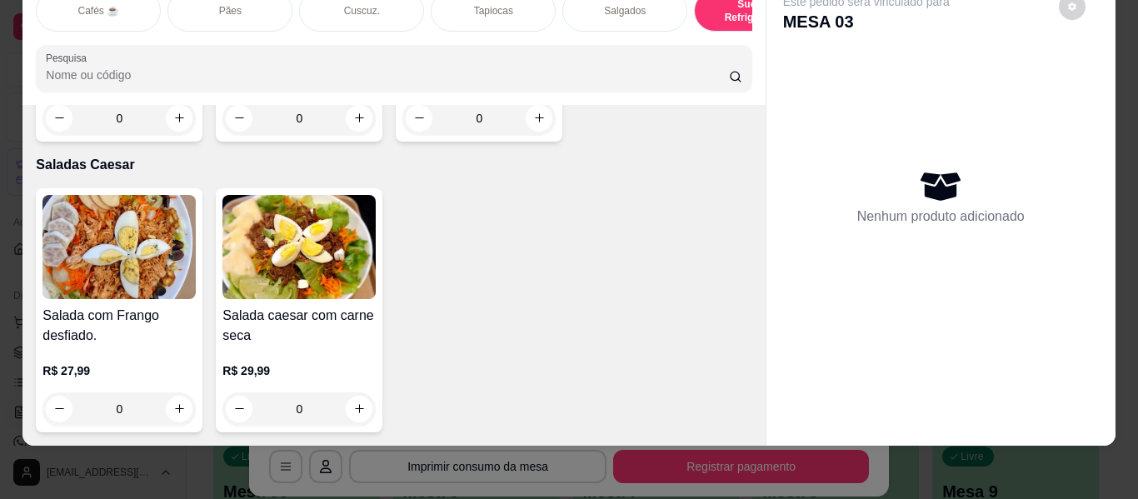
scroll to position [9680, 0]
type input "1"
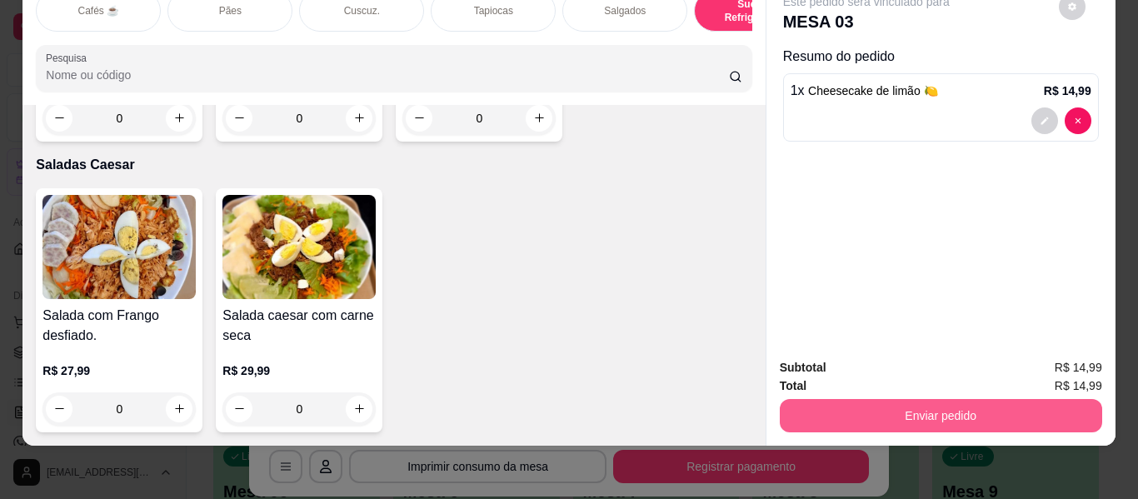
click at [810, 400] on button "Enviar pedido" at bounding box center [941, 415] width 322 height 33
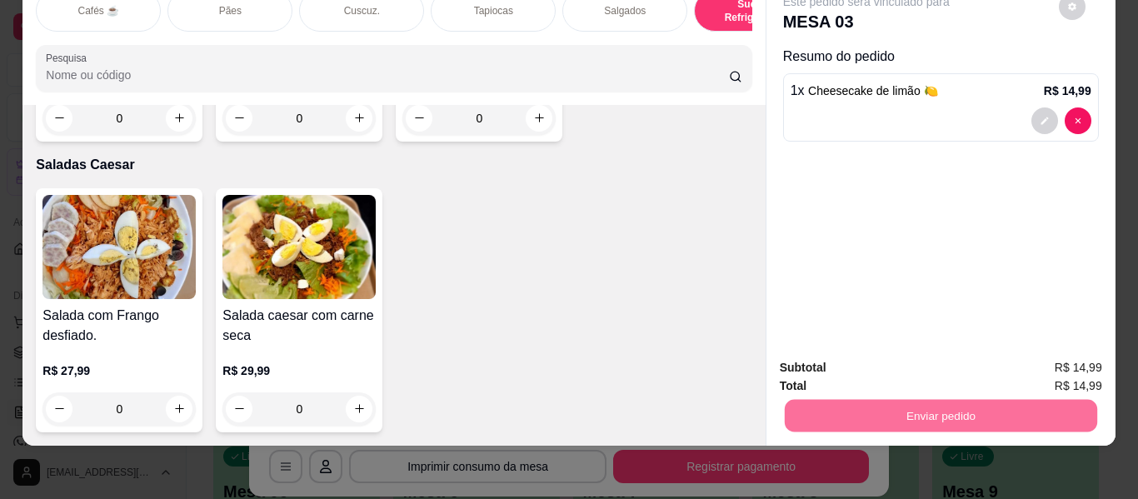
click at [1045, 361] on button "Enviar pedido" at bounding box center [1059, 361] width 92 height 31
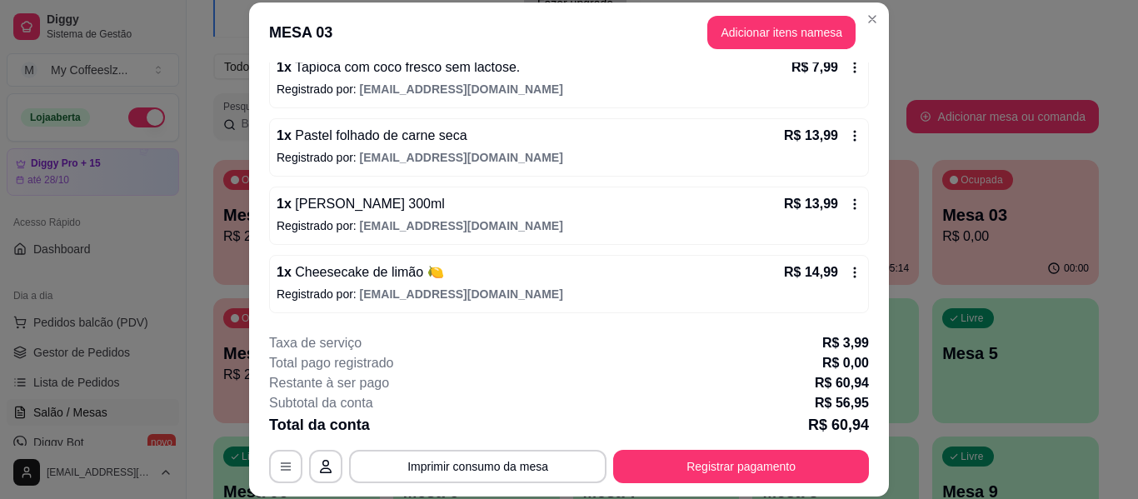
scroll to position [51, 0]
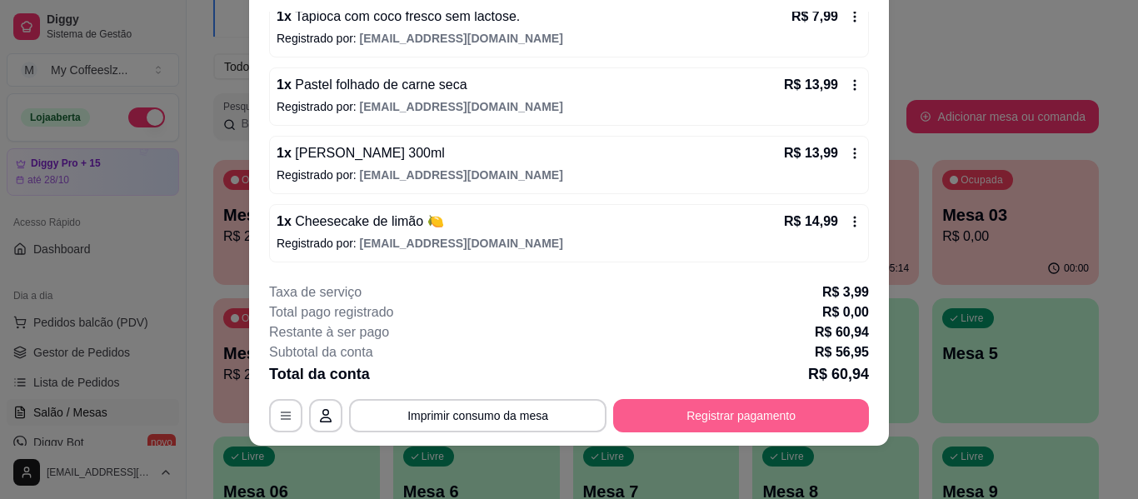
click at [662, 416] on button "Registrar pagamento" at bounding box center [741, 415] width 256 height 33
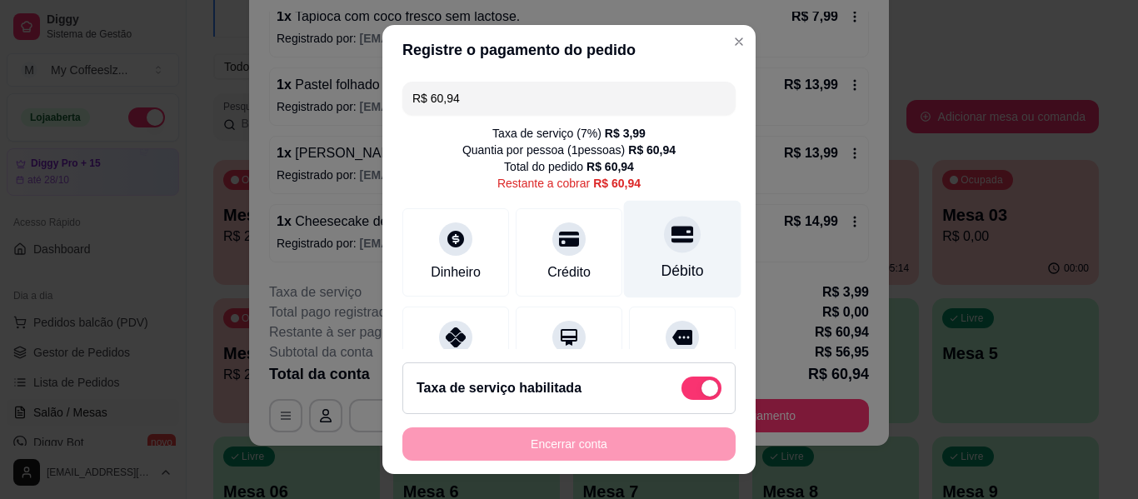
click at [643, 257] on div "Débito" at bounding box center [682, 249] width 117 height 97
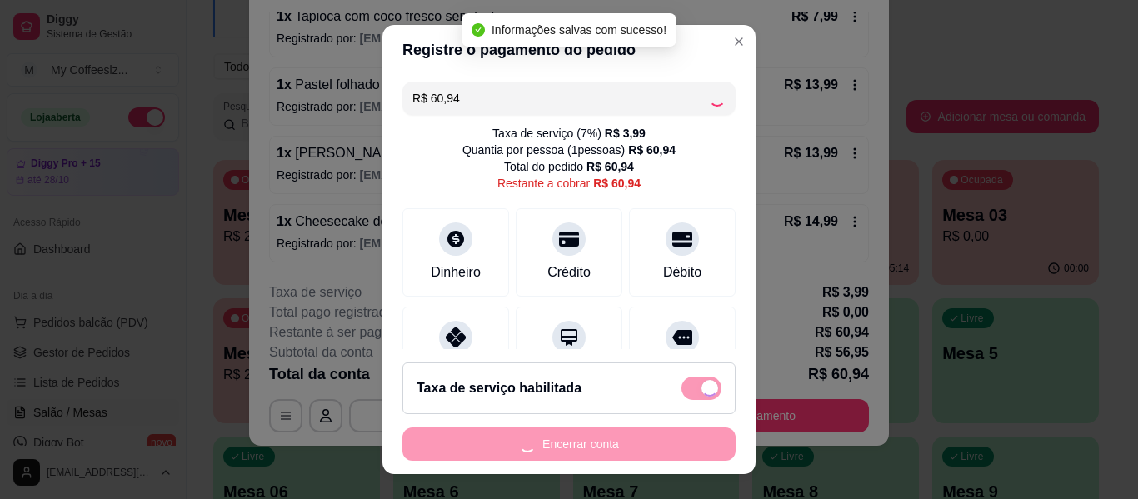
type input "R$ 0,00"
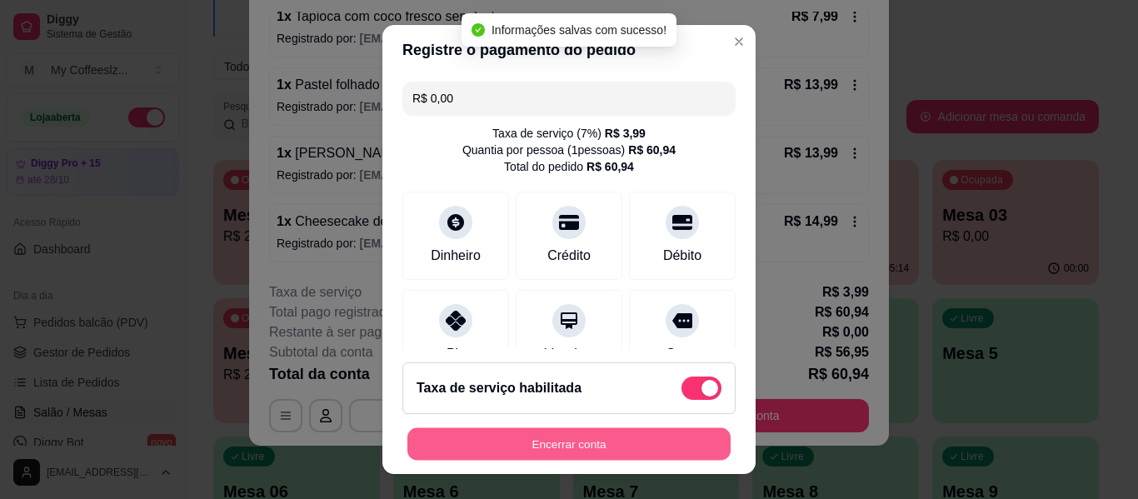
click at [567, 444] on button "Encerrar conta" at bounding box center [568, 444] width 323 height 32
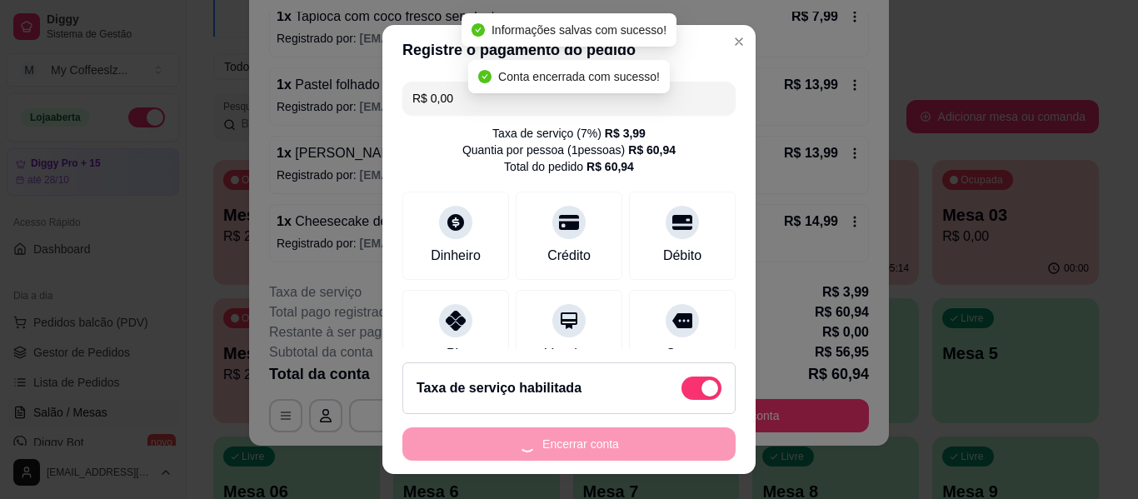
scroll to position [0, 0]
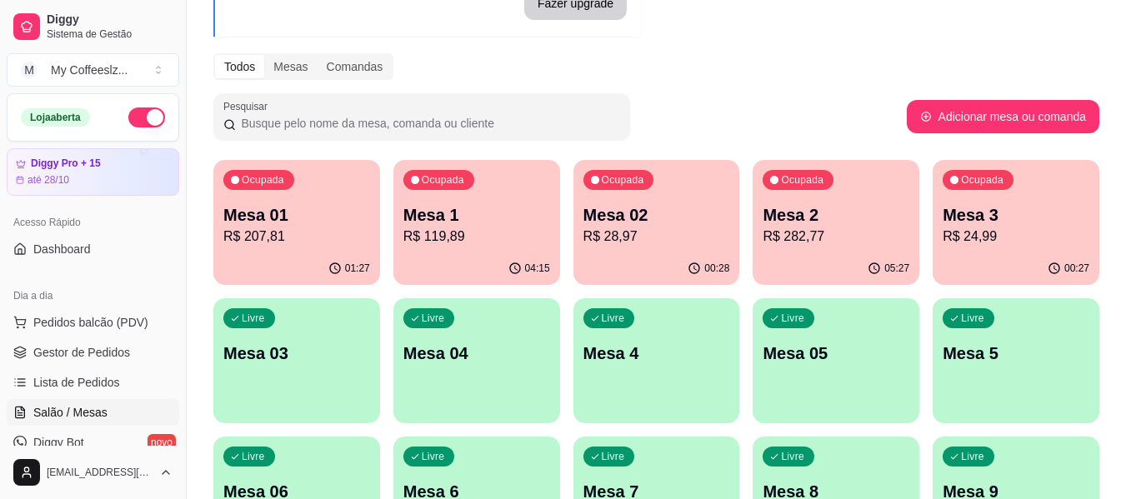
click at [1028, 247] on div "Ocupada Mesa 3 R$ 24,99" at bounding box center [1015, 206] width 167 height 92
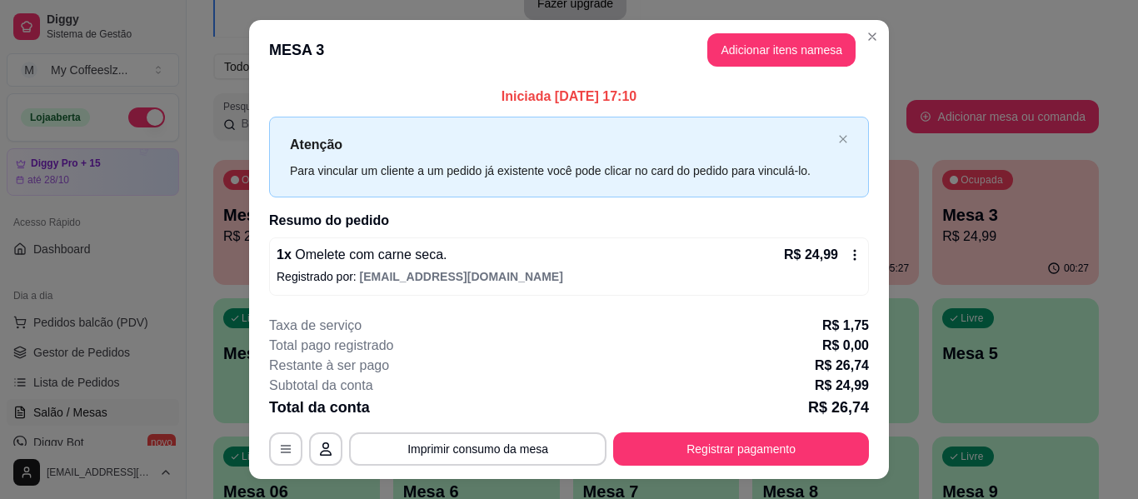
scroll to position [33, 0]
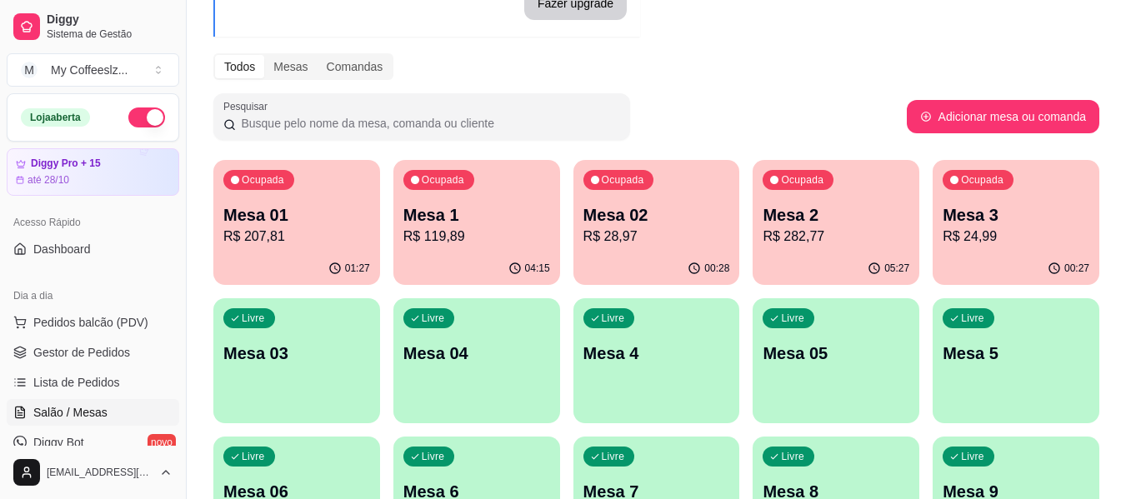
click at [650, 262] on div "00:28" at bounding box center [656, 268] width 167 height 32
click at [972, 246] on p "R$ 24,99" at bounding box center [1016, 236] width 142 height 19
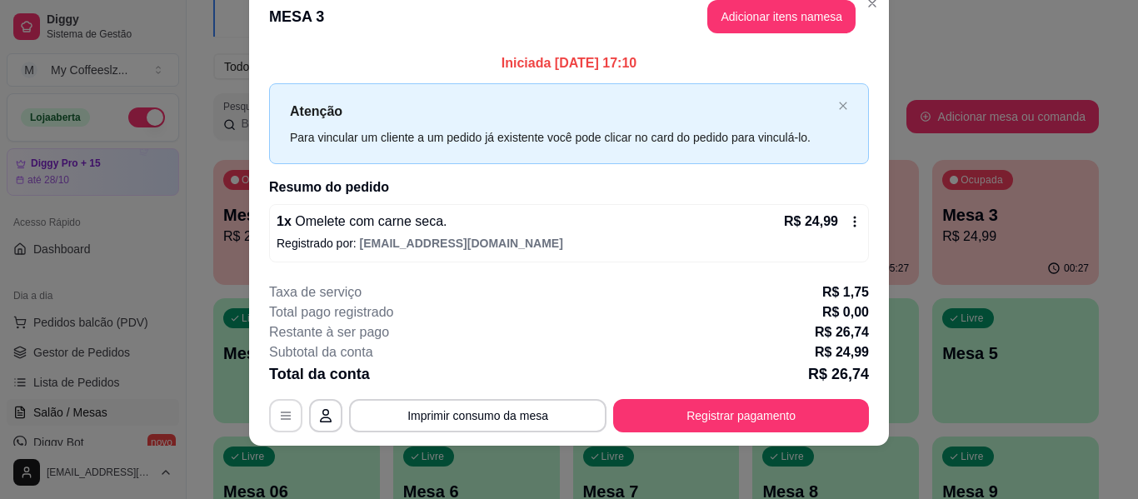
click at [281, 412] on icon "button" at bounding box center [286, 415] width 10 height 7
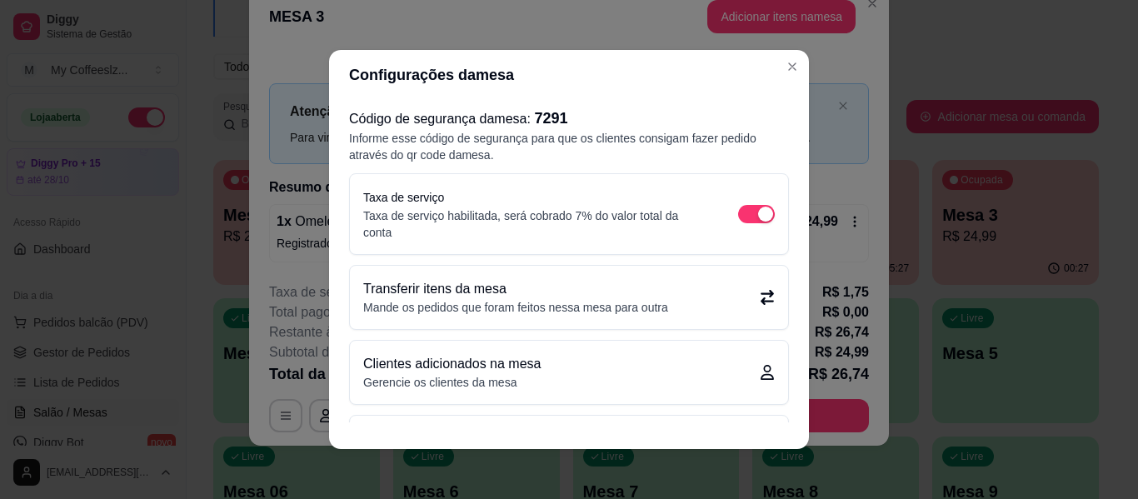
click at [739, 294] on div "Transferir itens da mesa Mande os pedidos que foram feitos nessa mesa para outra" at bounding box center [569, 297] width 412 height 37
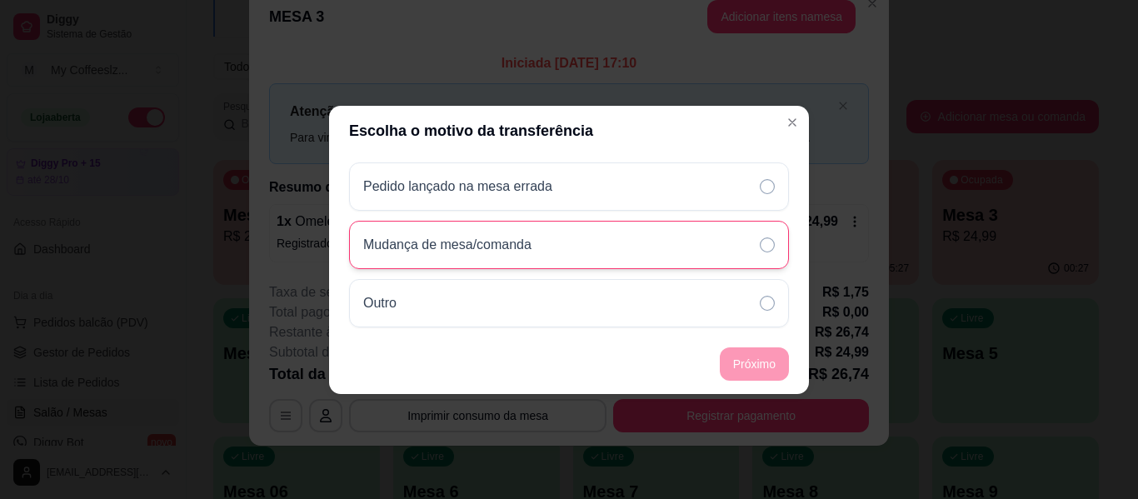
click at [502, 245] on p "Mudança de mesa/comanda" at bounding box center [447, 245] width 168 height 20
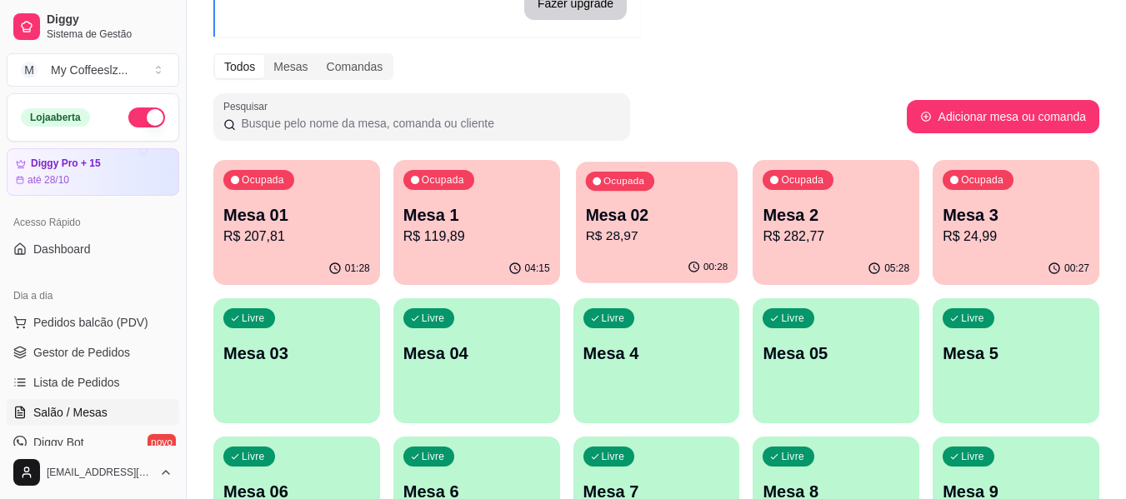
click at [655, 252] on div "Ocupada Mesa 02 R$ 28,97" at bounding box center [657, 207] width 162 height 90
click at [695, 239] on p "R$ 28,97" at bounding box center [656, 236] width 142 height 19
click at [1022, 261] on div "00:27" at bounding box center [1015, 268] width 167 height 32
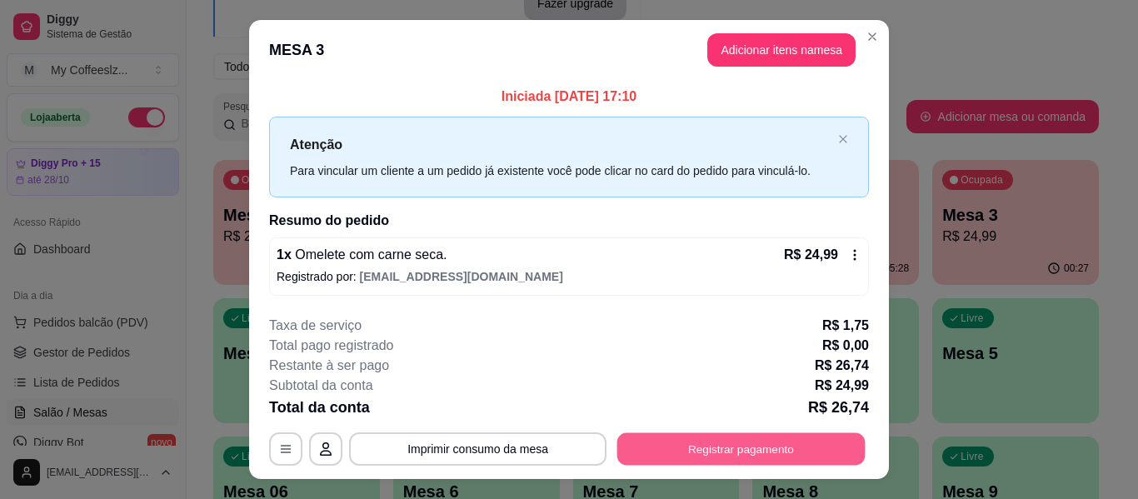
click at [660, 456] on button "Registrar pagamento" at bounding box center [741, 449] width 248 height 32
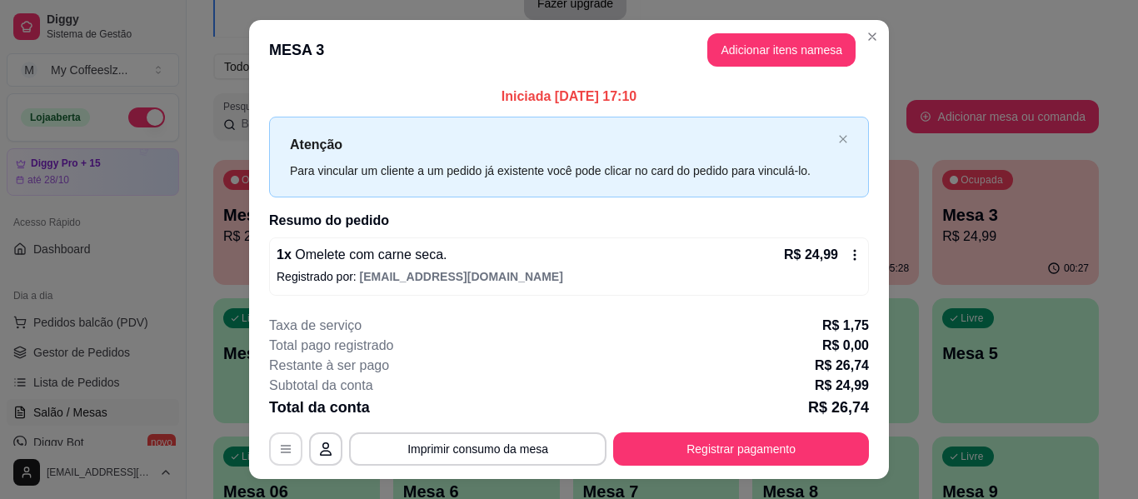
click at [272, 446] on button "button" at bounding box center [285, 448] width 33 height 33
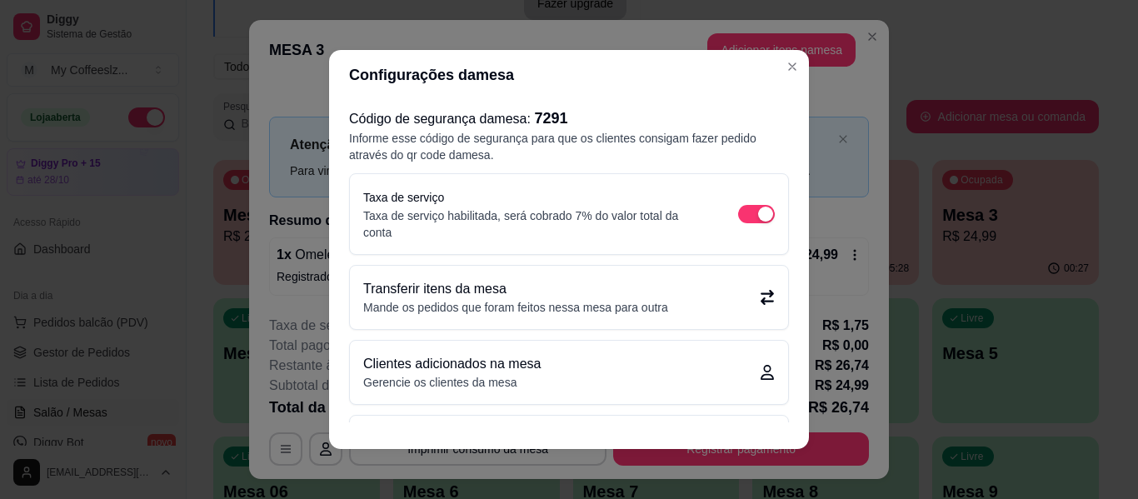
click at [760, 297] on icon at bounding box center [767, 297] width 15 height 15
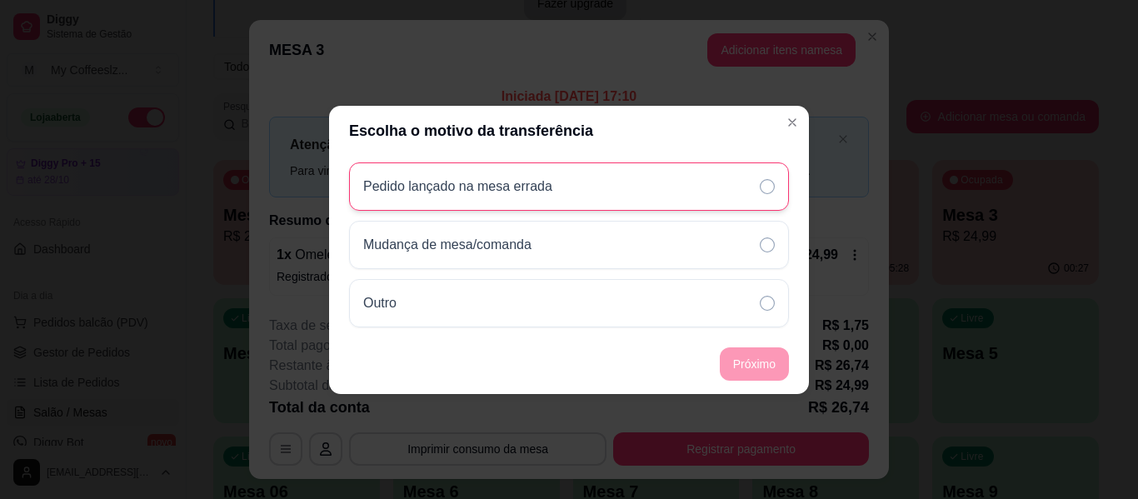
click at [612, 196] on div "Pedido lançado na mesa errada" at bounding box center [569, 186] width 440 height 48
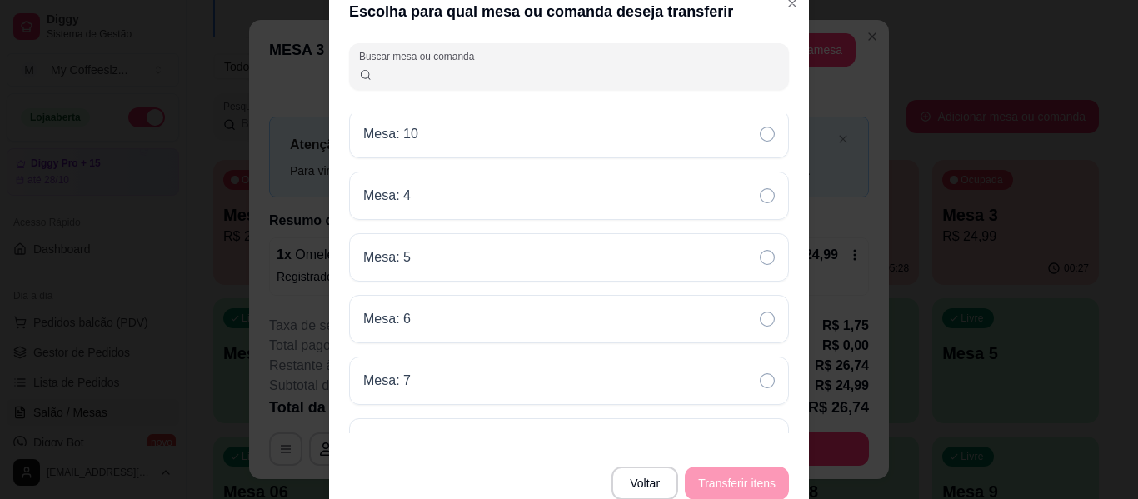
scroll to position [345, 0]
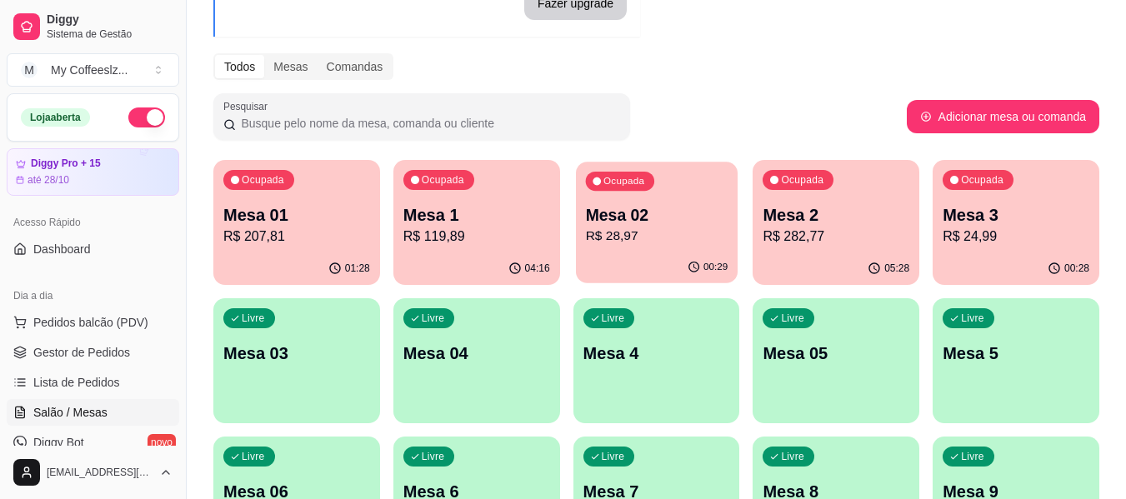
click at [682, 247] on div "Ocupada Mesa 02 R$ 28,97" at bounding box center [657, 207] width 162 height 90
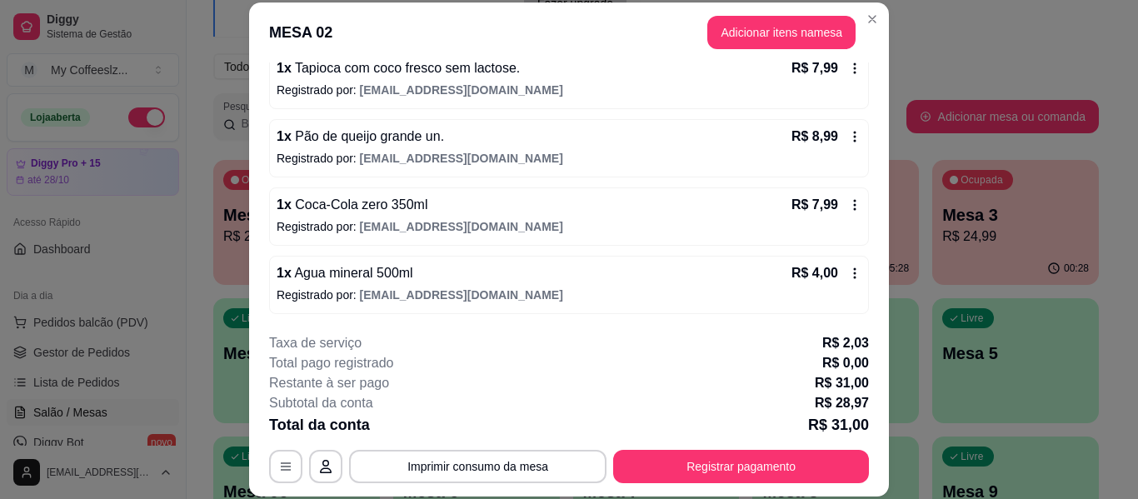
scroll to position [170, 0]
click at [718, 29] on button "Adicionar itens na mesa" at bounding box center [781, 32] width 148 height 33
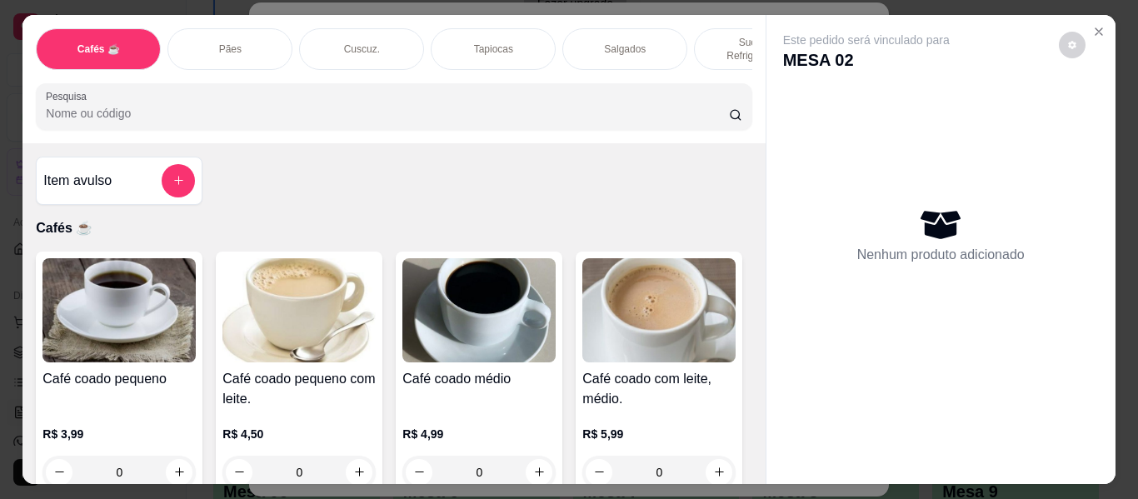
click at [719, 36] on p "Sucos e Refrigerantes" at bounding box center [756, 49] width 97 height 27
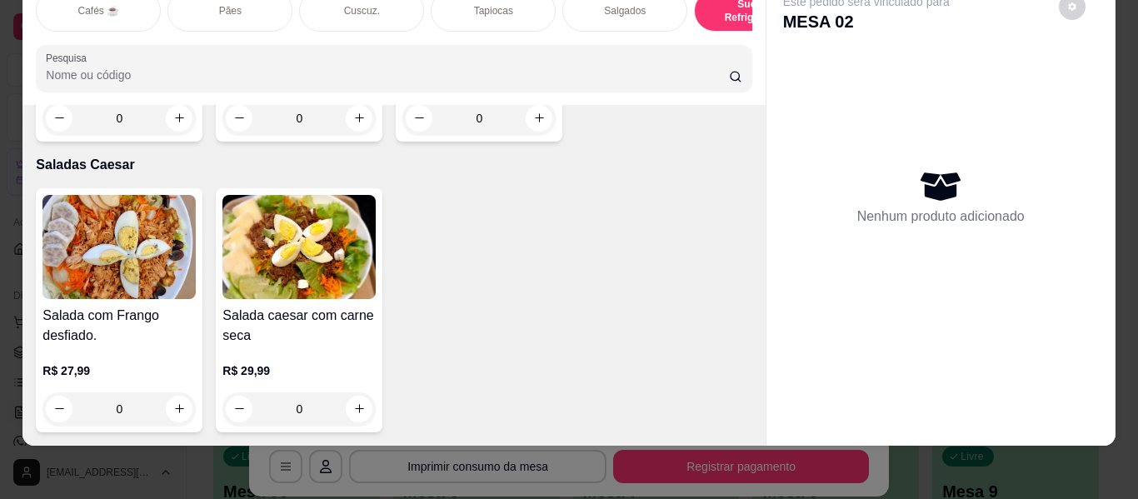
scroll to position [11513, 0]
click at [536, 125] on icon "increase-product-quantity" at bounding box center [539, 118] width 12 height 12
type input "1"
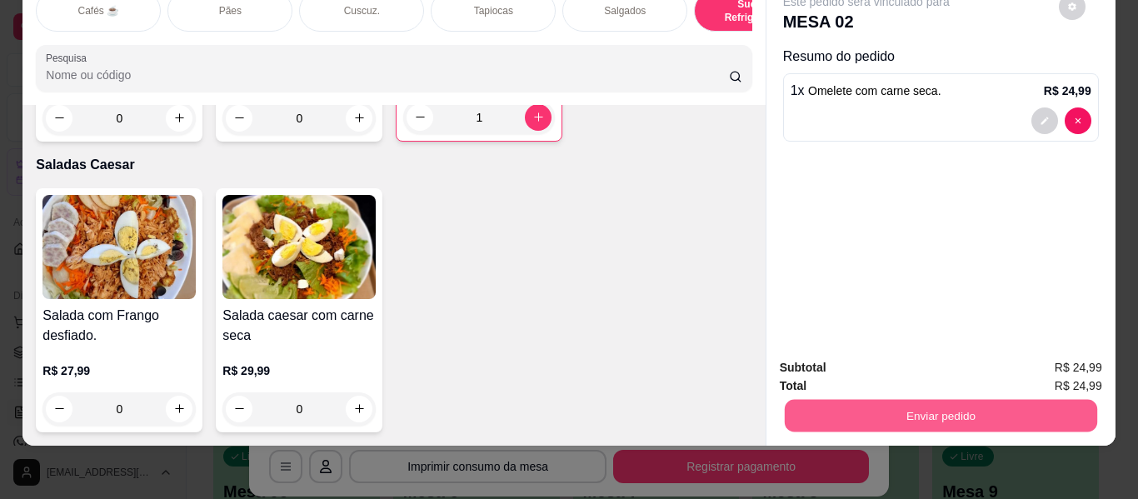
click at [899, 400] on button "Enviar pedido" at bounding box center [940, 416] width 312 height 32
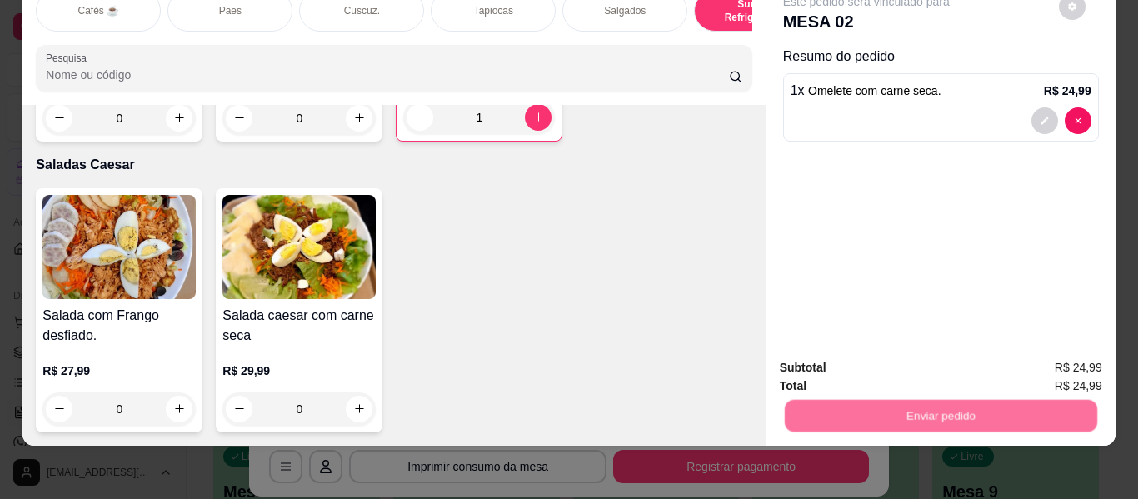
click at [1031, 361] on button "Enviar pedido" at bounding box center [1059, 361] width 92 height 31
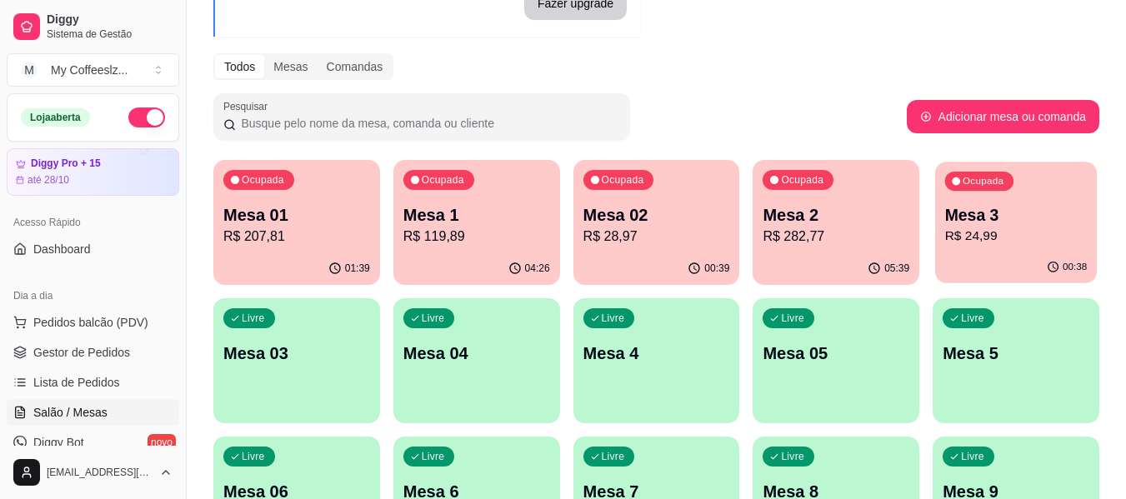
click at [1054, 258] on div "00:38" at bounding box center [1016, 268] width 162 height 32
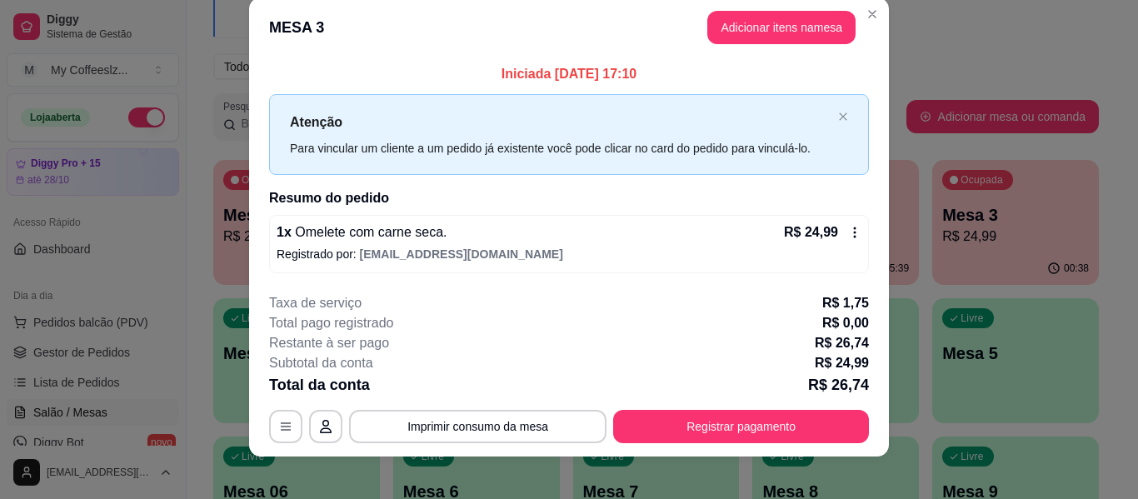
scroll to position [33, 0]
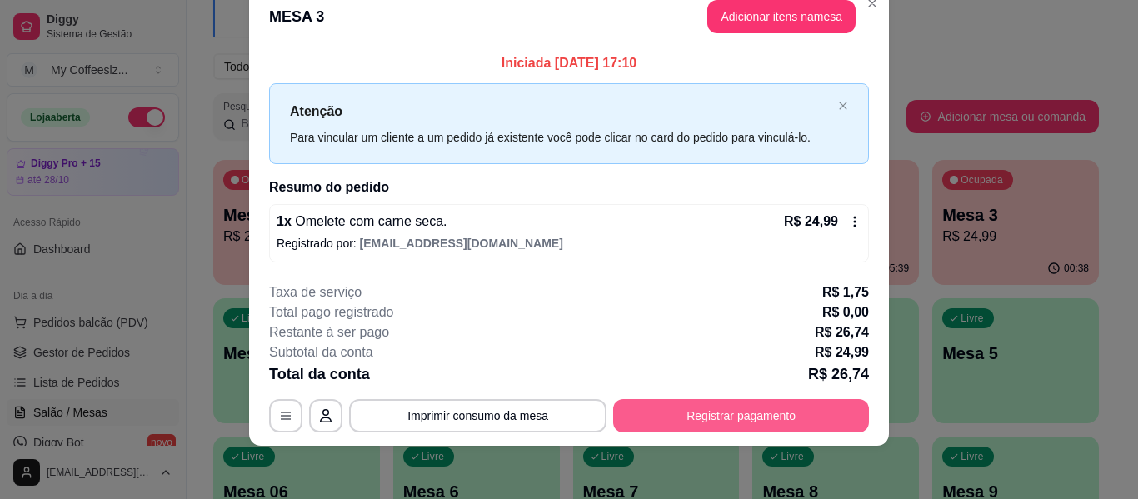
click at [649, 415] on button "Registrar pagamento" at bounding box center [741, 415] width 256 height 33
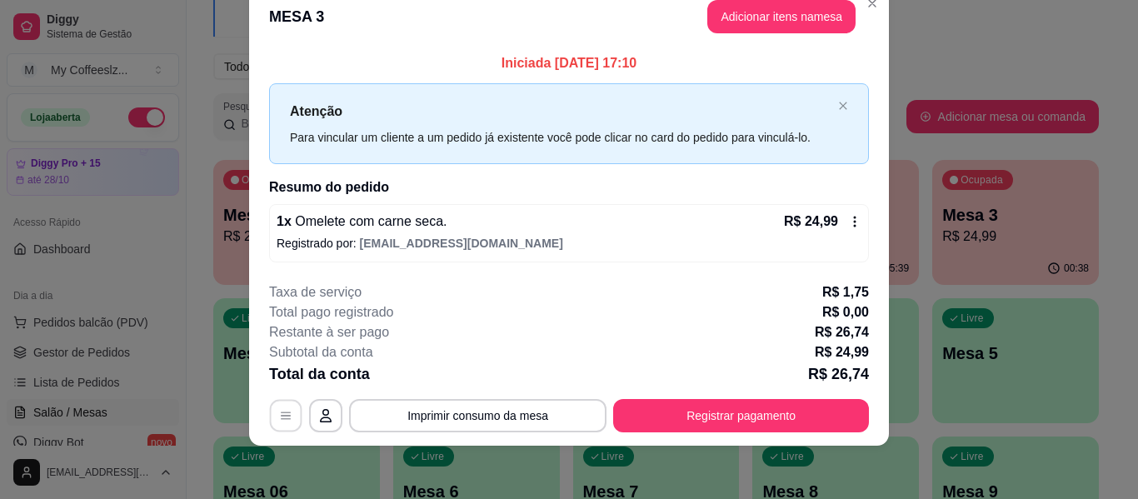
click at [281, 428] on button "button" at bounding box center [286, 416] width 32 height 32
click at [513, 236] on p "Registrado por: [EMAIL_ADDRESS][DOMAIN_NAME]" at bounding box center [569, 243] width 585 height 17
click at [269, 411] on div "**********" at bounding box center [569, 415] width 600 height 33
click at [270, 422] on button "button" at bounding box center [286, 416] width 32 height 32
click at [851, 216] on icon at bounding box center [854, 221] width 13 height 13
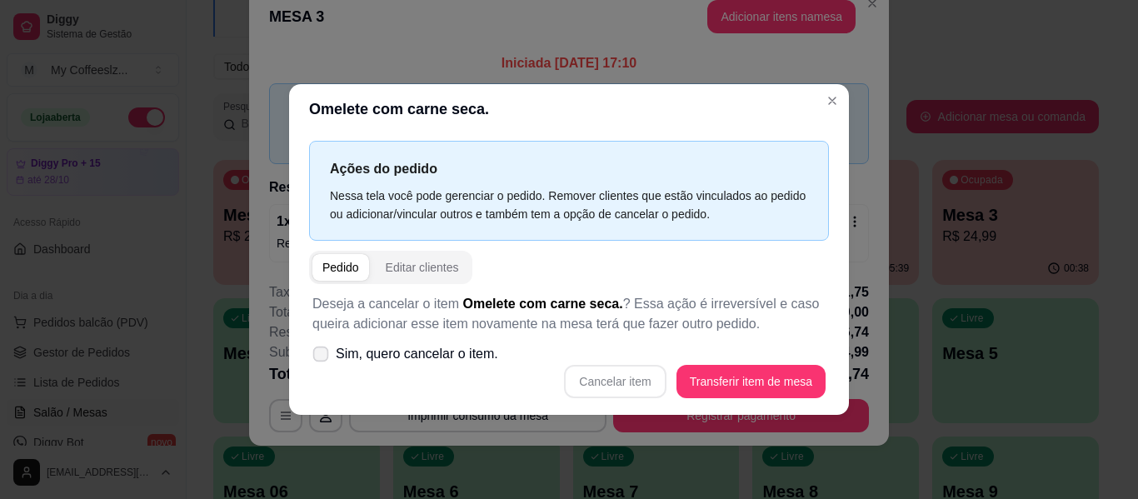
click at [318, 355] on icon at bounding box center [320, 353] width 12 height 9
click at [318, 357] on input "Sim, quero cancelar o item." at bounding box center [317, 362] width 11 height 11
checkbox input "true"
click at [601, 382] on button "Cancelar item" at bounding box center [615, 381] width 102 height 33
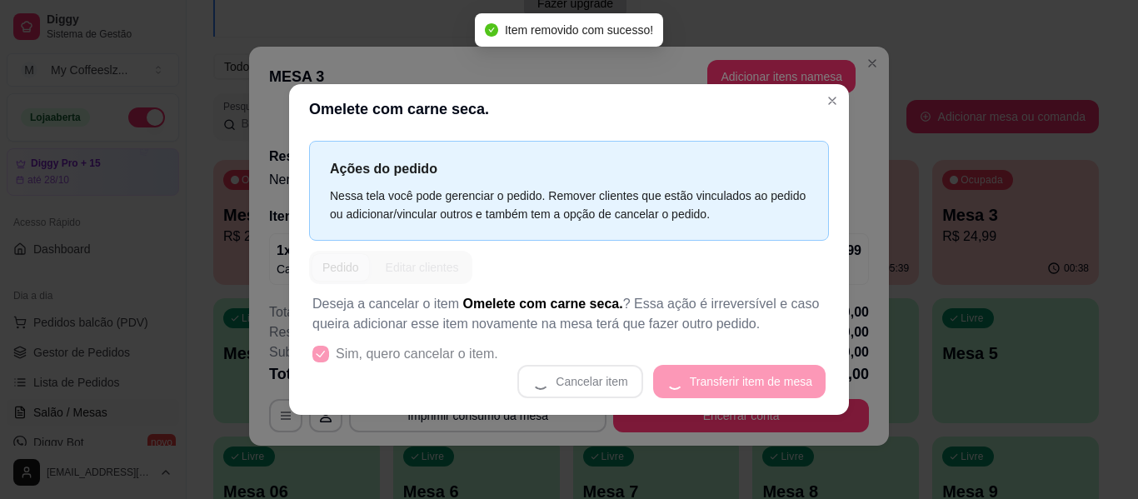
scroll to position [3, 0]
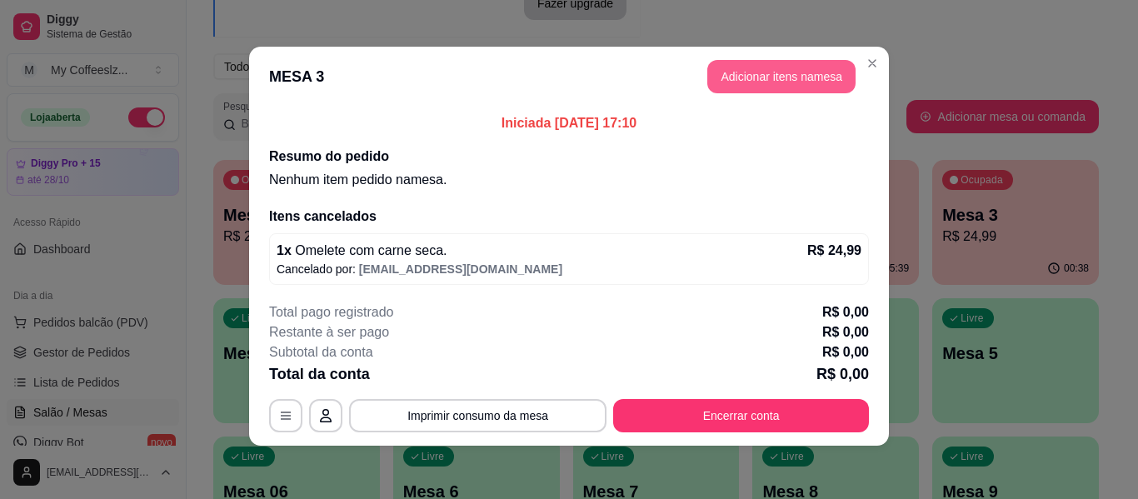
click at [732, 70] on button "Adicionar itens na mesa" at bounding box center [781, 76] width 148 height 33
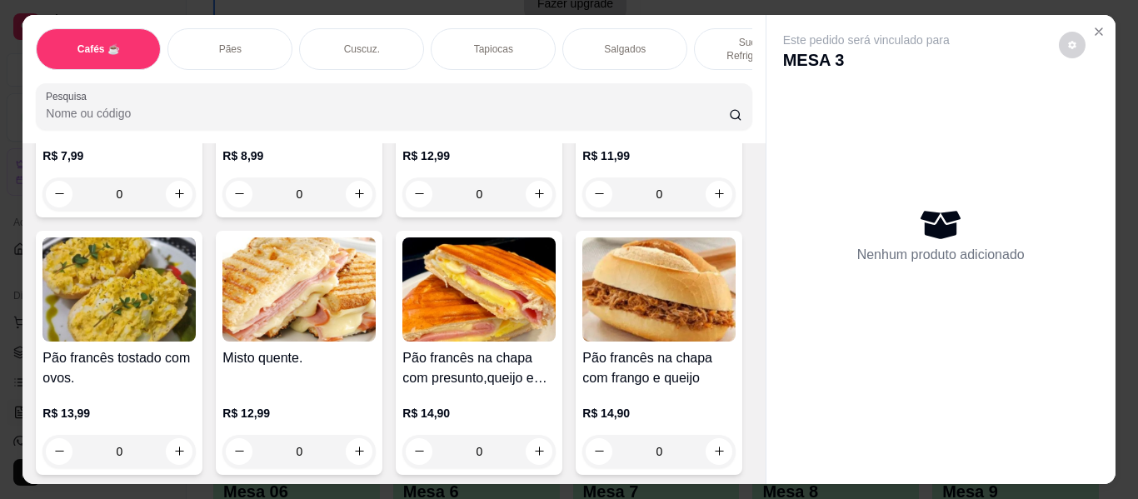
scroll to position [2666, 0]
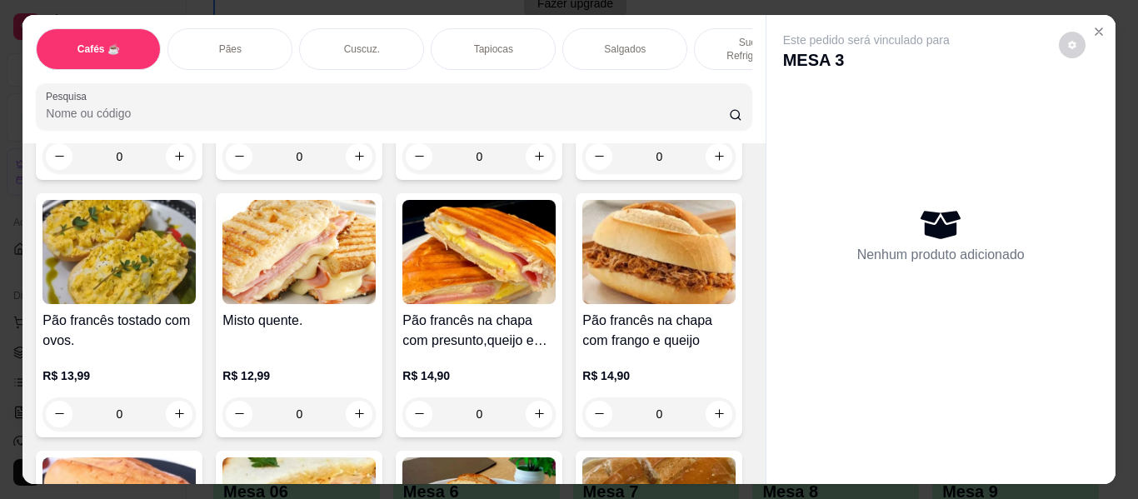
type input "1"
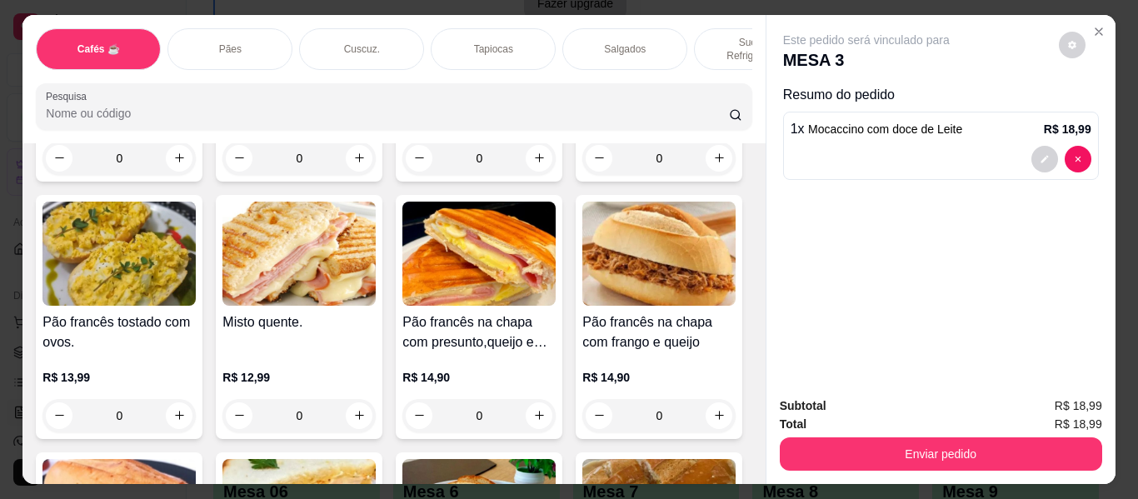
click at [613, 42] on p "Salgados" at bounding box center [625, 48] width 42 height 13
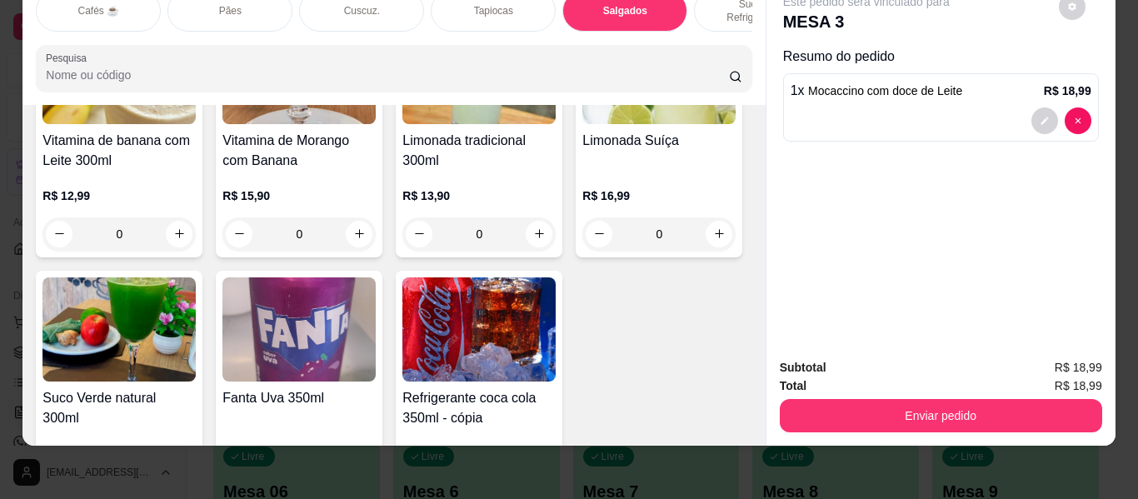
scroll to position [7126, 0]
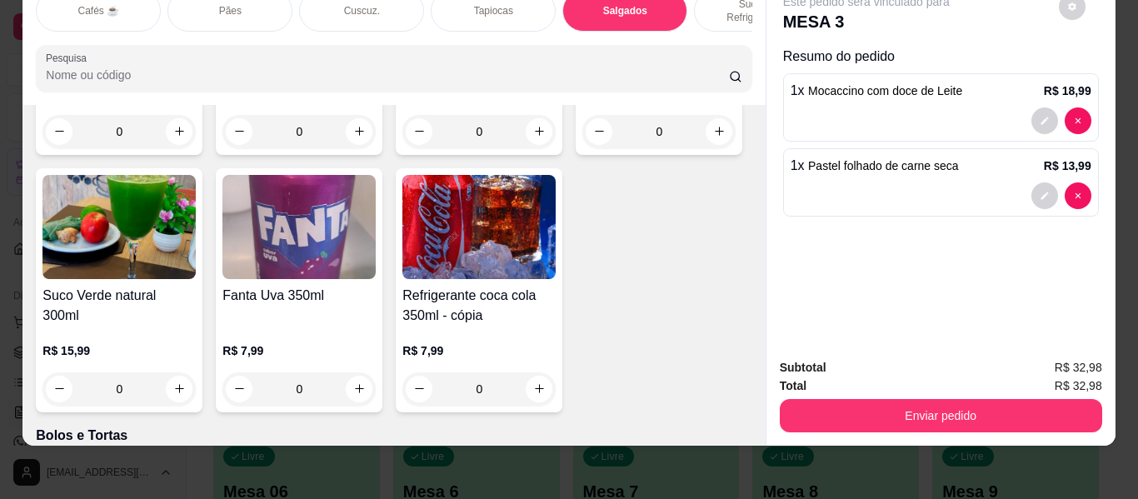
type input "1"
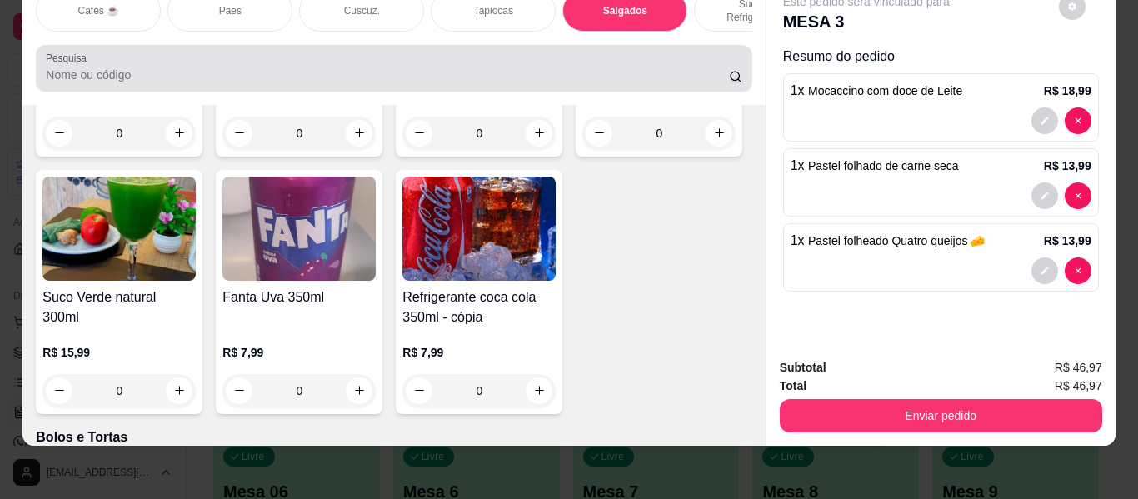
scroll to position [0, 0]
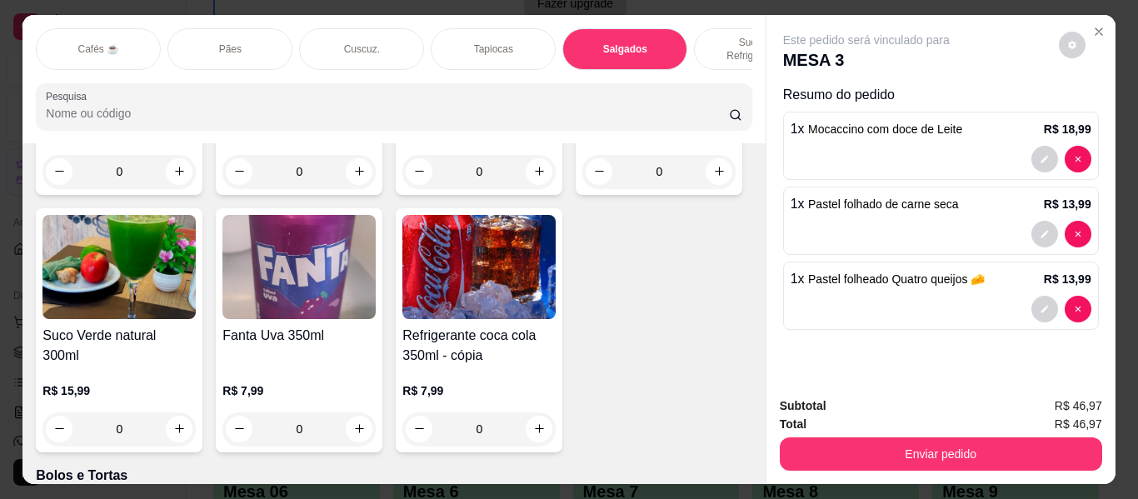
click at [720, 36] on p "Sucos e Refrigerantes" at bounding box center [756, 49] width 97 height 27
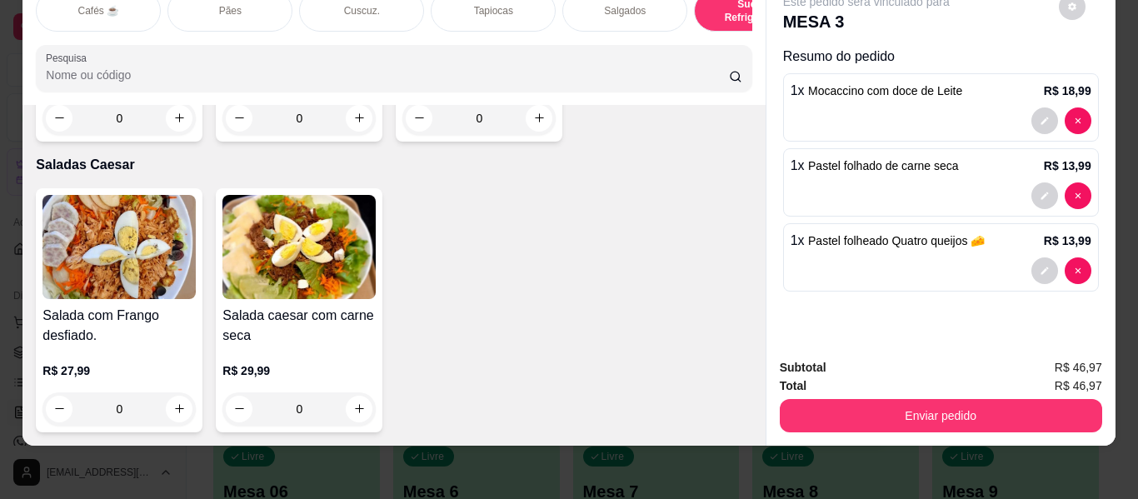
scroll to position [9600, 0]
type input "1"
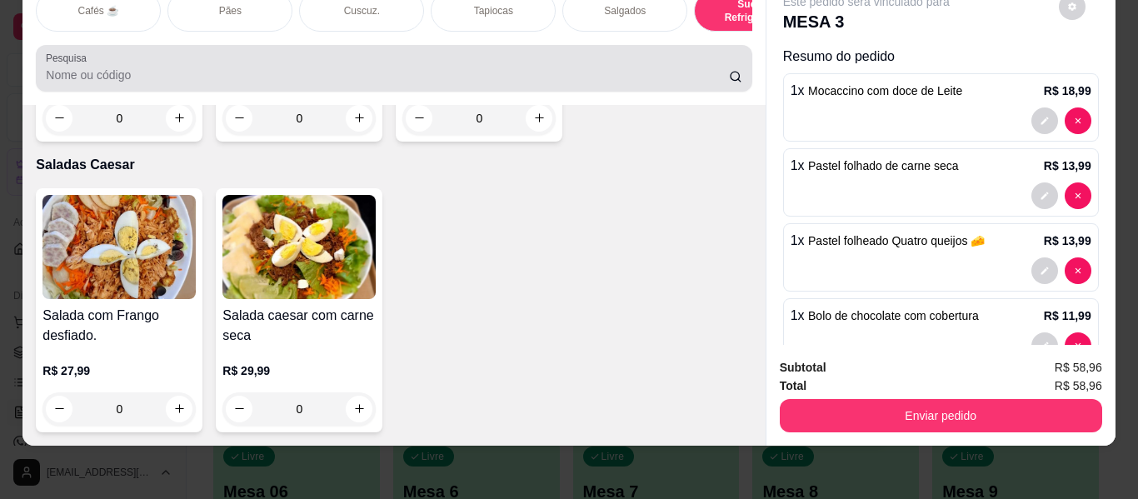
scroll to position [0, 0]
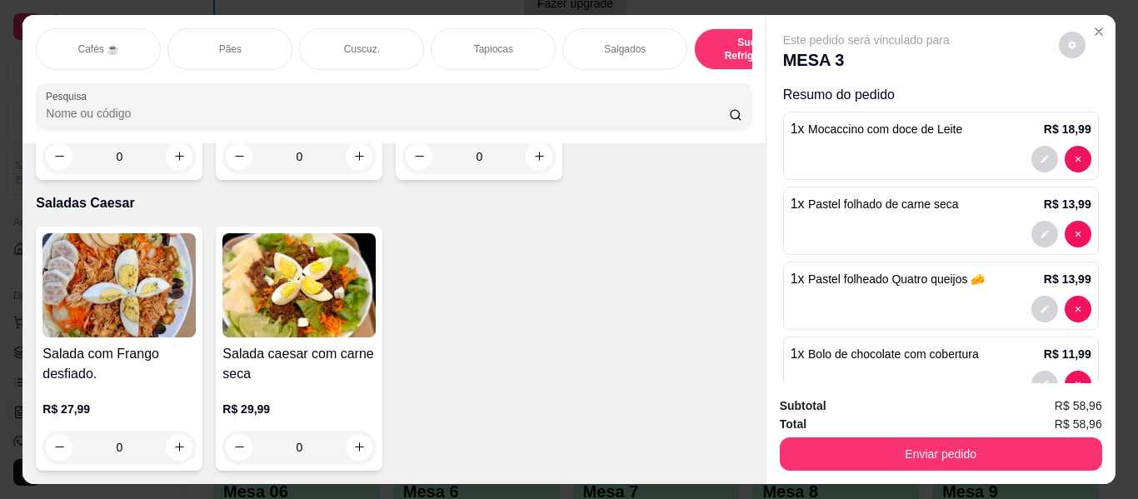
click at [722, 37] on p "Sucos e Refrigerantes" at bounding box center [756, 49] width 97 height 27
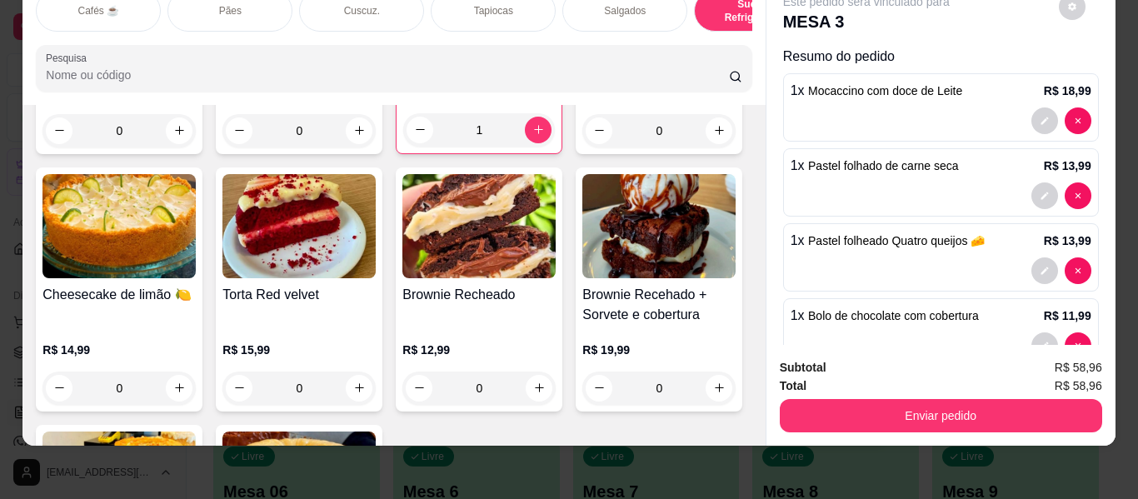
scroll to position [7683, 0]
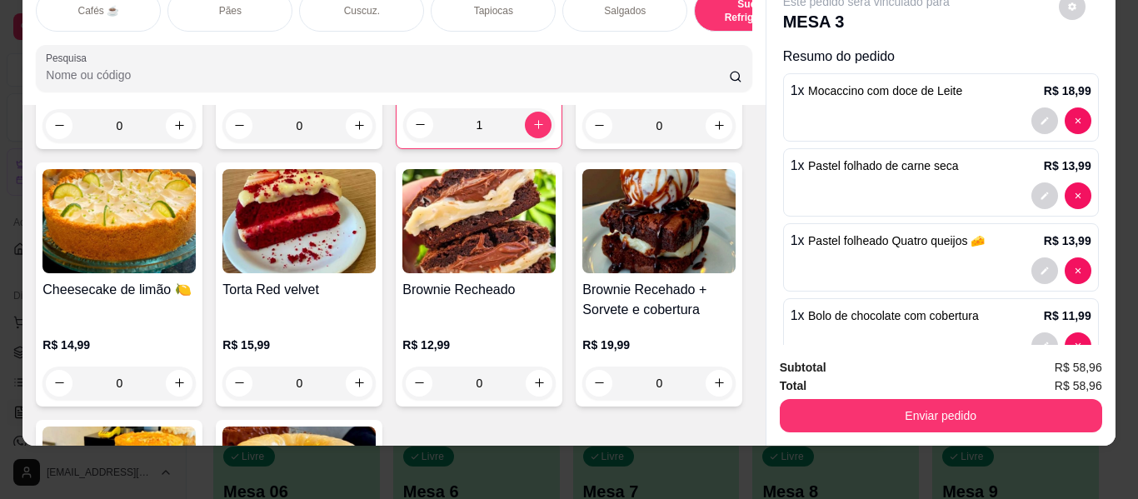
type input "1"
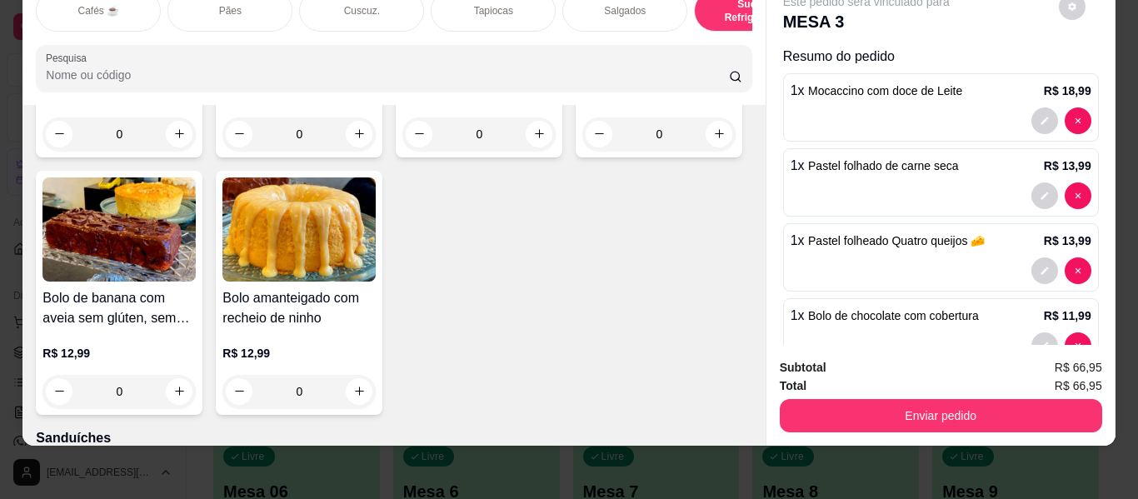
scroll to position [7933, 0]
type input "1"
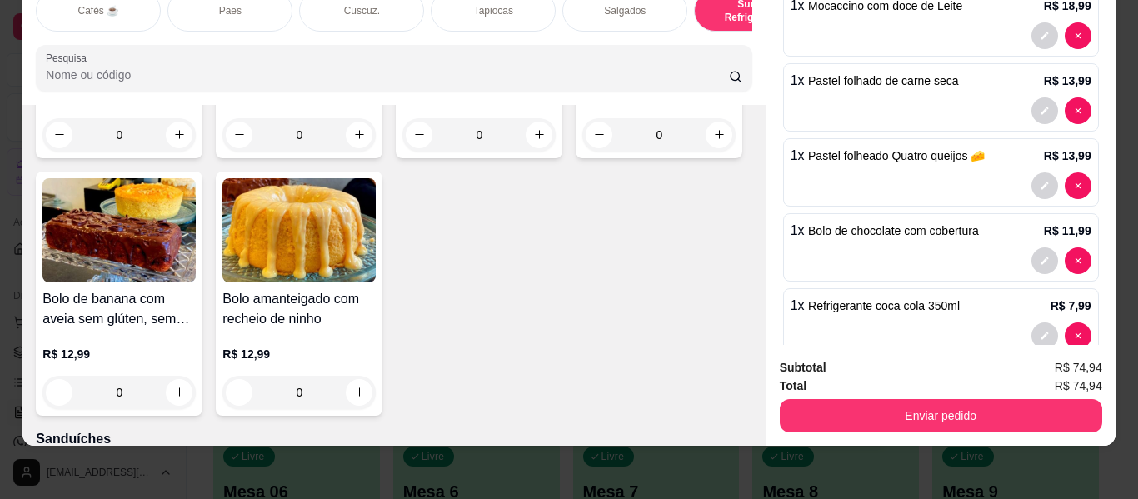
scroll to position [167, 0]
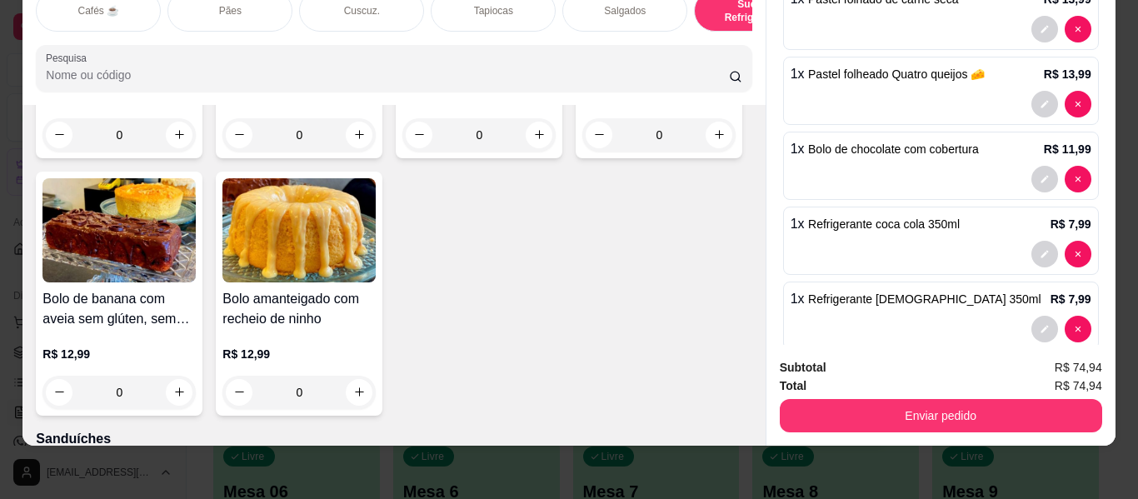
click at [919, 217] on span "Refrigerante coca cola 350ml" at bounding box center [884, 223] width 152 height 13
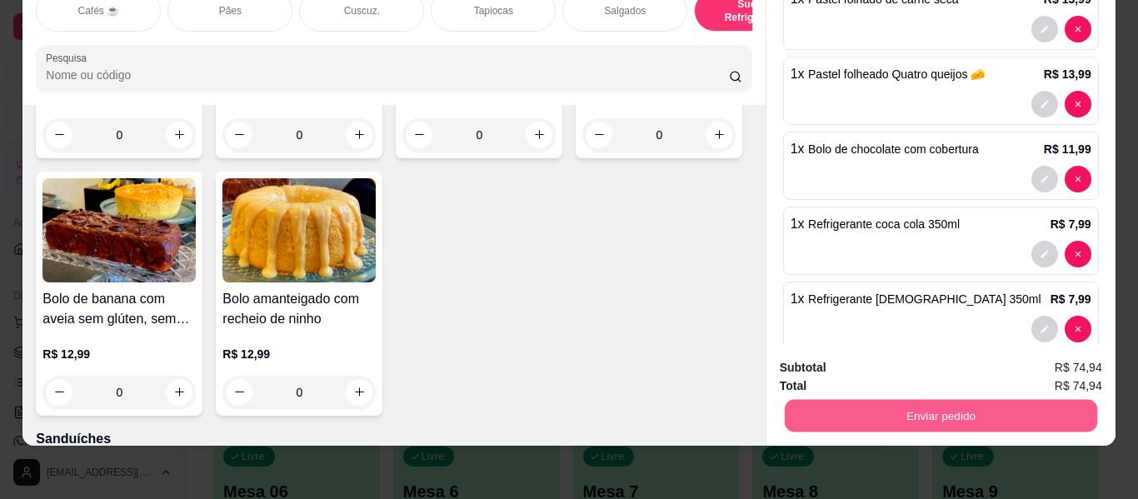
click at [917, 402] on button "Enviar pedido" at bounding box center [940, 416] width 312 height 32
click at [1045, 357] on button "Enviar pedido" at bounding box center [1058, 362] width 94 height 32
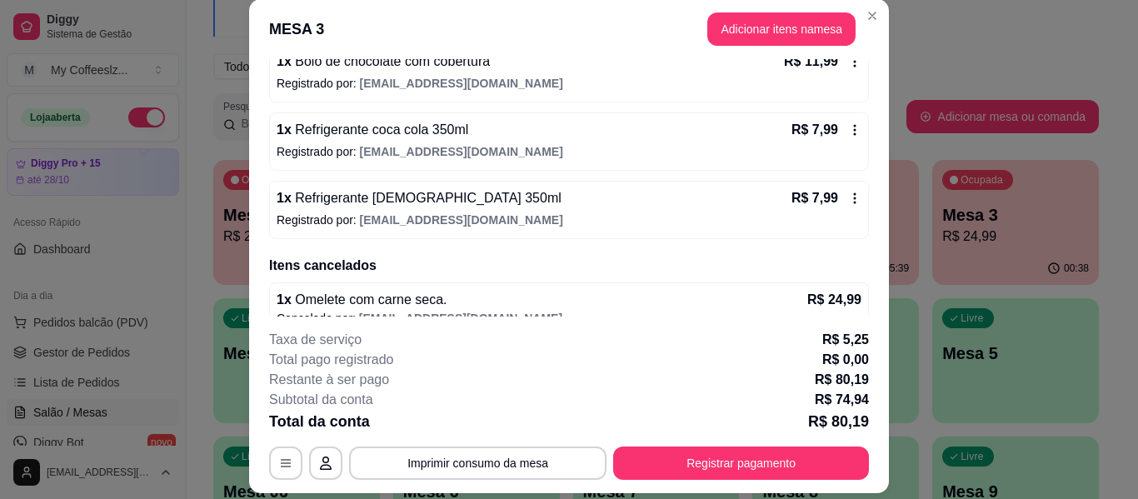
scroll to position [402, 0]
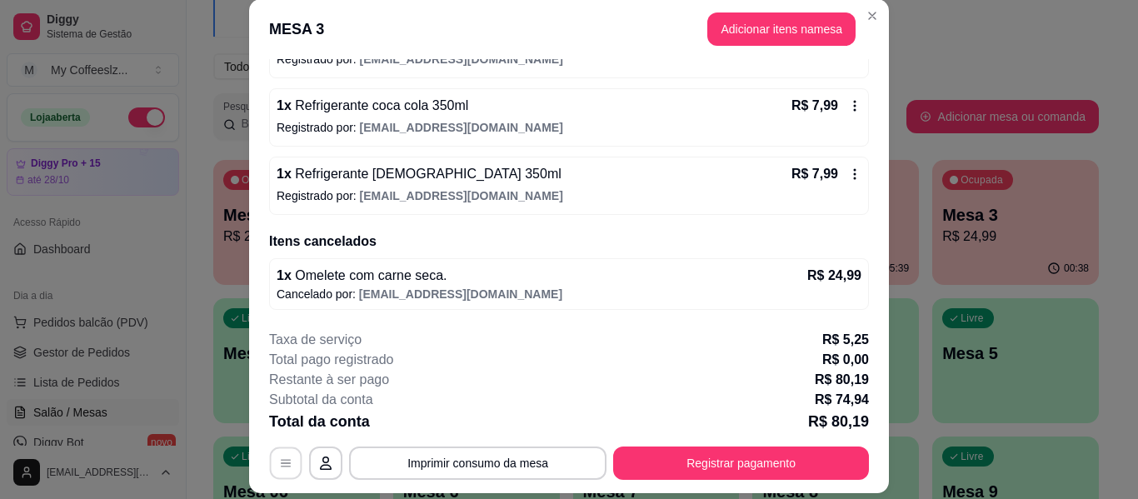
click at [279, 461] on icon "button" at bounding box center [285, 463] width 13 height 13
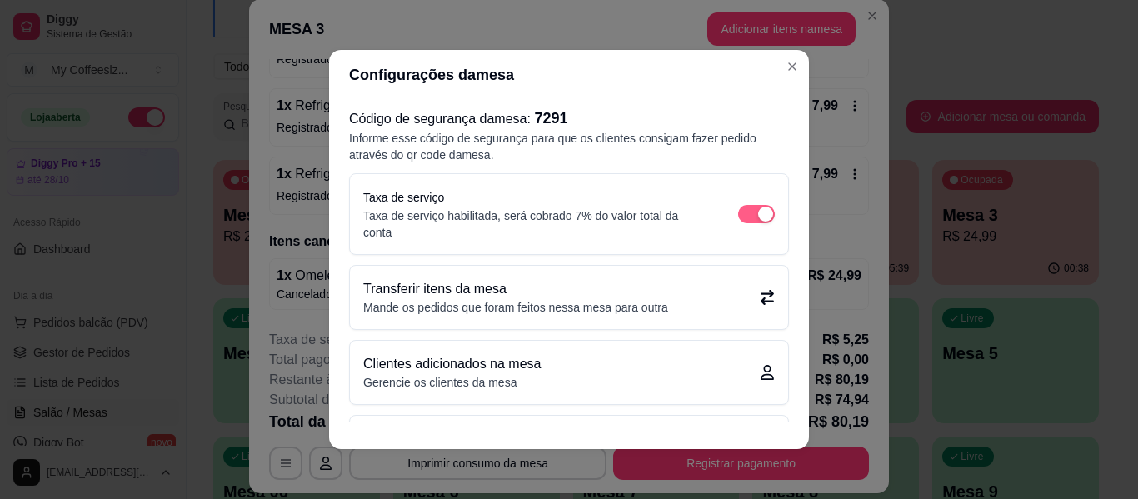
click at [738, 215] on span "button" at bounding box center [756, 214] width 37 height 18
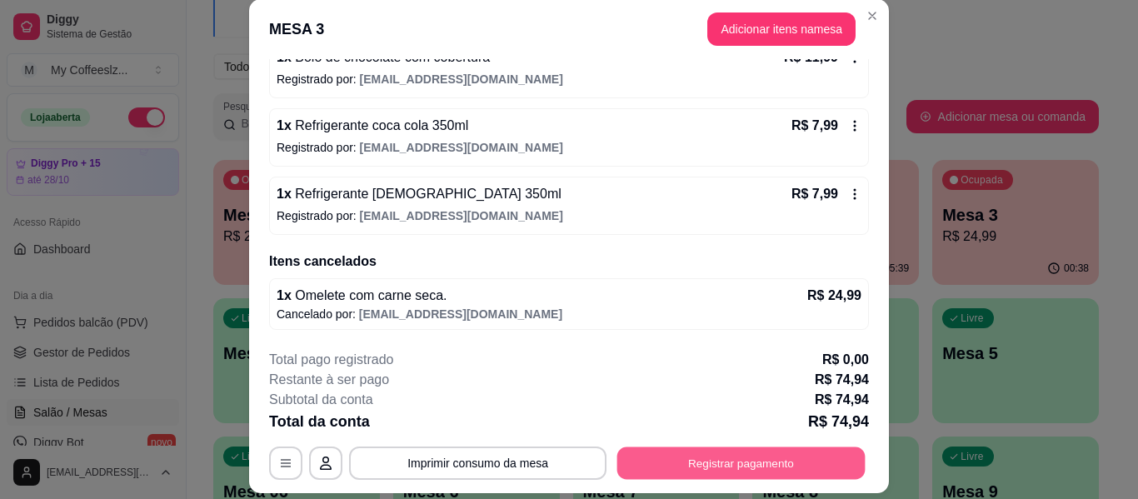
click at [649, 462] on button "Registrar pagamento" at bounding box center [741, 463] width 248 height 32
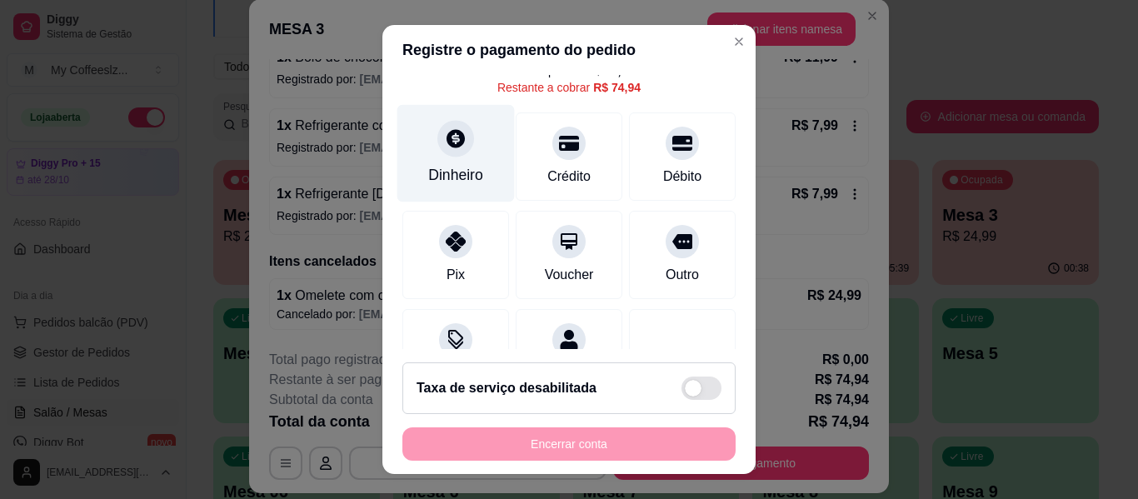
scroll to position [154, 0]
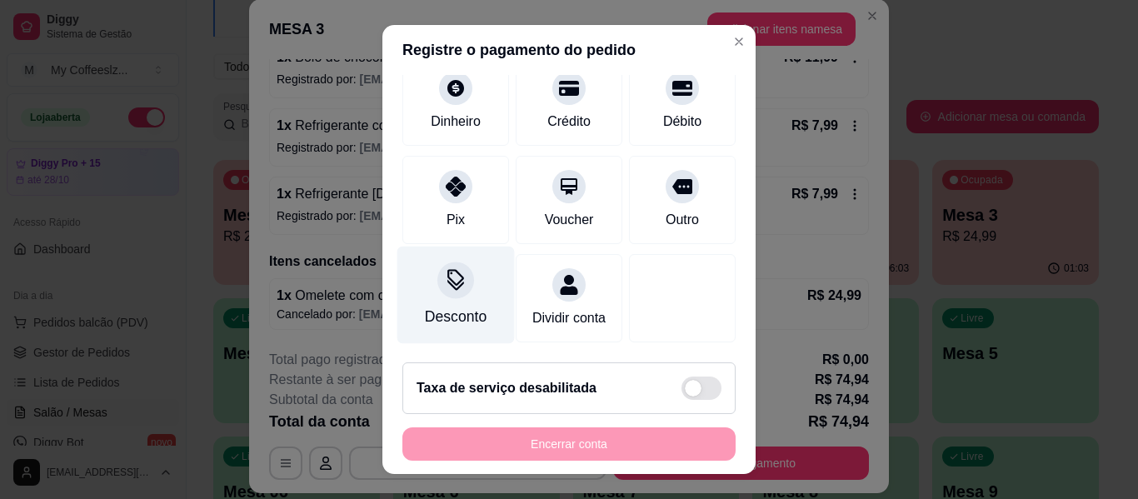
click at [463, 275] on div "Desconto" at bounding box center [455, 295] width 117 height 97
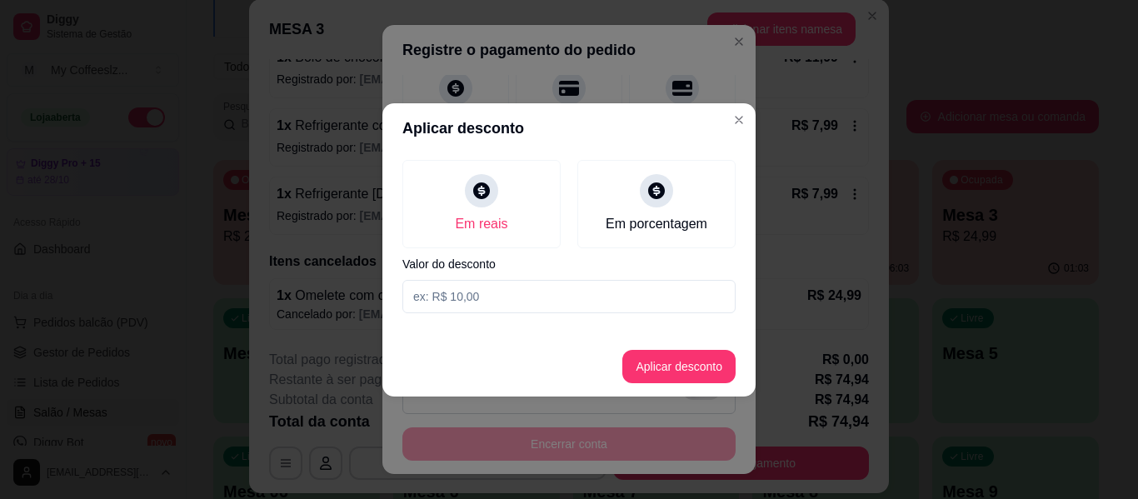
click at [461, 295] on input at bounding box center [568, 296] width 333 height 33
type input "4,00"
click at [709, 369] on button "Aplicar desconto" at bounding box center [678, 366] width 113 height 33
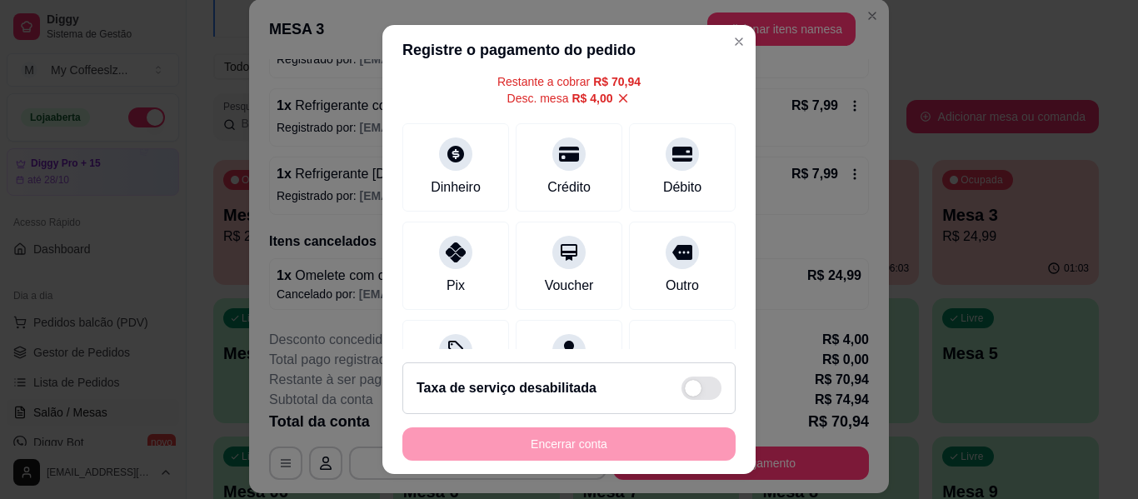
scroll to position [0, 0]
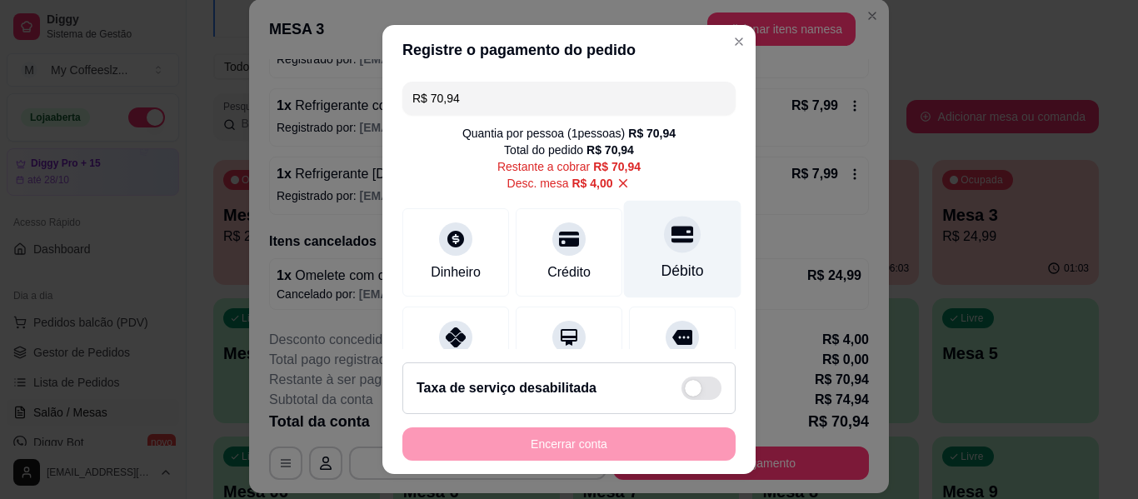
click at [636, 237] on div "Débito" at bounding box center [682, 249] width 117 height 97
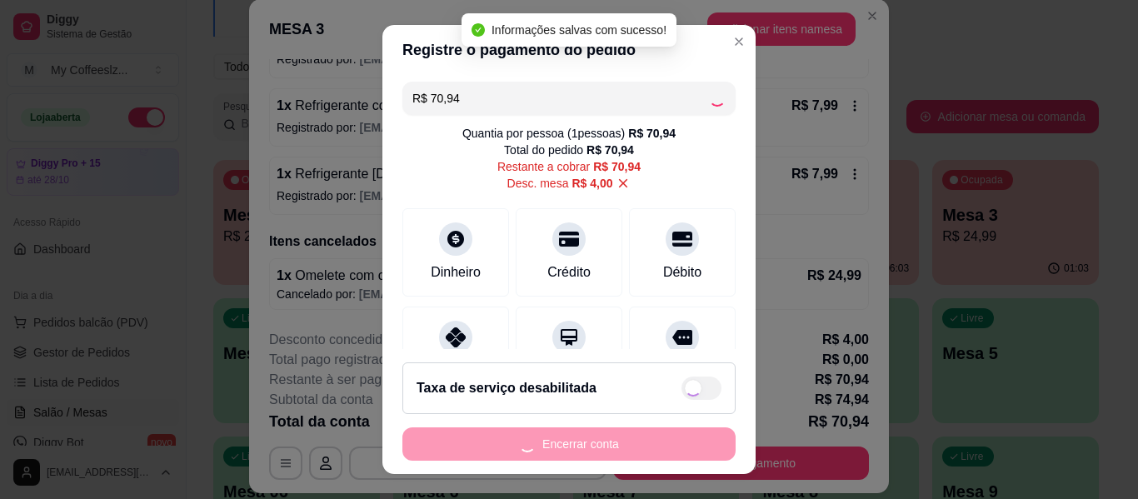
type input "R$ 0,00"
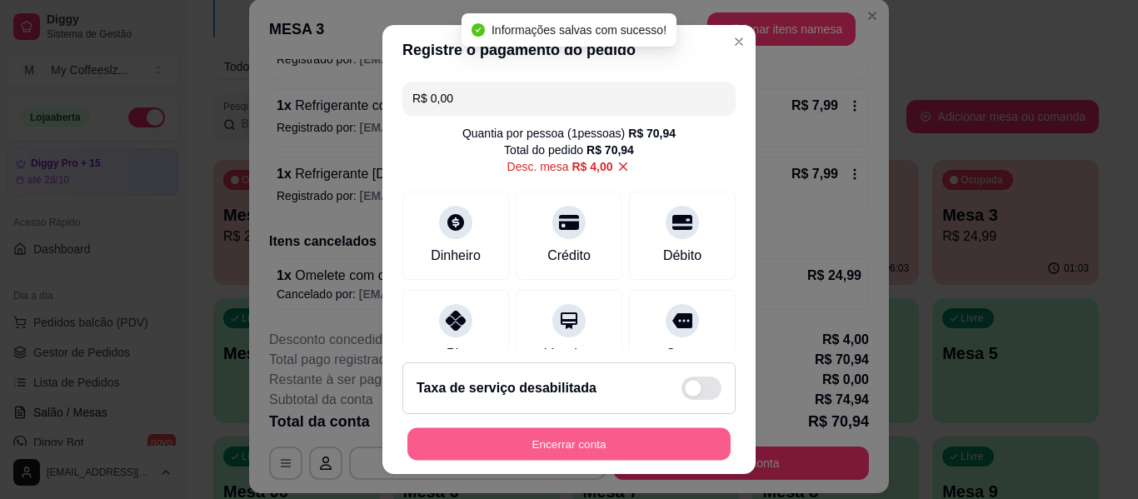
click at [546, 444] on button "Encerrar conta" at bounding box center [568, 444] width 323 height 32
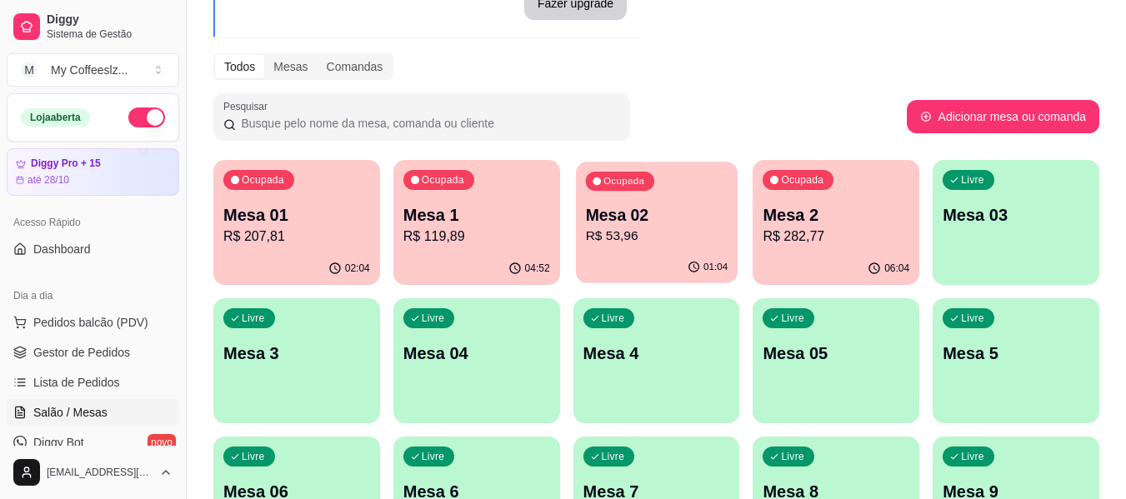
click at [662, 257] on div "01:04" at bounding box center [657, 268] width 162 height 32
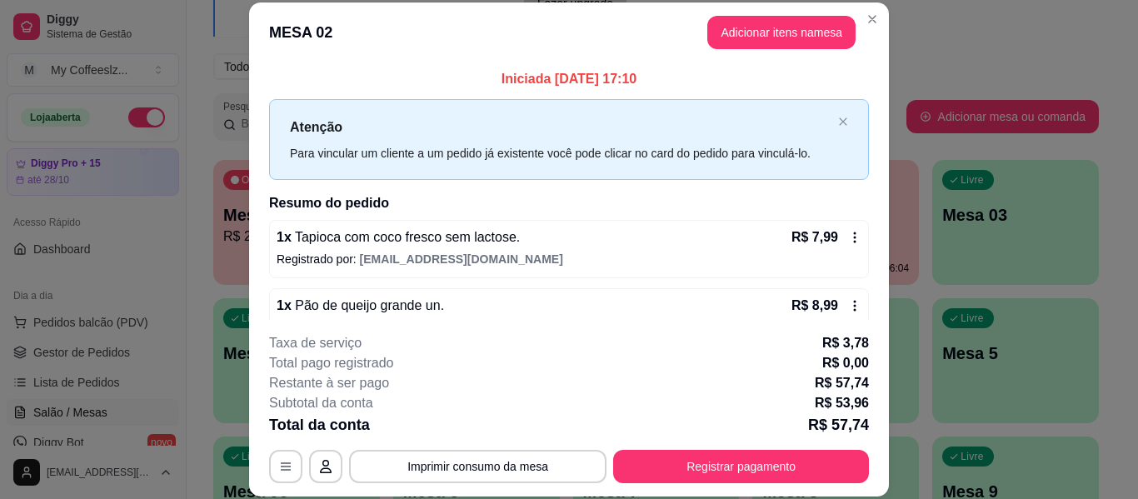
scroll to position [238, 0]
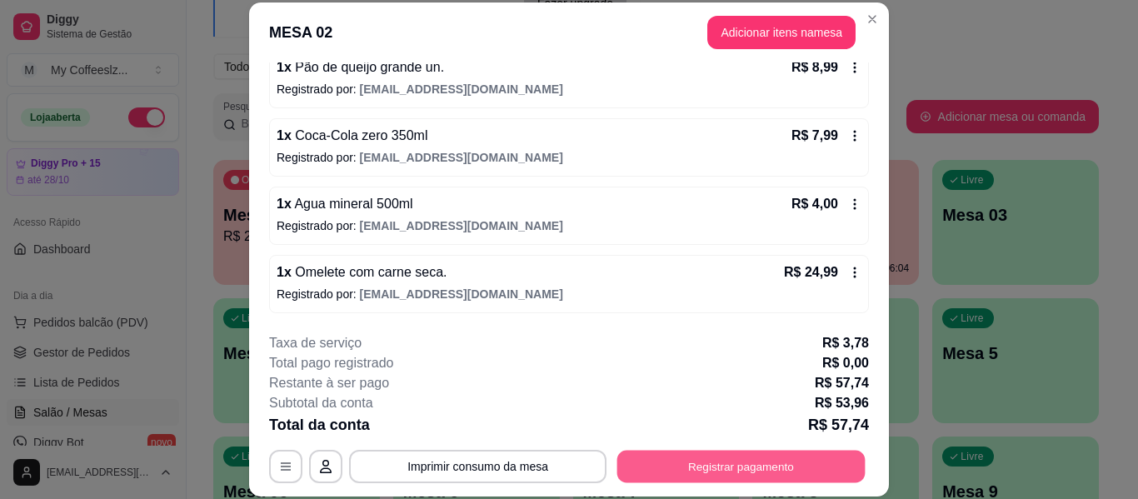
click at [728, 468] on button "Registrar pagamento" at bounding box center [741, 467] width 248 height 32
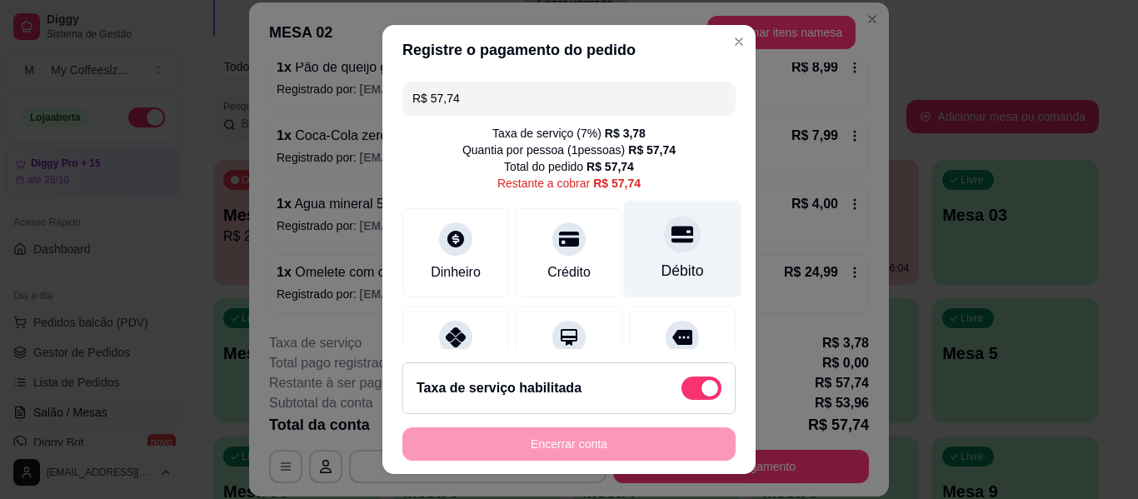
click at [691, 233] on div "Débito" at bounding box center [682, 249] width 117 height 97
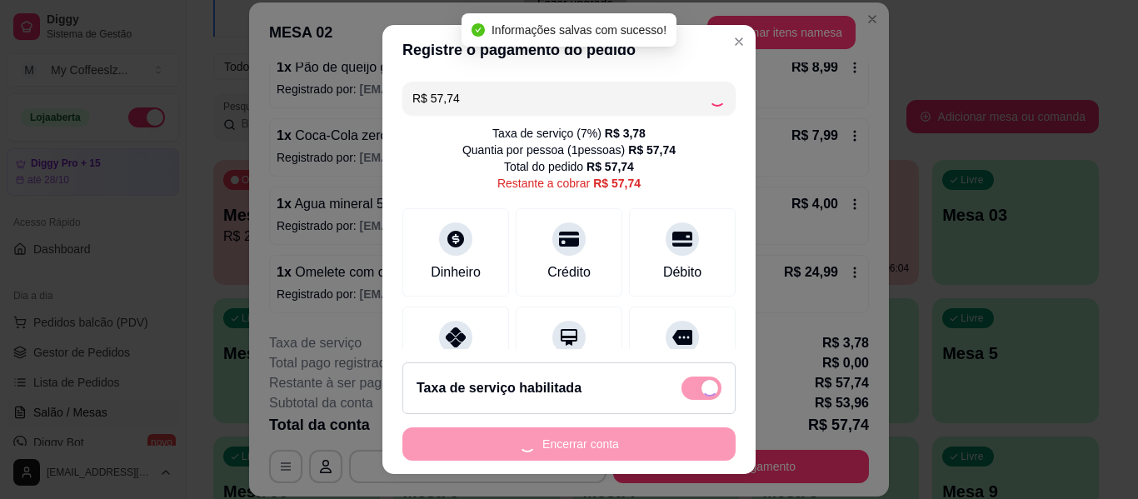
type input "R$ 0,00"
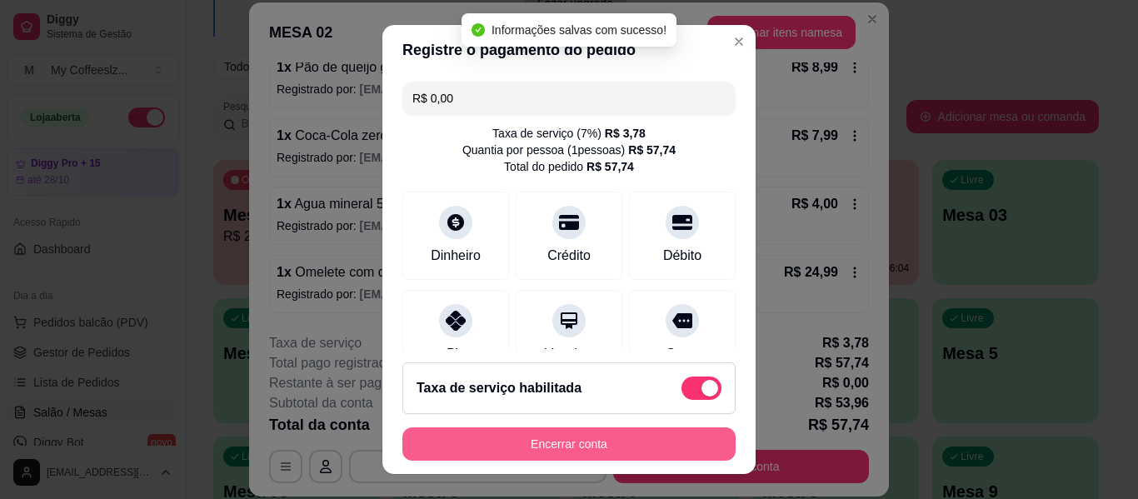
click at [596, 450] on button "Encerrar conta" at bounding box center [568, 443] width 333 height 33
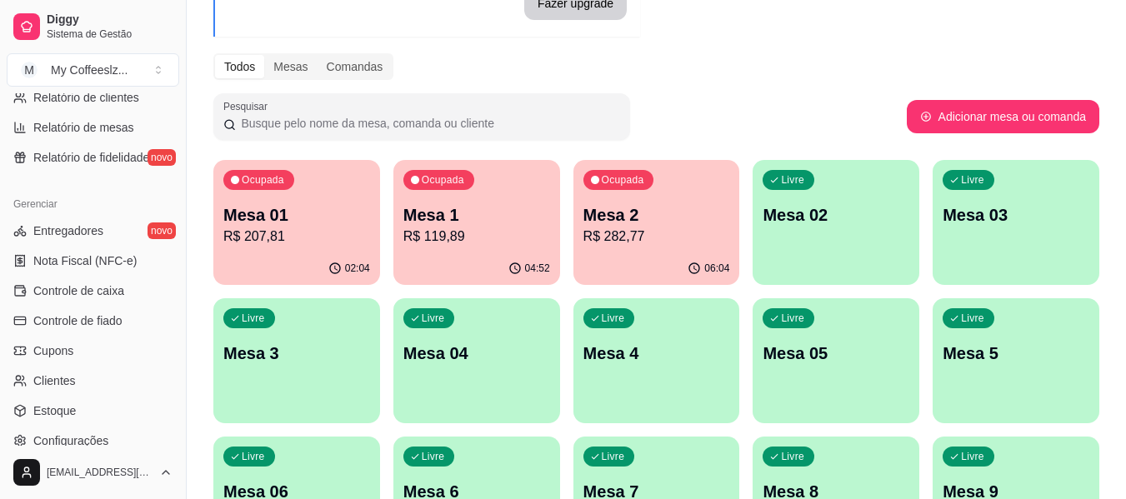
scroll to position [583, 0]
click at [112, 285] on span "Controle de caixa" at bounding box center [78, 289] width 91 height 17
